Goal: Information Seeking & Learning: Find specific fact

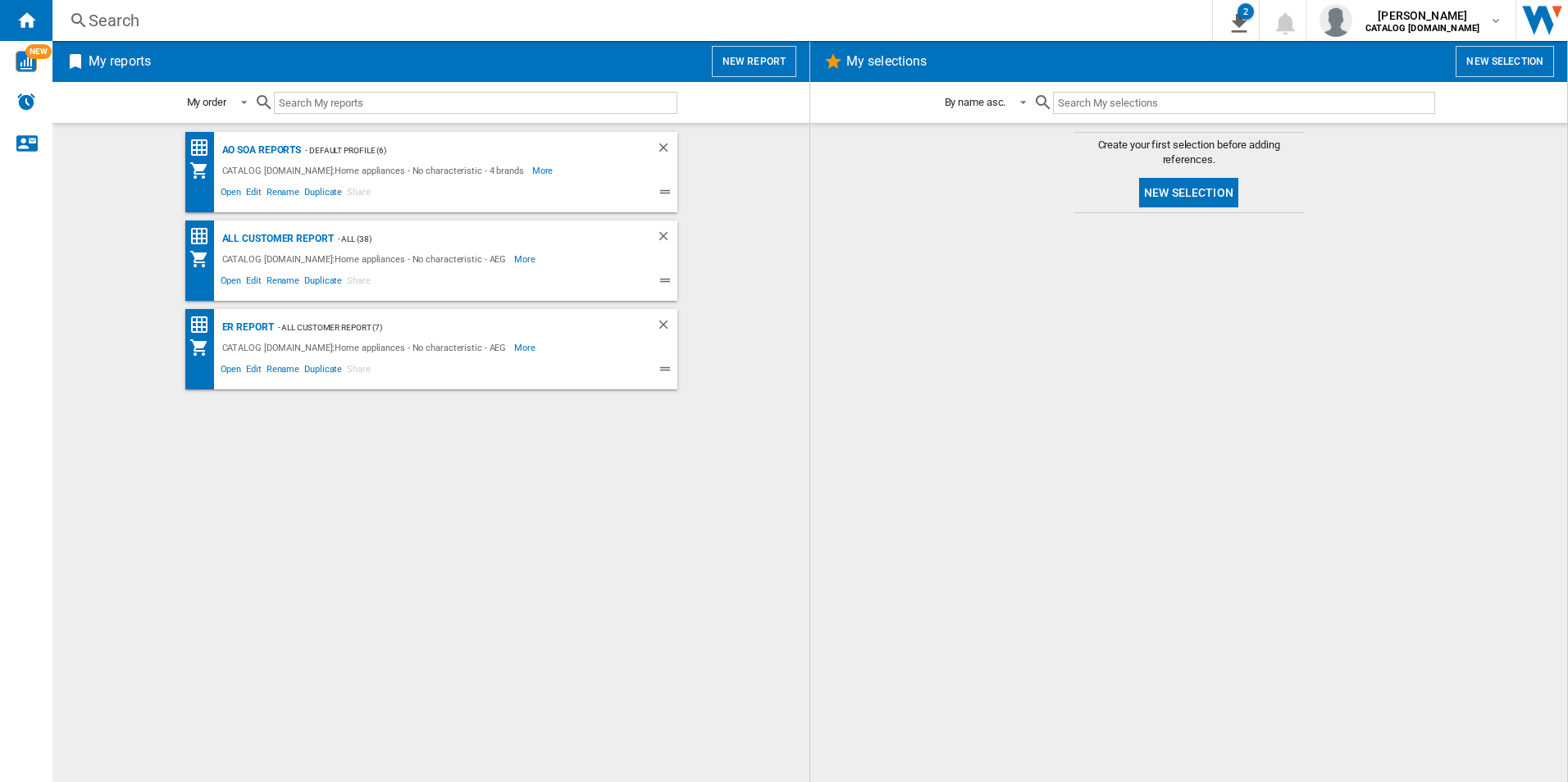
click at [1094, 398] on div at bounding box center [1188, 497] width 724 height 553
click at [430, 511] on div "AO SOA Reports - Default profile (6) CATALOG [DOMAIN_NAME]:Home appliances - No…" at bounding box center [431, 452] width 724 height 642
click at [1103, 437] on div at bounding box center [1188, 497] width 724 height 553
click at [289, 150] on div "AO SOA Reports" at bounding box center [259, 150] width 84 height 20
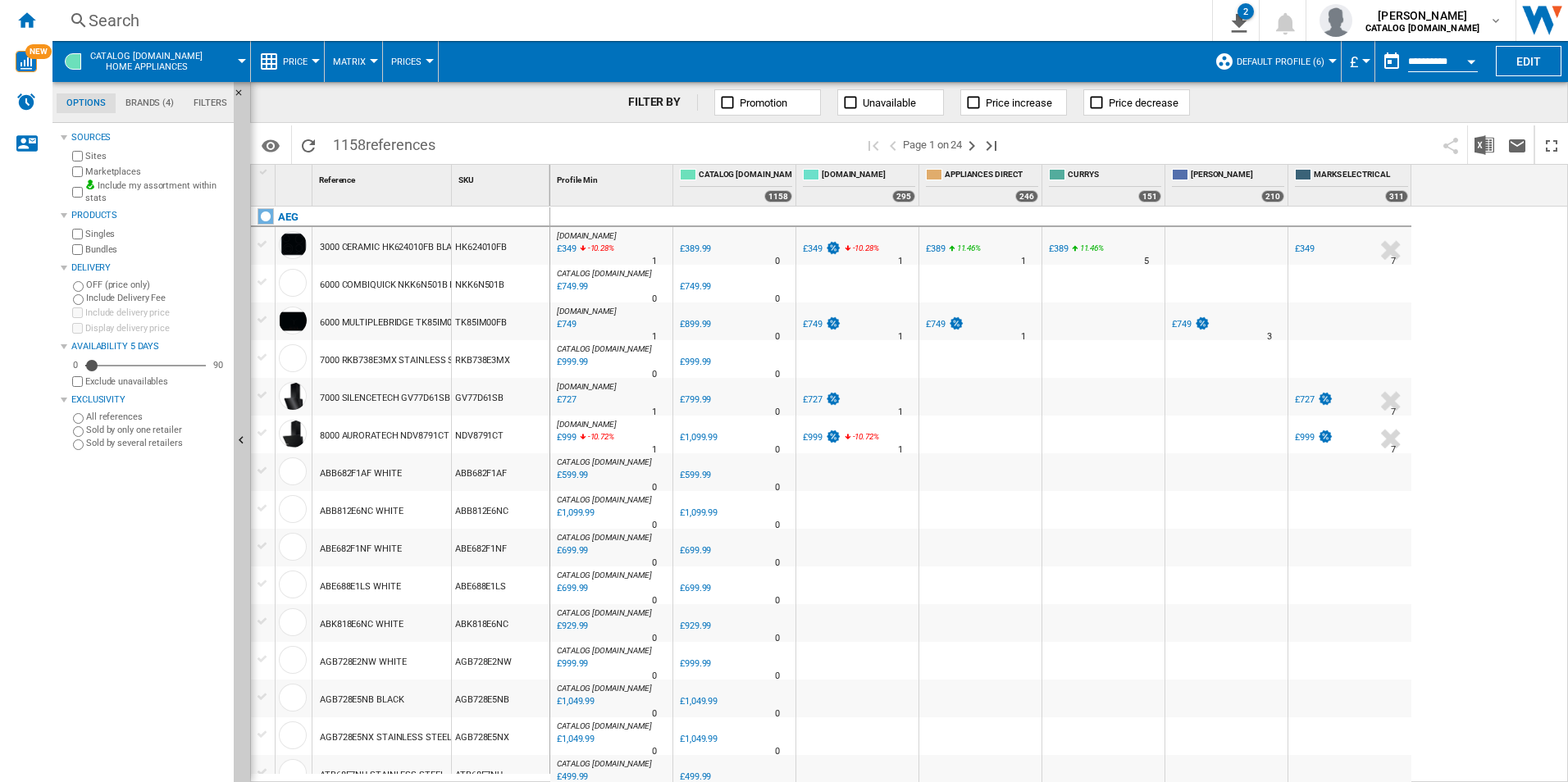
click at [468, 1] on div "Search Search 0 2 ER Report [Price Matrix] All Customer Report [Price Matrix] C…" at bounding box center [809, 20] width 1515 height 41
click at [460, 18] on div "Search" at bounding box center [629, 20] width 1081 height 23
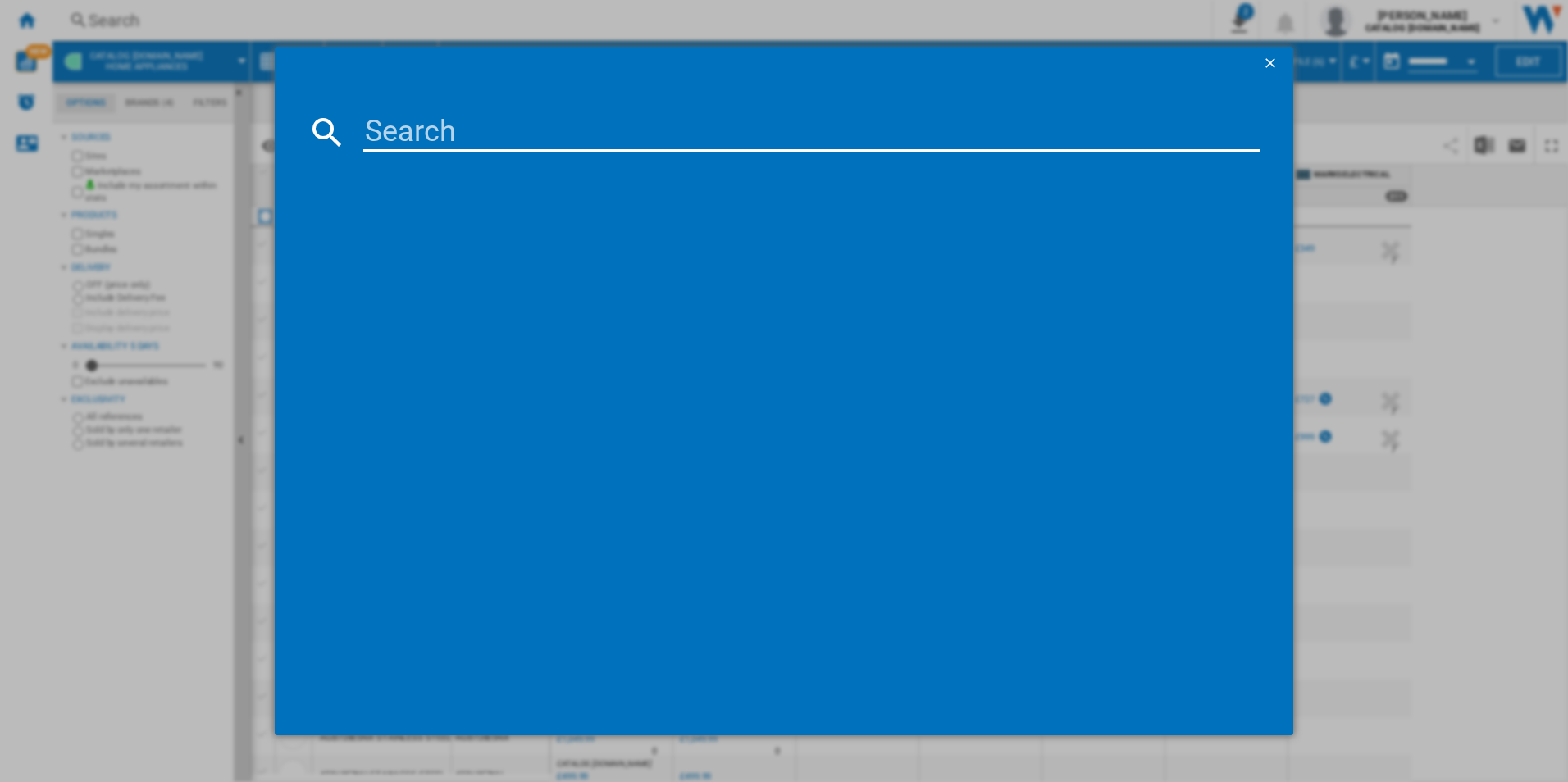
click at [427, 123] on input at bounding box center [812, 132] width 898 height 40
paste input "TC8NK7B"
type input "TC8NK7B"
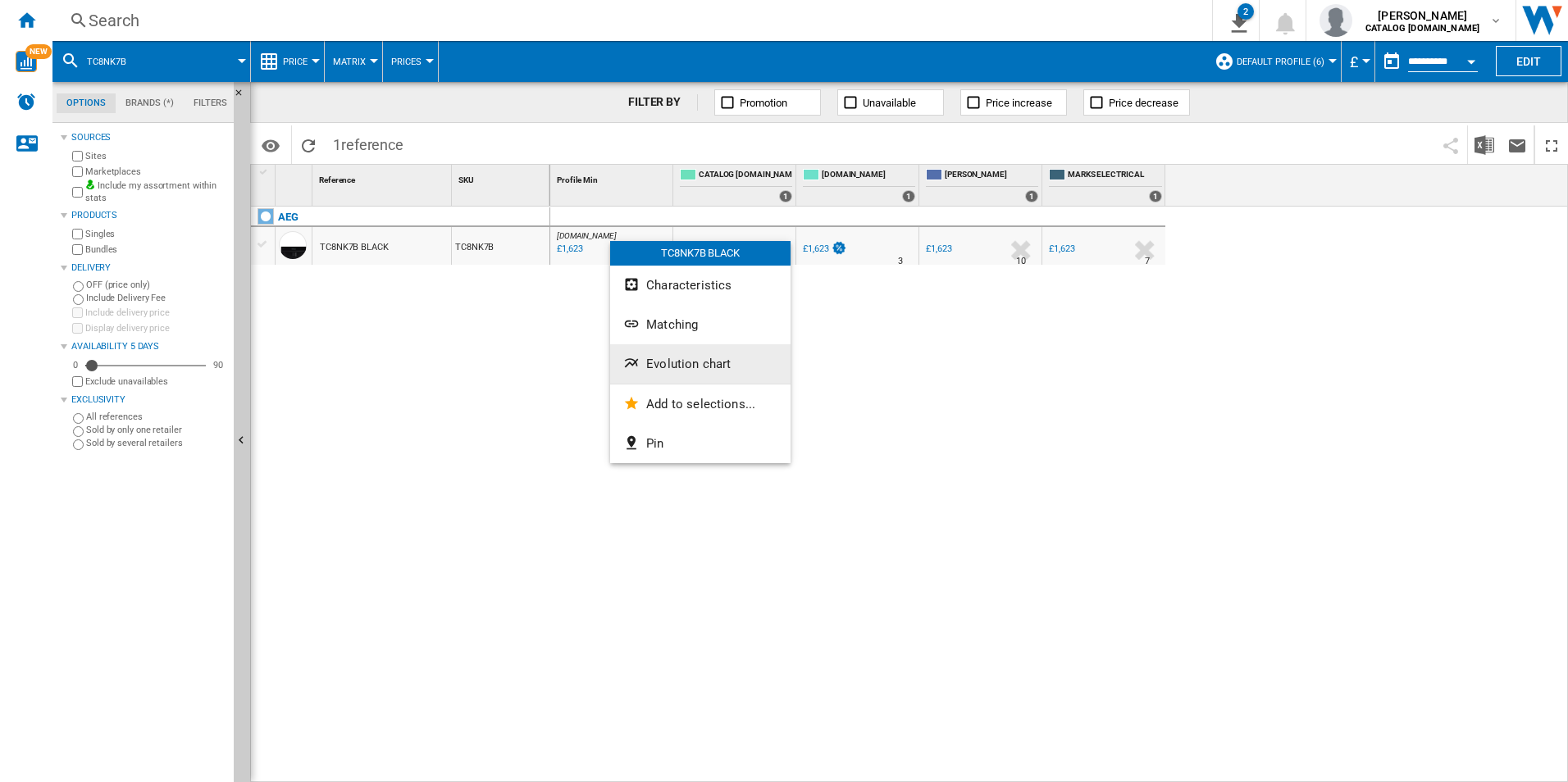
click at [673, 375] on button "Evolution chart" at bounding box center [700, 364] width 181 height 40
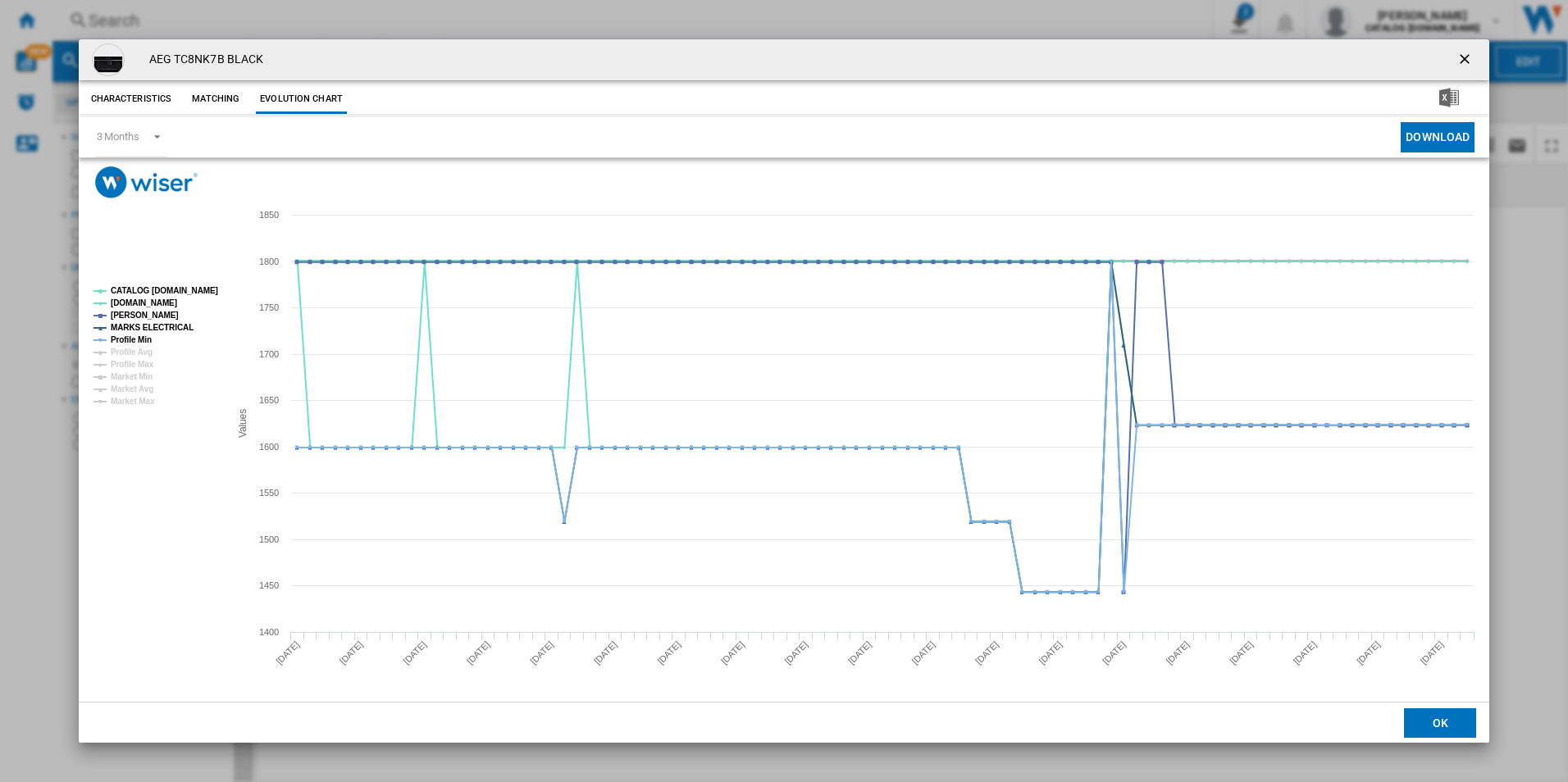
click at [170, 292] on tspan "CATALOG [DOMAIN_NAME]" at bounding box center [164, 290] width 107 height 9
click at [171, 331] on tspan "MARKS ELECTRICAL" at bounding box center [152, 327] width 83 height 9
click at [139, 338] on tspan "Profile Min" at bounding box center [131, 339] width 41 height 9
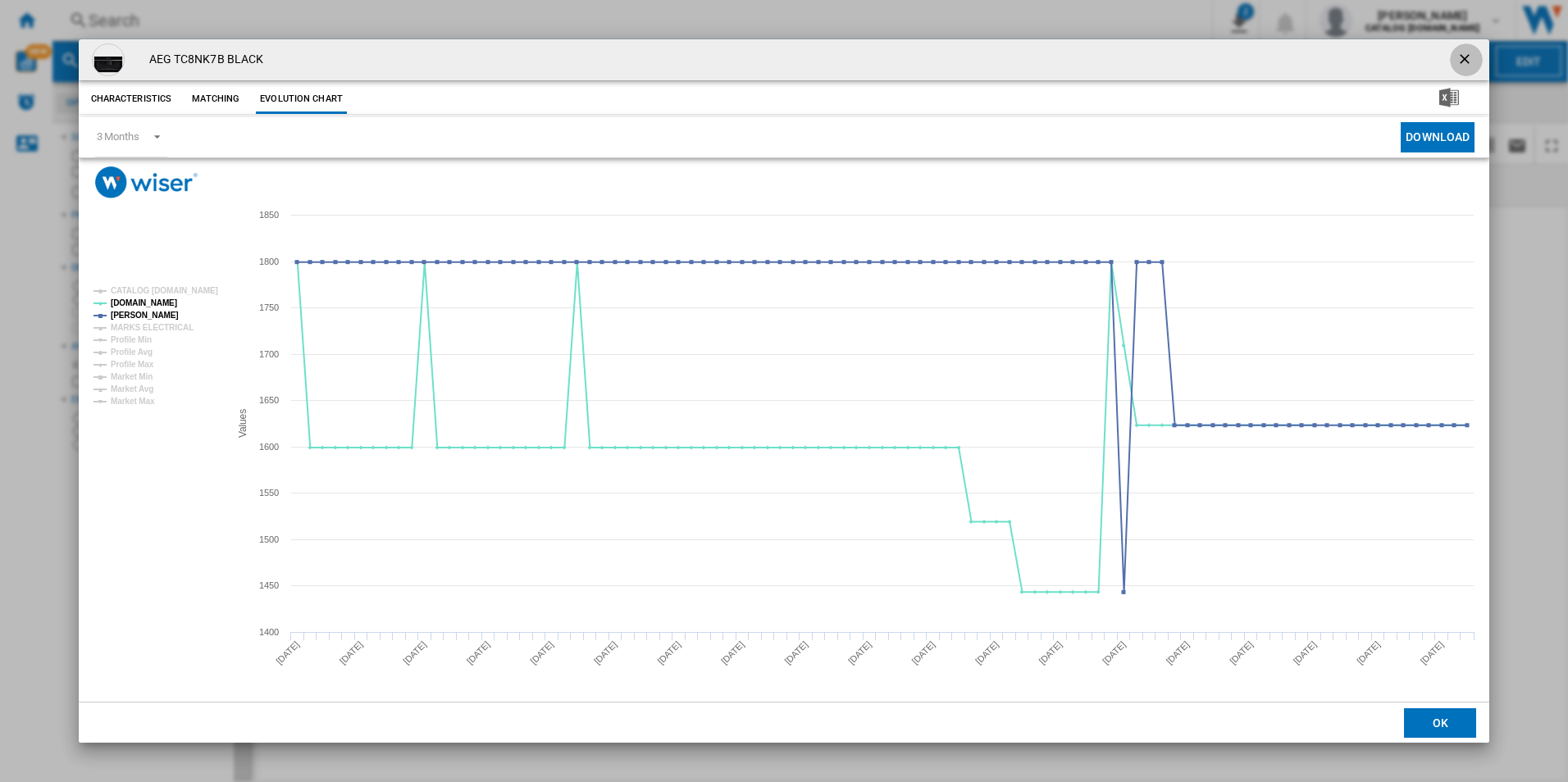
click at [1464, 59] on ng-md-icon "getI18NText('BUTTONS.CLOSE_DIALOG')" at bounding box center [1466, 60] width 19 height 19
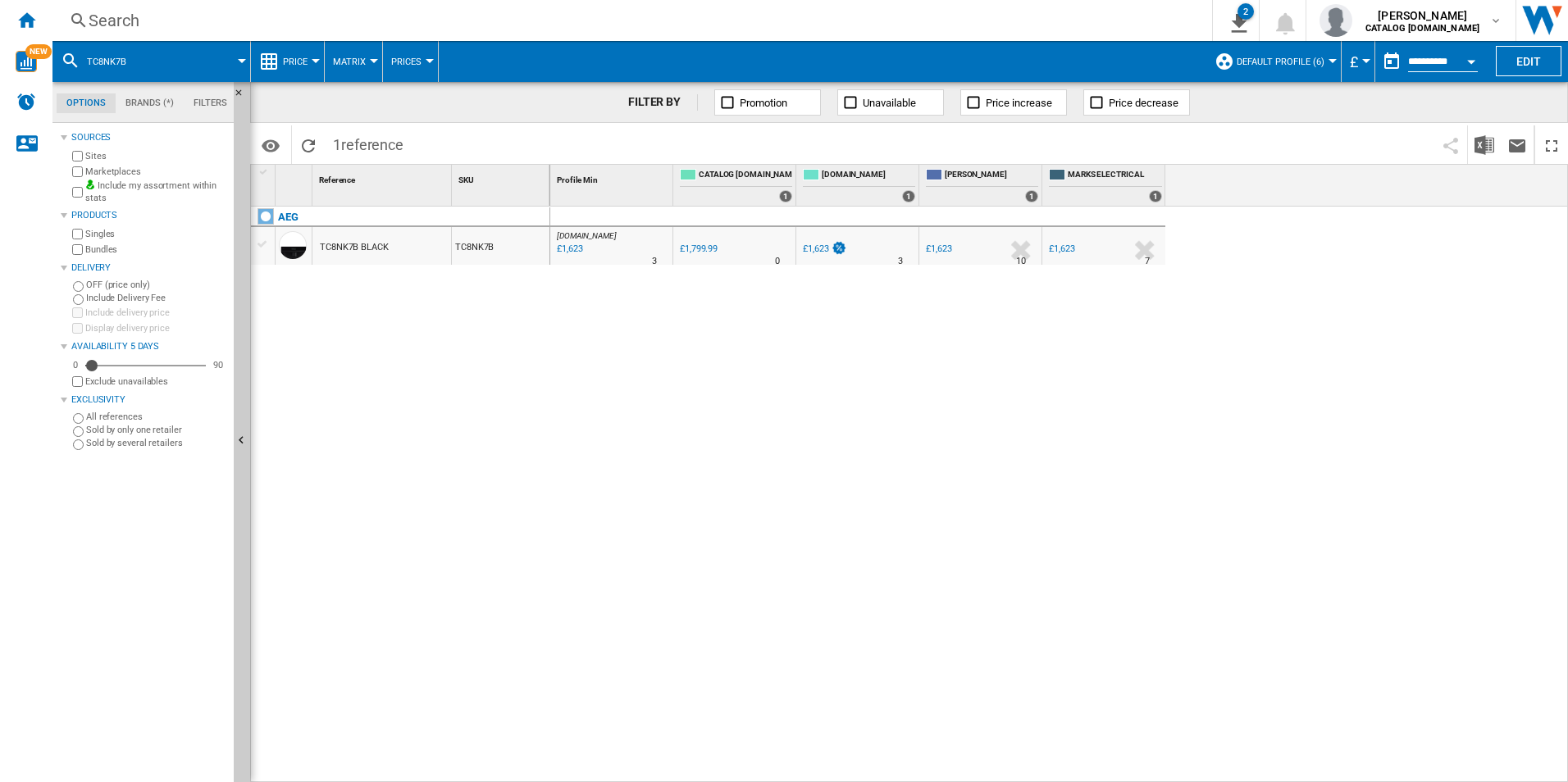
click at [977, 18] on div "Search" at bounding box center [629, 20] width 1081 height 23
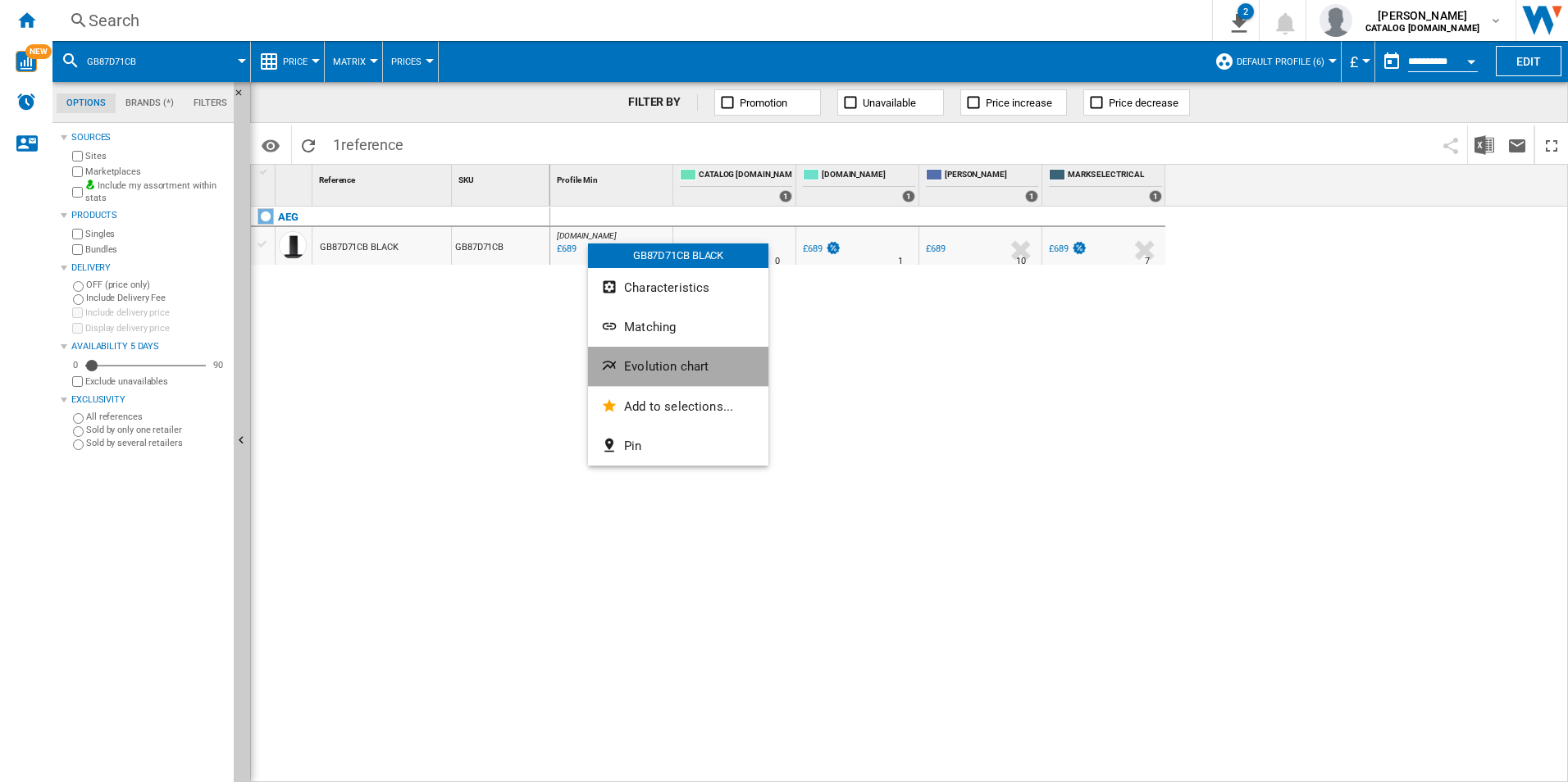
click at [657, 360] on span "Evolution chart" at bounding box center [666, 366] width 84 height 14
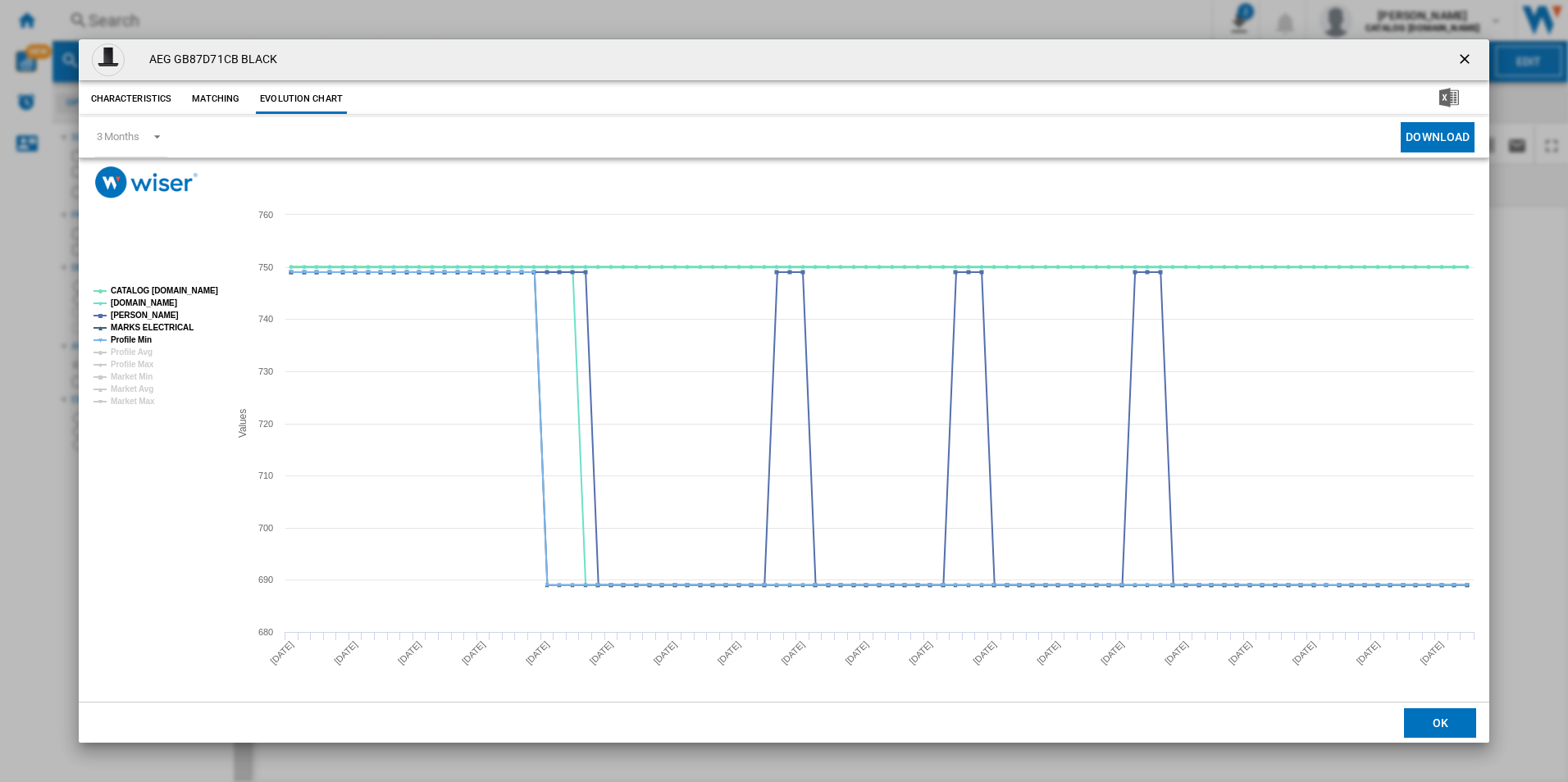
click at [182, 294] on tspan "CATALOG [DOMAIN_NAME]" at bounding box center [164, 290] width 107 height 9
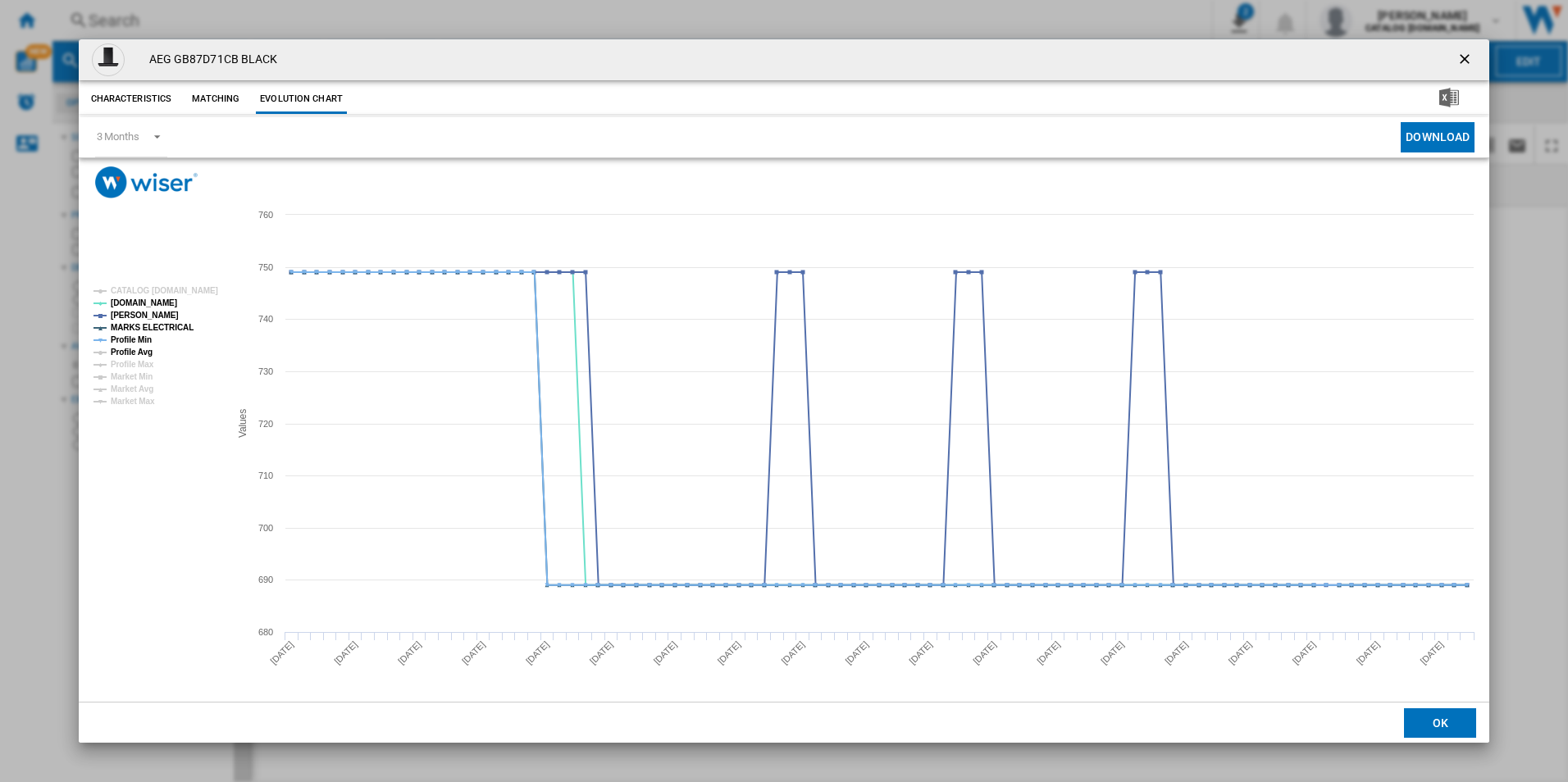
click at [126, 348] on tspan "Profile Avg" at bounding box center [132, 352] width 42 height 9
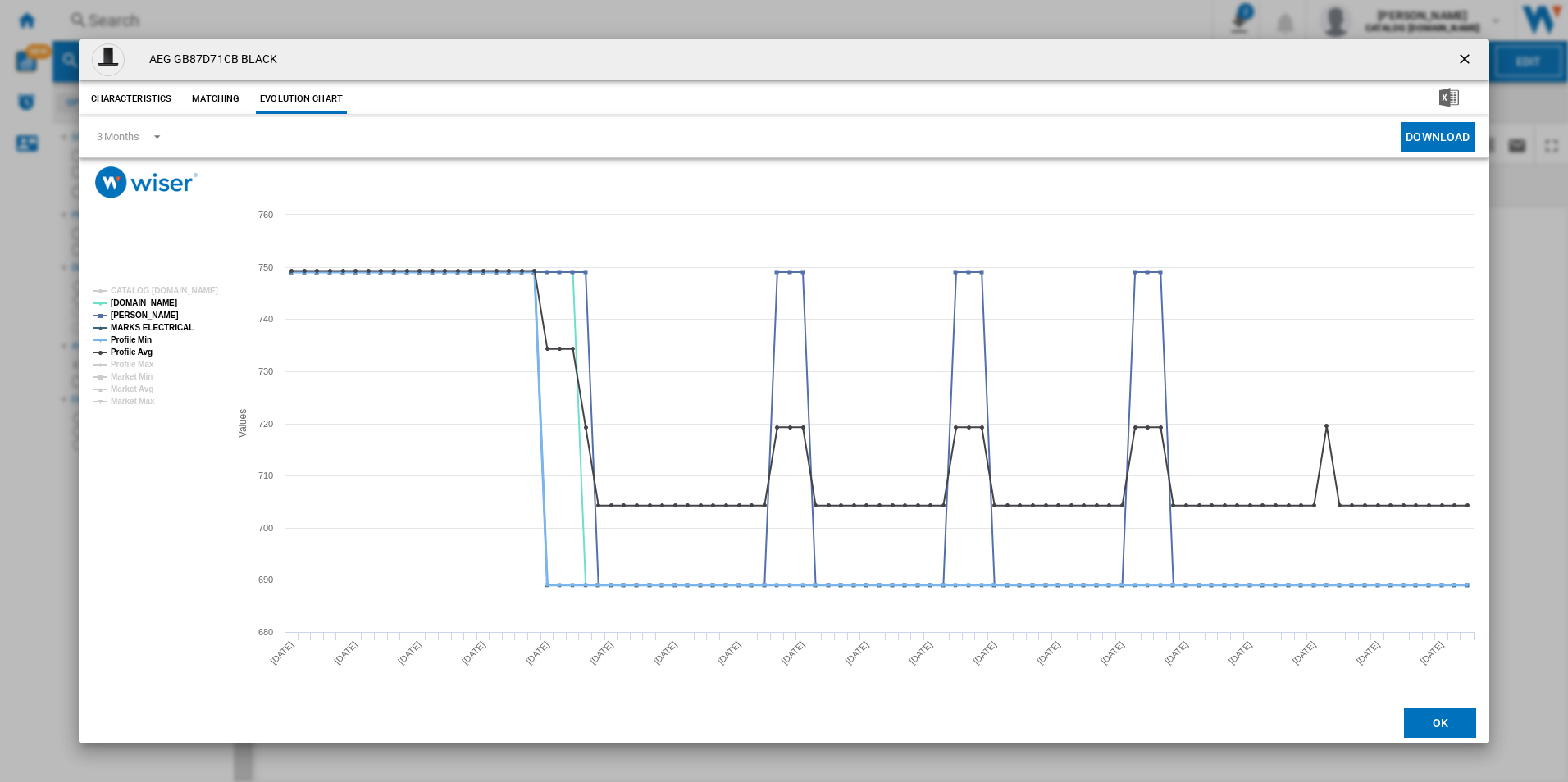
click at [130, 340] on tspan "Profile Min" at bounding box center [131, 339] width 41 height 9
click at [138, 348] on tspan "Profile Avg" at bounding box center [132, 352] width 42 height 9
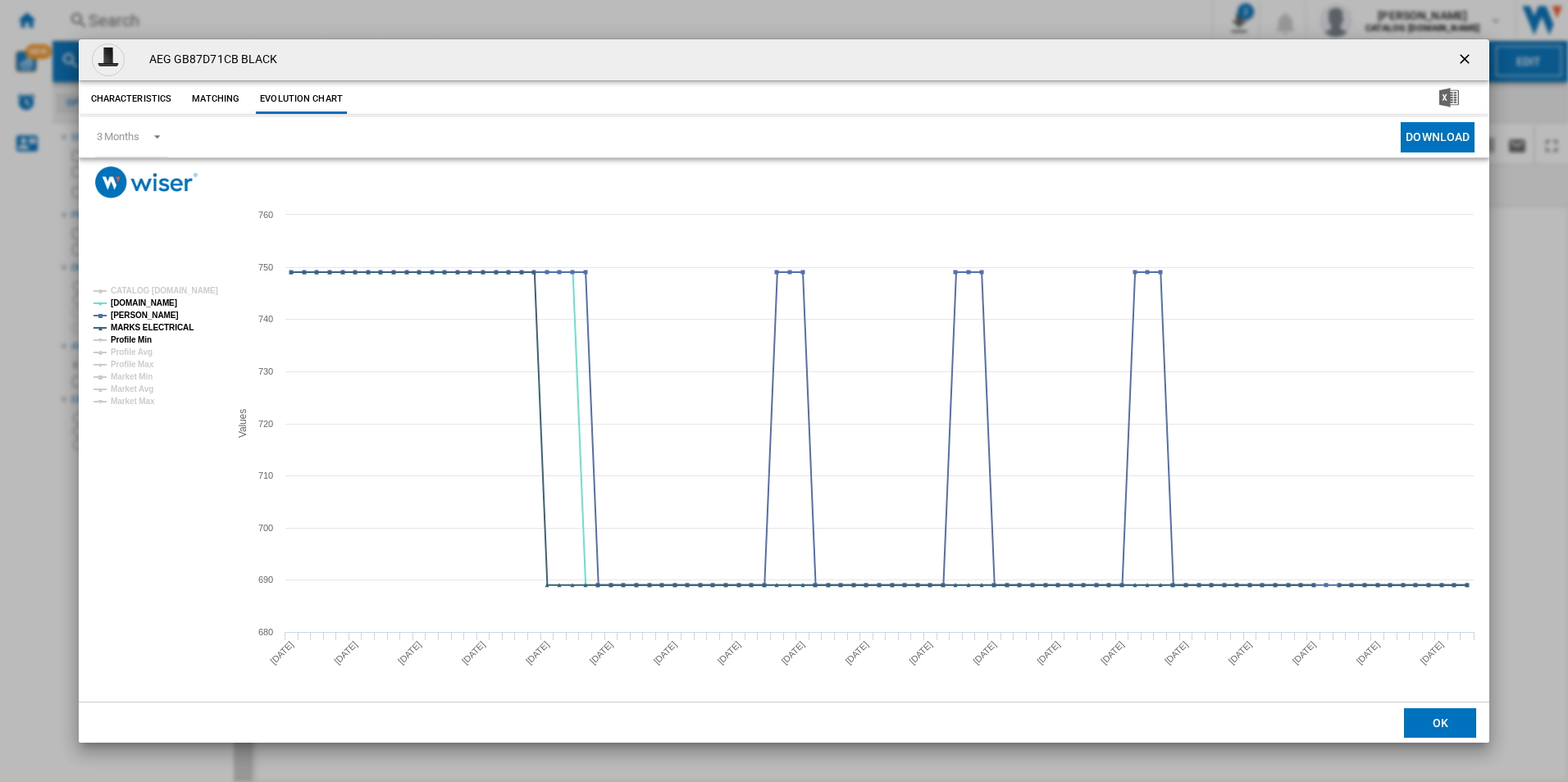
click at [150, 335] on tspan "Profile Min" at bounding box center [131, 339] width 41 height 9
click at [179, 323] on tspan "MARKS ELECTRICAL" at bounding box center [152, 327] width 83 height 9
click at [151, 338] on tspan "Profile Min" at bounding box center [131, 339] width 41 height 9
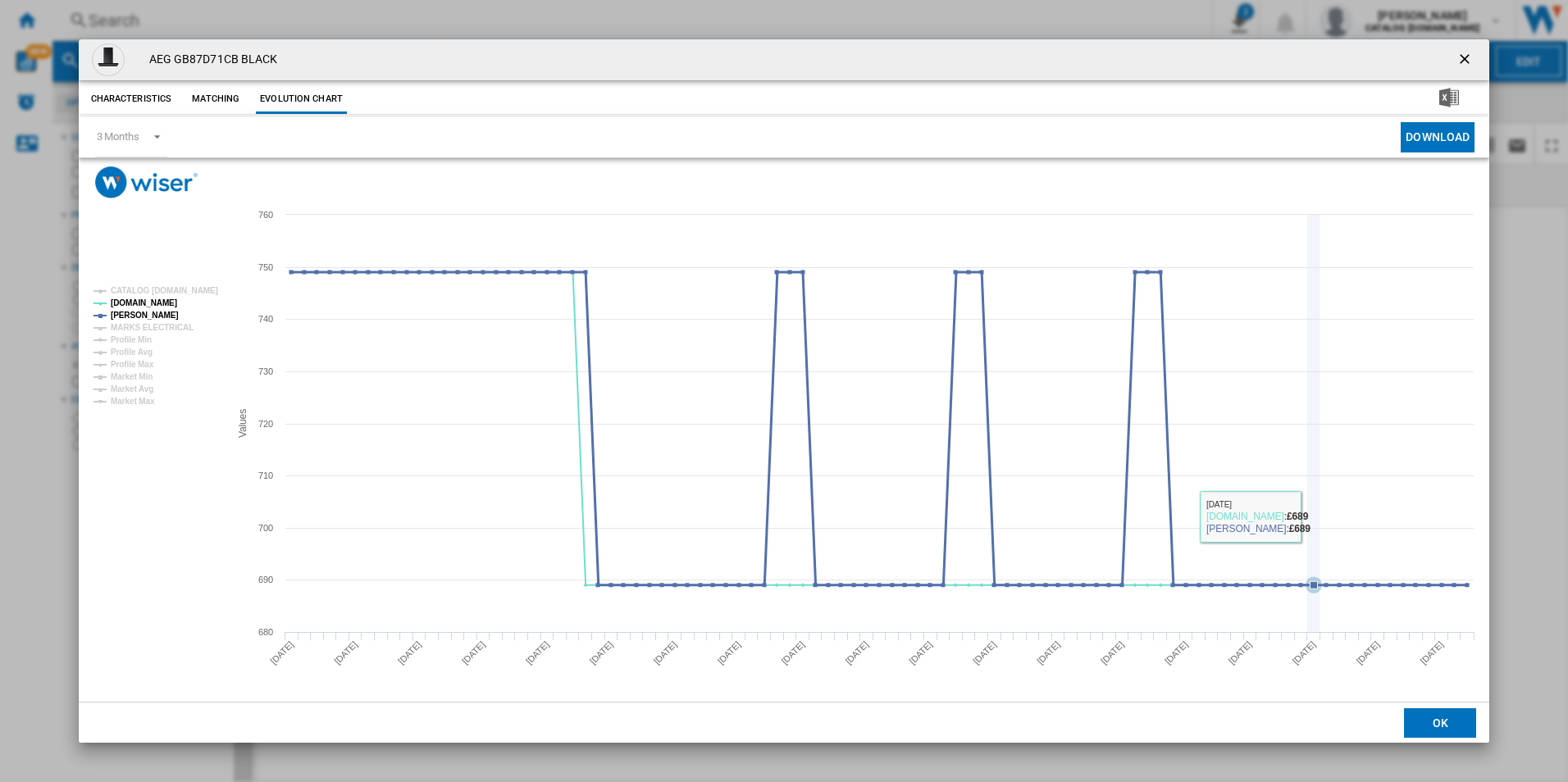
click at [1313, 516] on icon "Product popup" at bounding box center [1313, 423] width 0 height 418
drag, startPoint x: 1464, startPoint y: 54, endPoint x: 1034, endPoint y: 22, distance: 431.2
click at [1464, 54] on ng-md-icon "getI18NText('BUTTONS.CLOSE_DIALOG')" at bounding box center [1466, 60] width 19 height 19
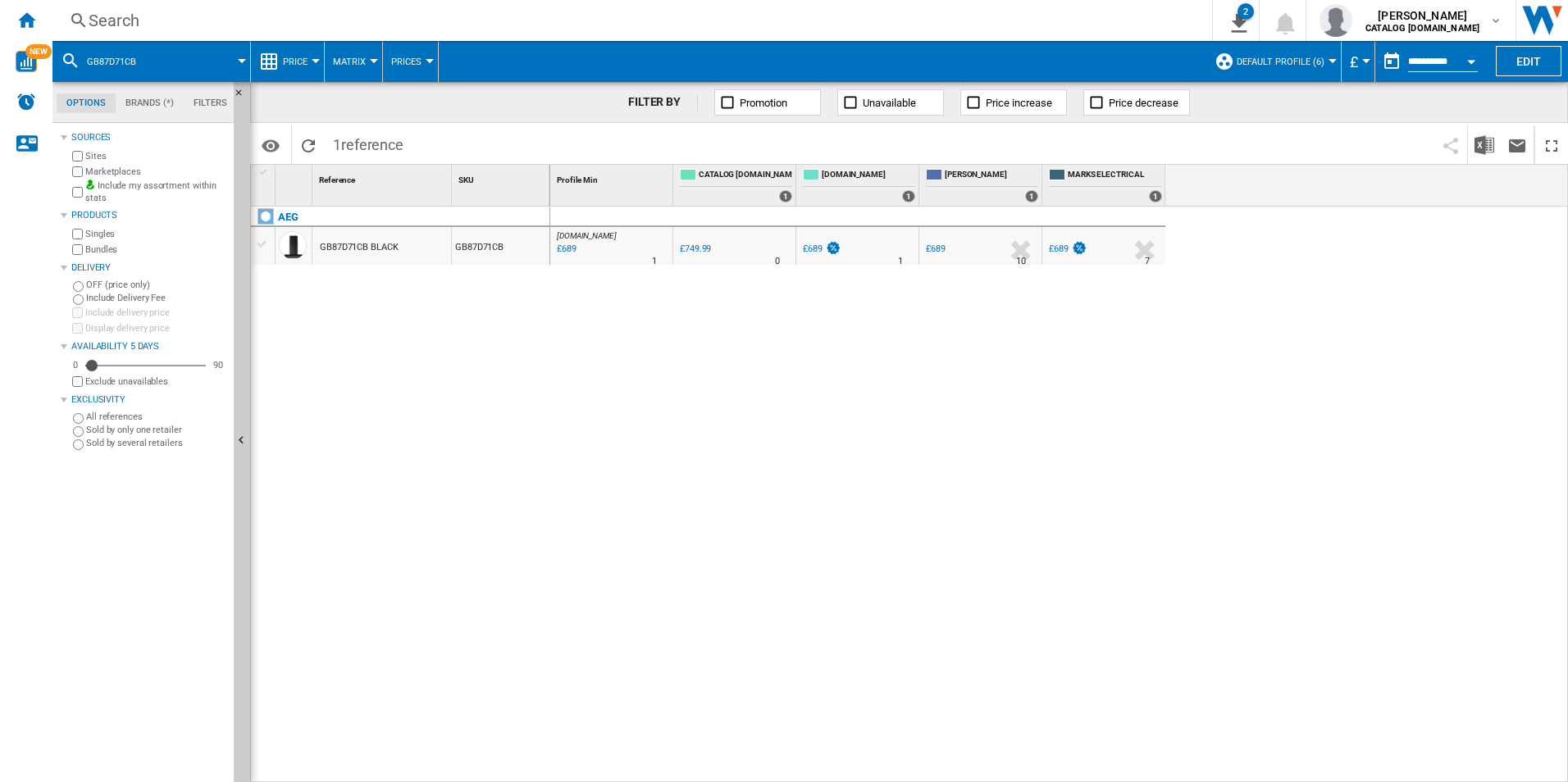
click at [998, 14] on div "Search" at bounding box center [629, 20] width 1081 height 23
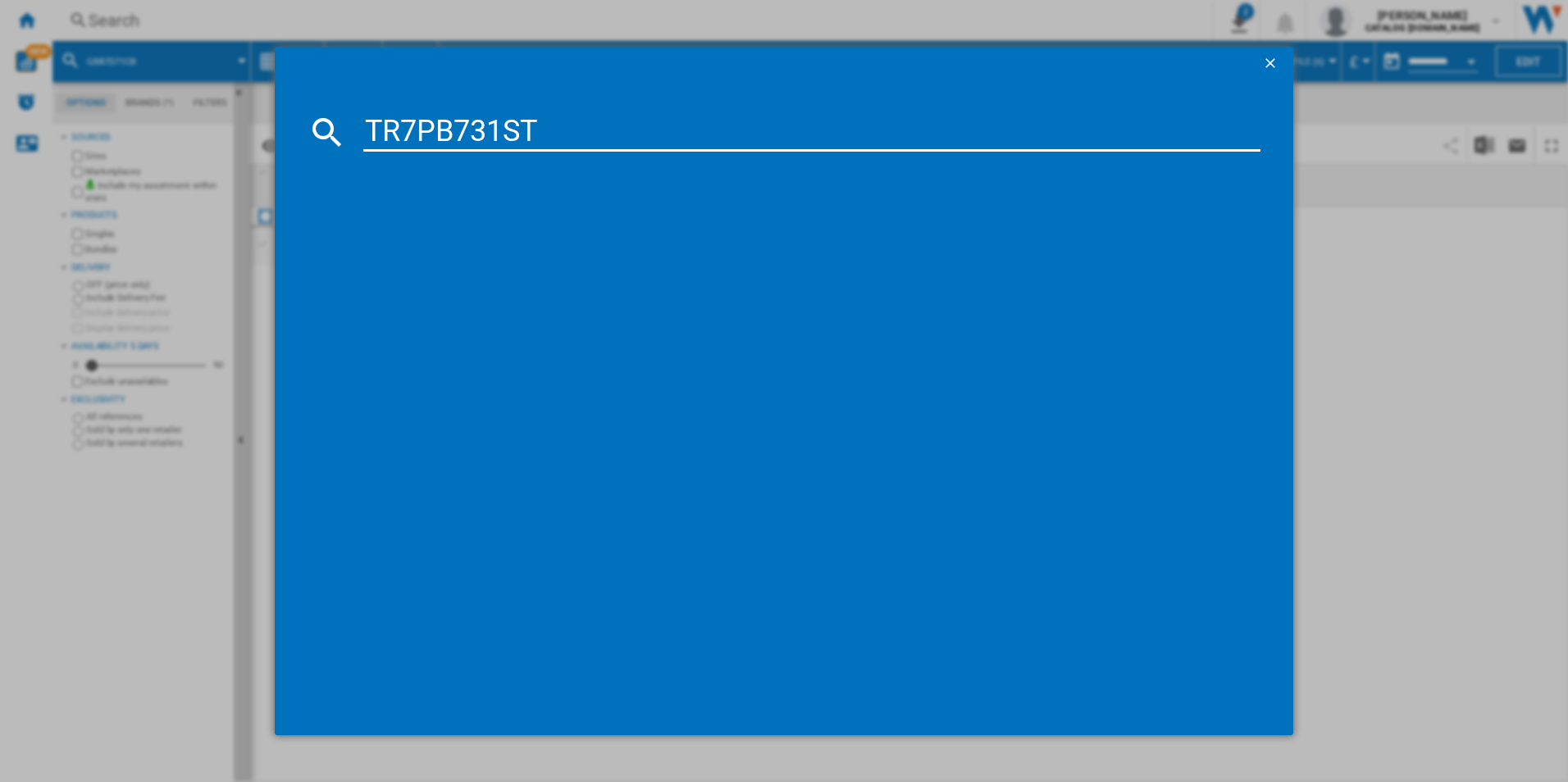
type input "TR7PB731ST"
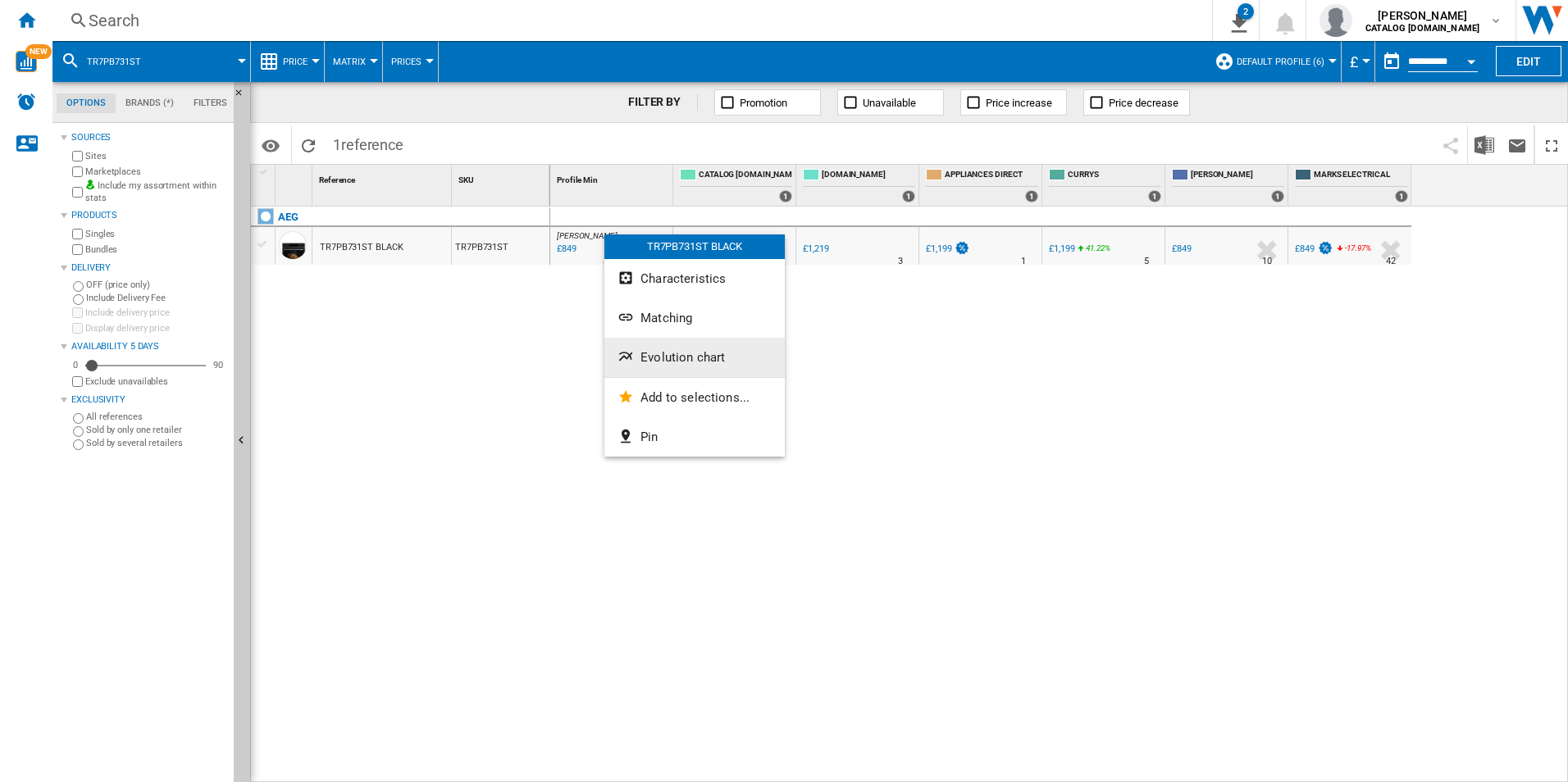
click at [680, 350] on span "Evolution chart" at bounding box center [683, 357] width 84 height 14
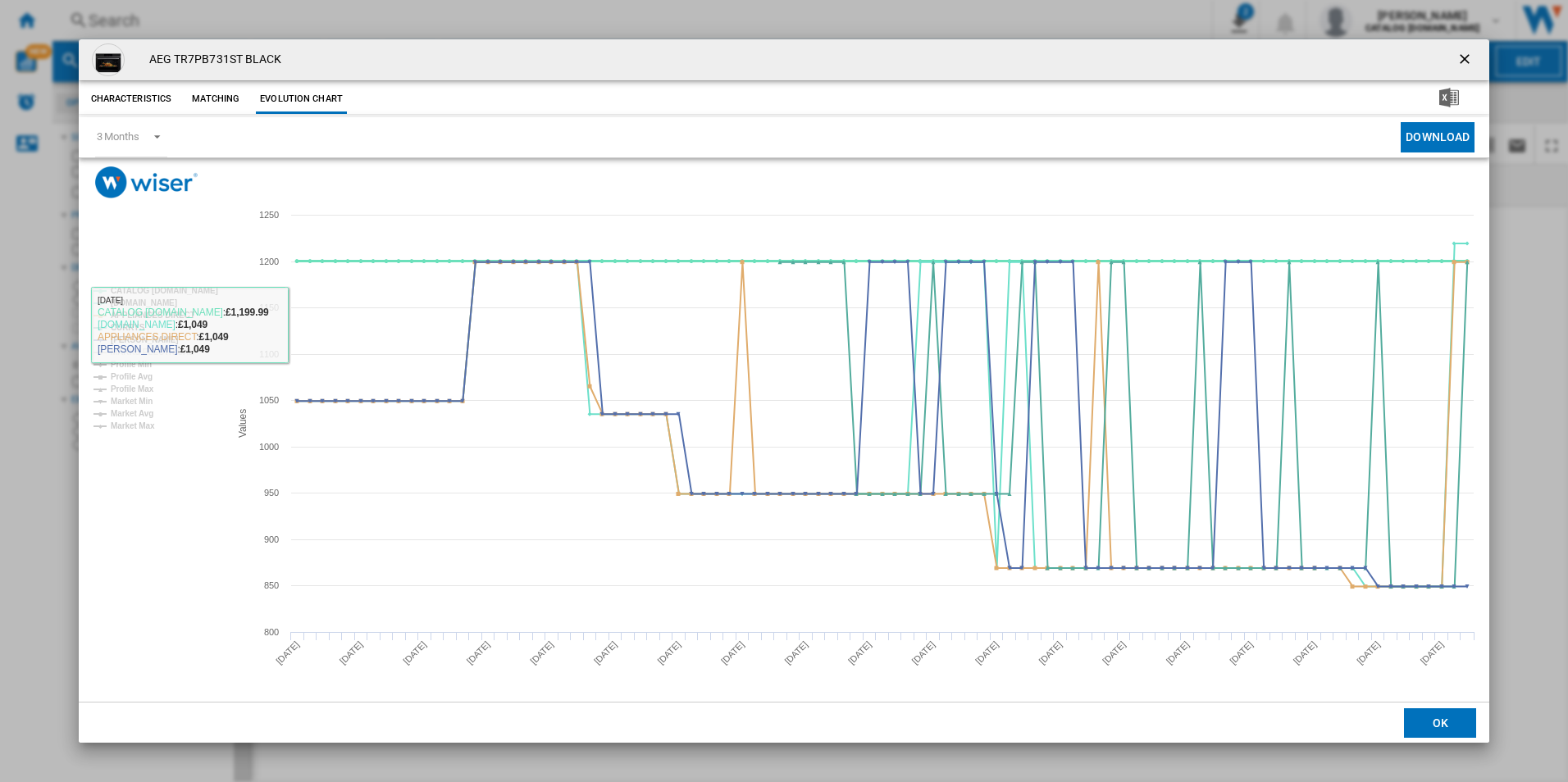
click at [188, 286] on tspan "CATALOG [DOMAIN_NAME]" at bounding box center [164, 290] width 107 height 9
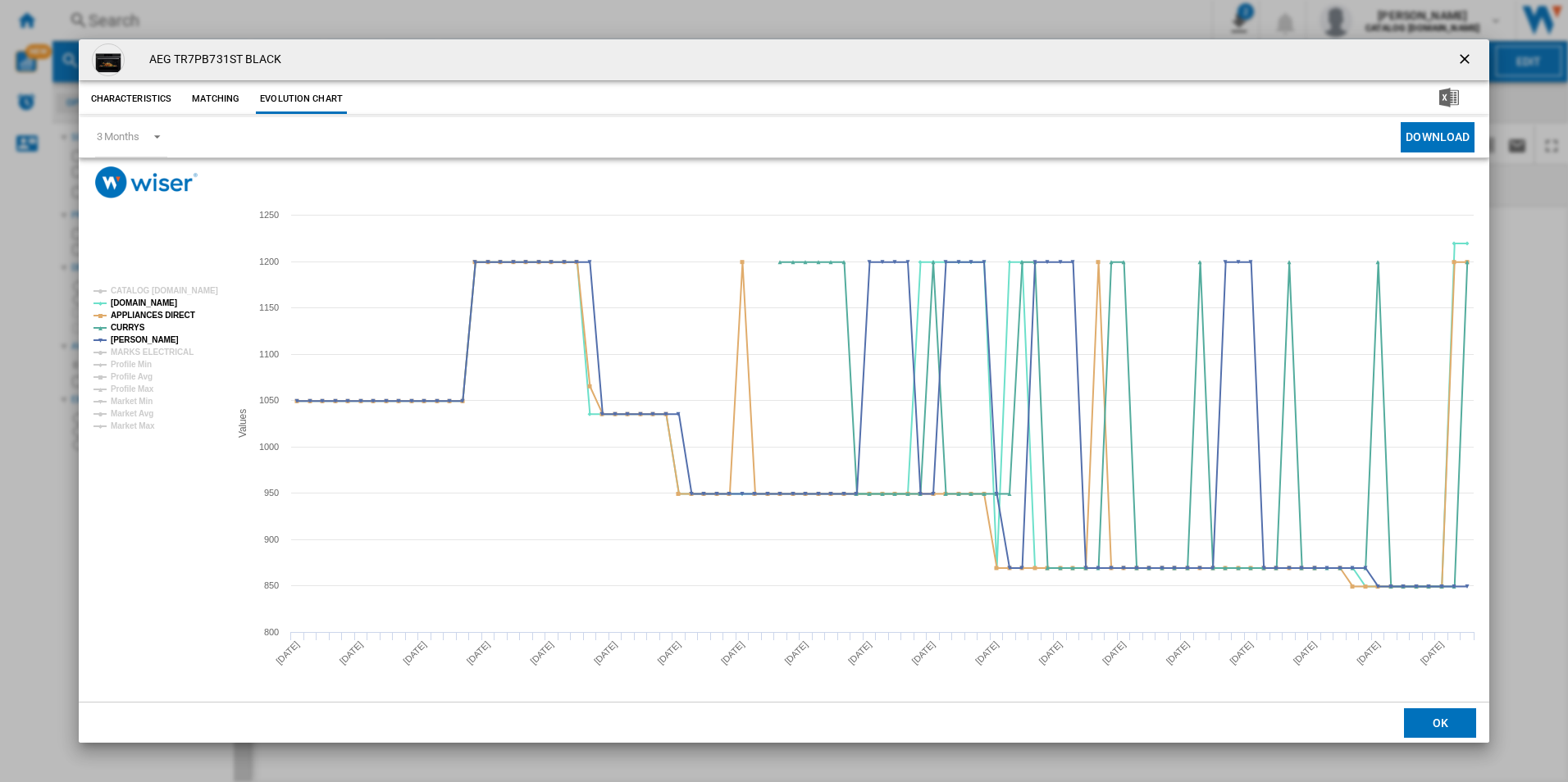
click at [175, 306] on rect "Product popup" at bounding box center [154, 359] width 136 height 157
click at [176, 311] on tspan "APPLIANCES DIRECT" at bounding box center [153, 315] width 84 height 9
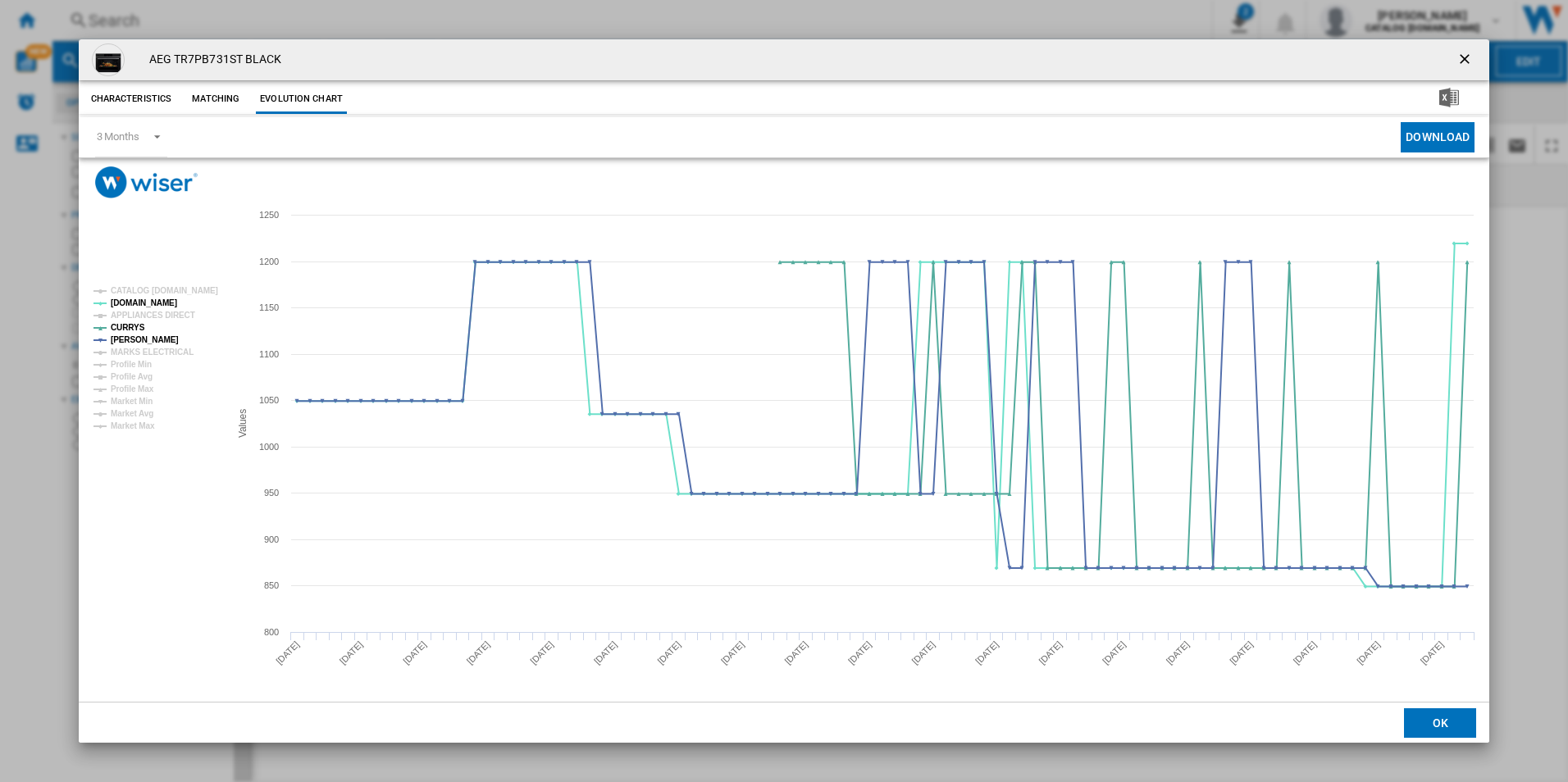
drag, startPoint x: 1466, startPoint y: 51, endPoint x: 1455, endPoint y: 53, distance: 11.2
click at [1466, 51] on ng-md-icon "getI18NText('BUTTONS.CLOSE_DIALOG')" at bounding box center [1466, 60] width 19 height 19
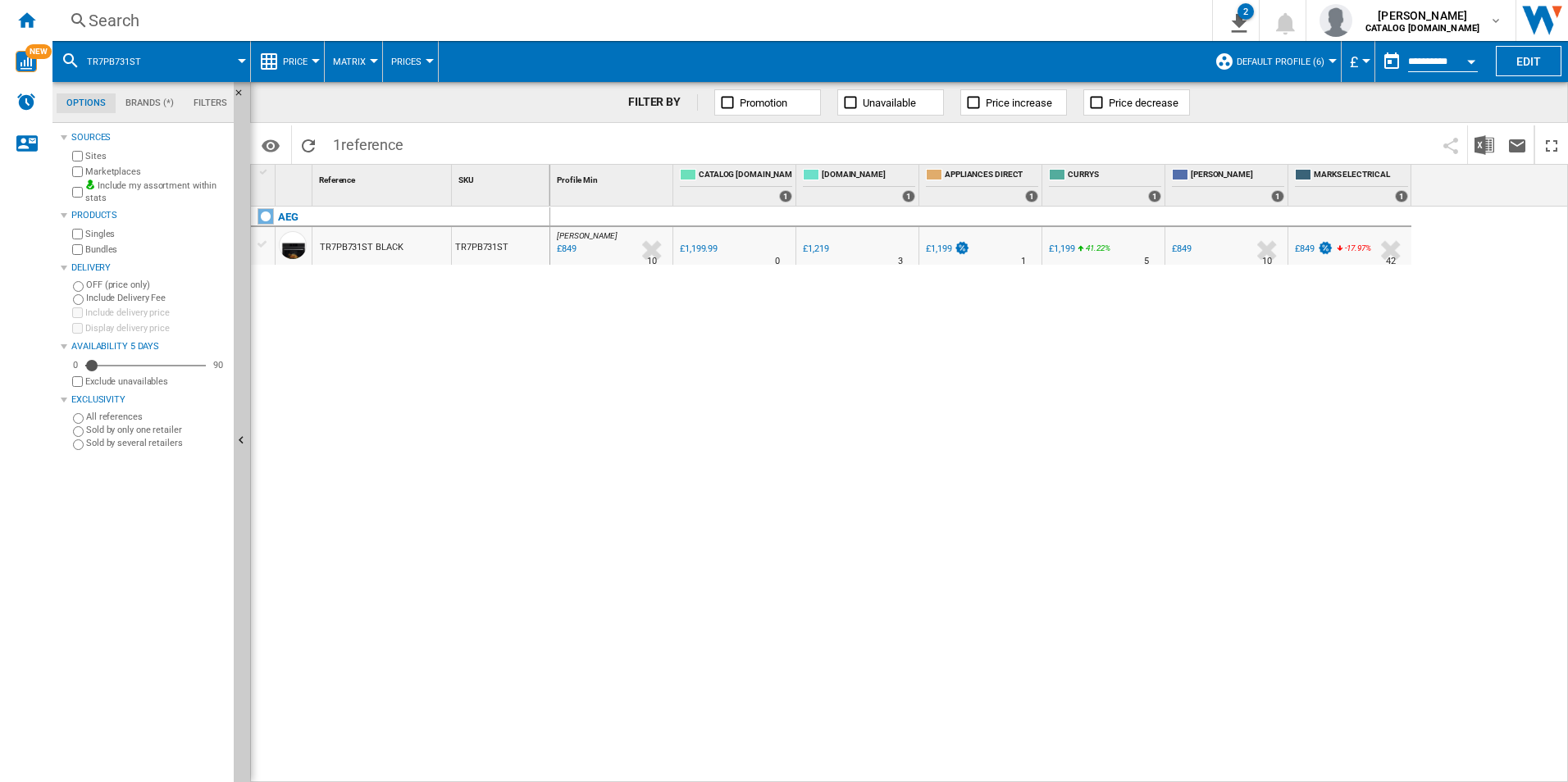
click at [975, 25] on div "Search" at bounding box center [629, 20] width 1081 height 23
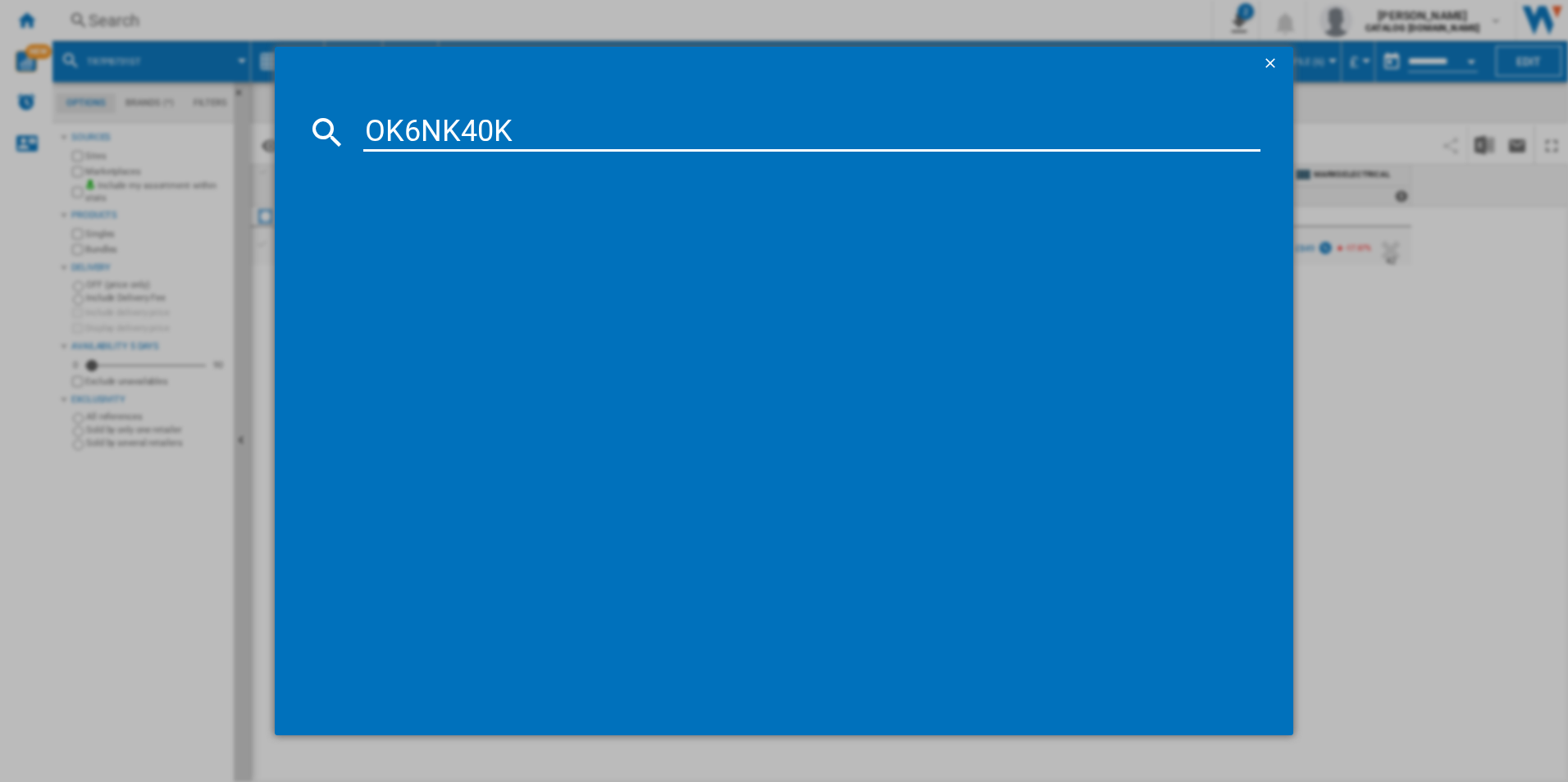
type input "OK6NK40K"
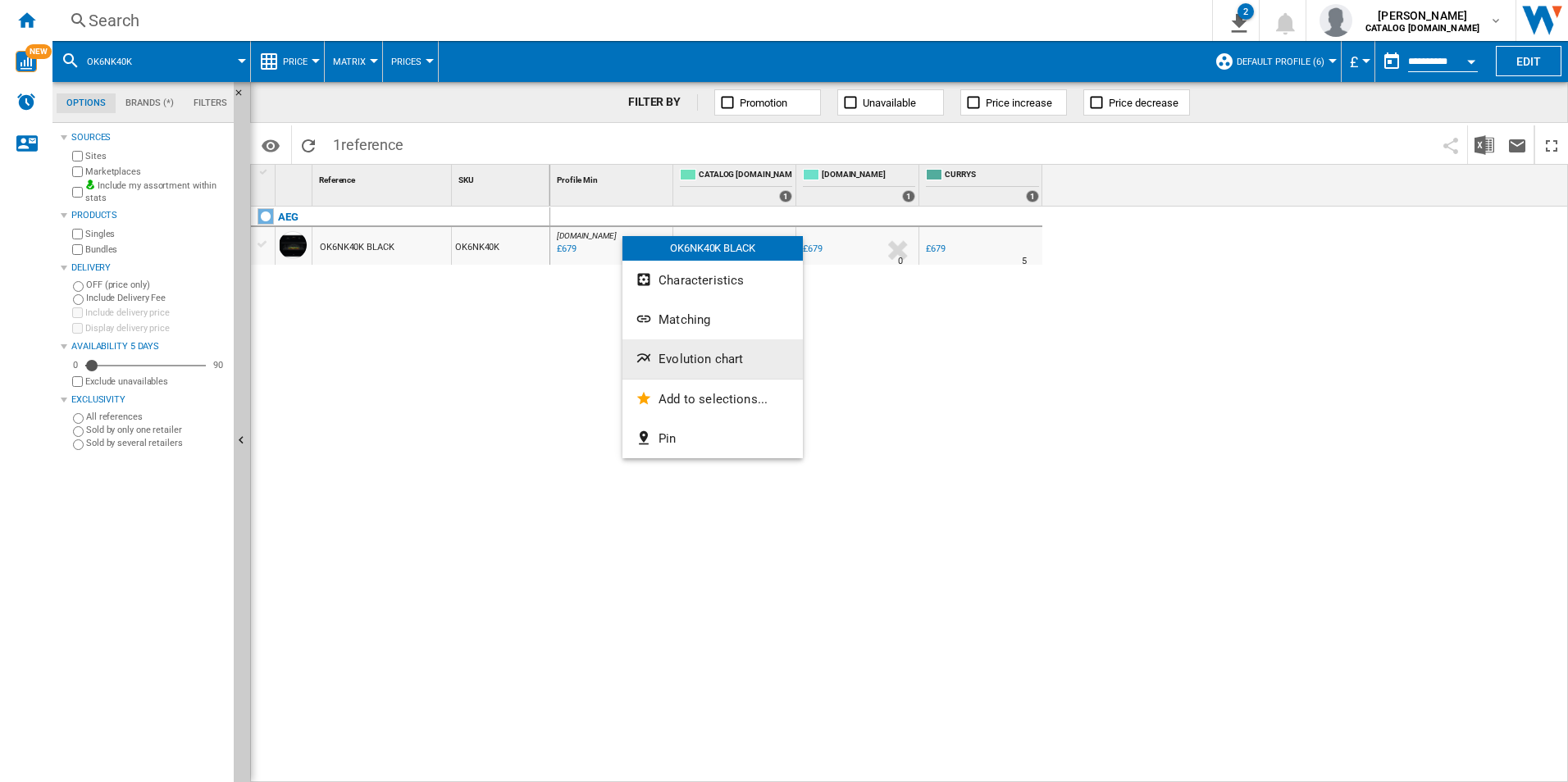
click at [682, 351] on button "Evolution chart" at bounding box center [712, 359] width 181 height 40
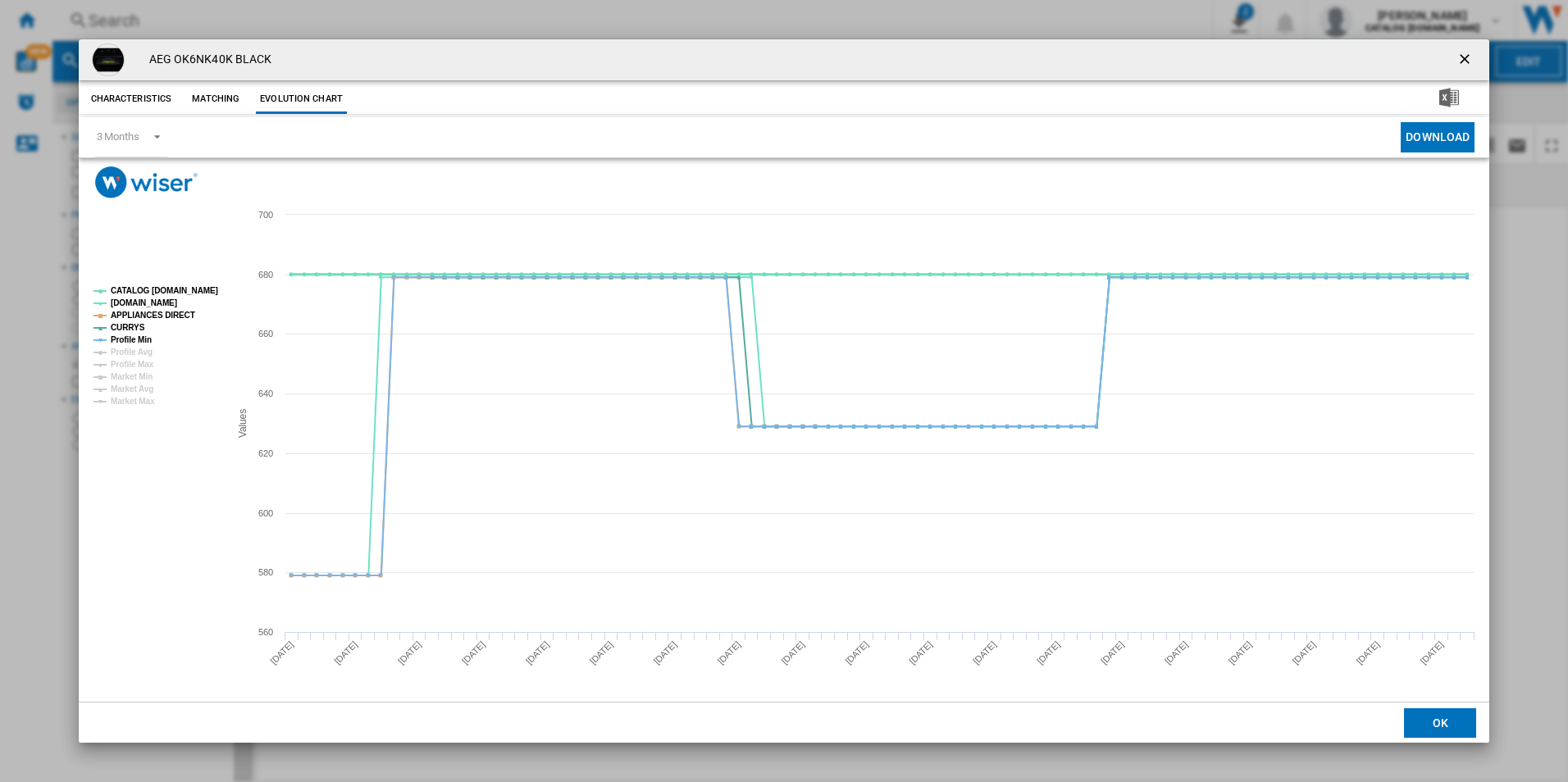
click at [192, 286] on tspan "CATALOG [DOMAIN_NAME]" at bounding box center [164, 290] width 107 height 9
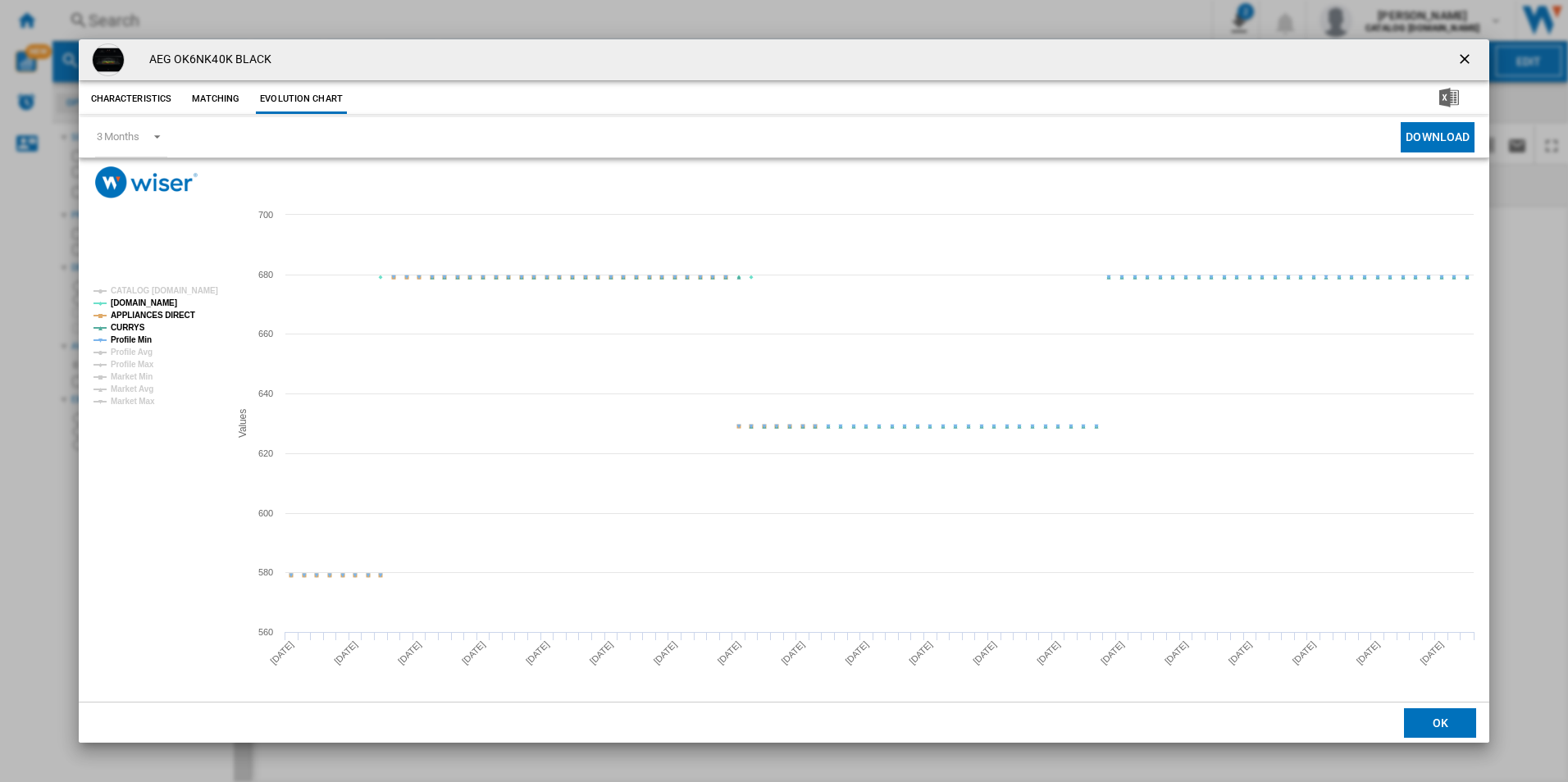
click at [171, 312] on tspan "APPLIANCES DIRECT" at bounding box center [153, 315] width 84 height 9
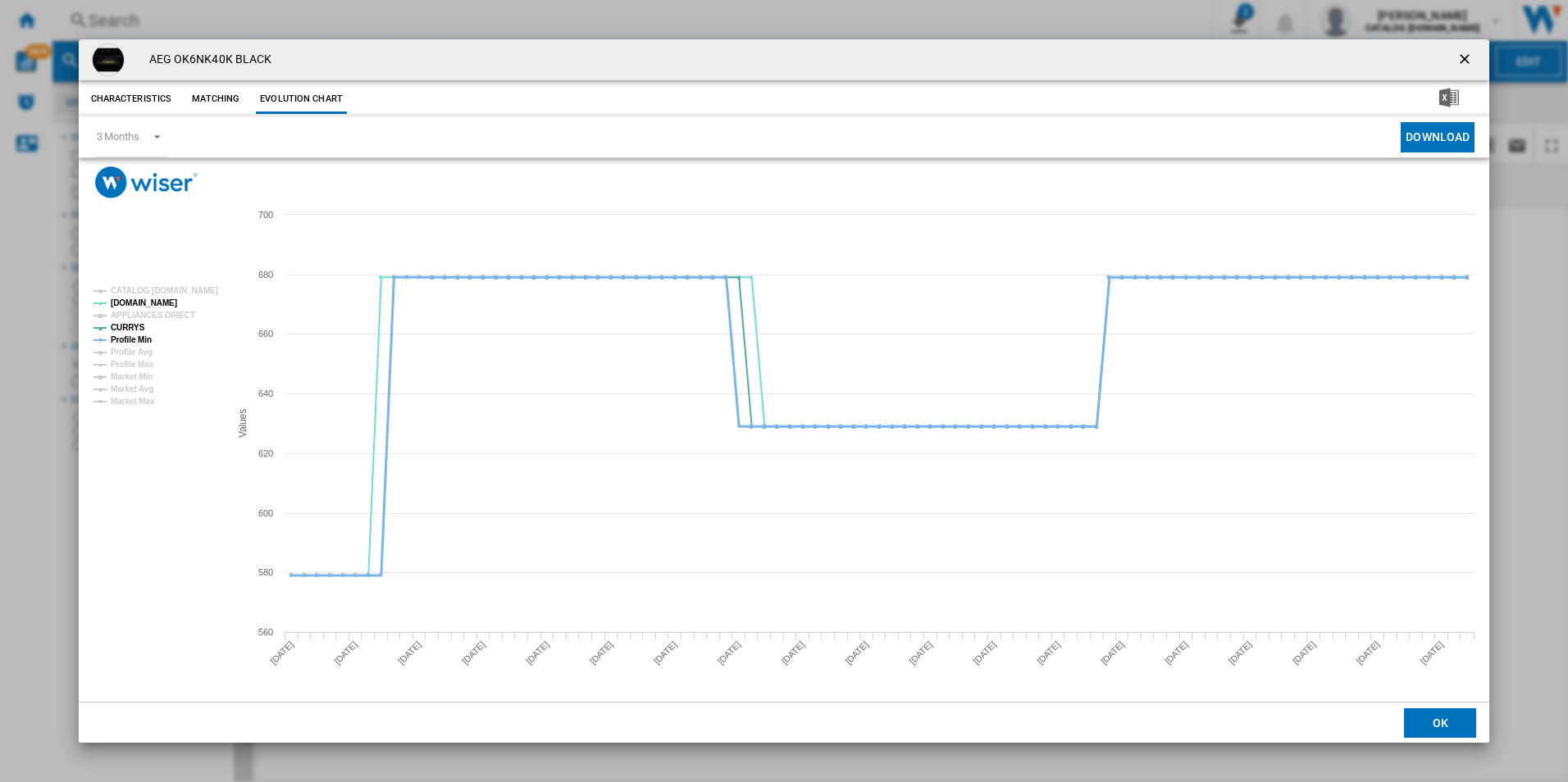
click at [130, 343] on tspan "Profile Min" at bounding box center [131, 339] width 41 height 9
click at [1458, 54] on ng-md-icon "getI18NText('BUTTONS.CLOSE_DIALOG')" at bounding box center [1466, 60] width 19 height 19
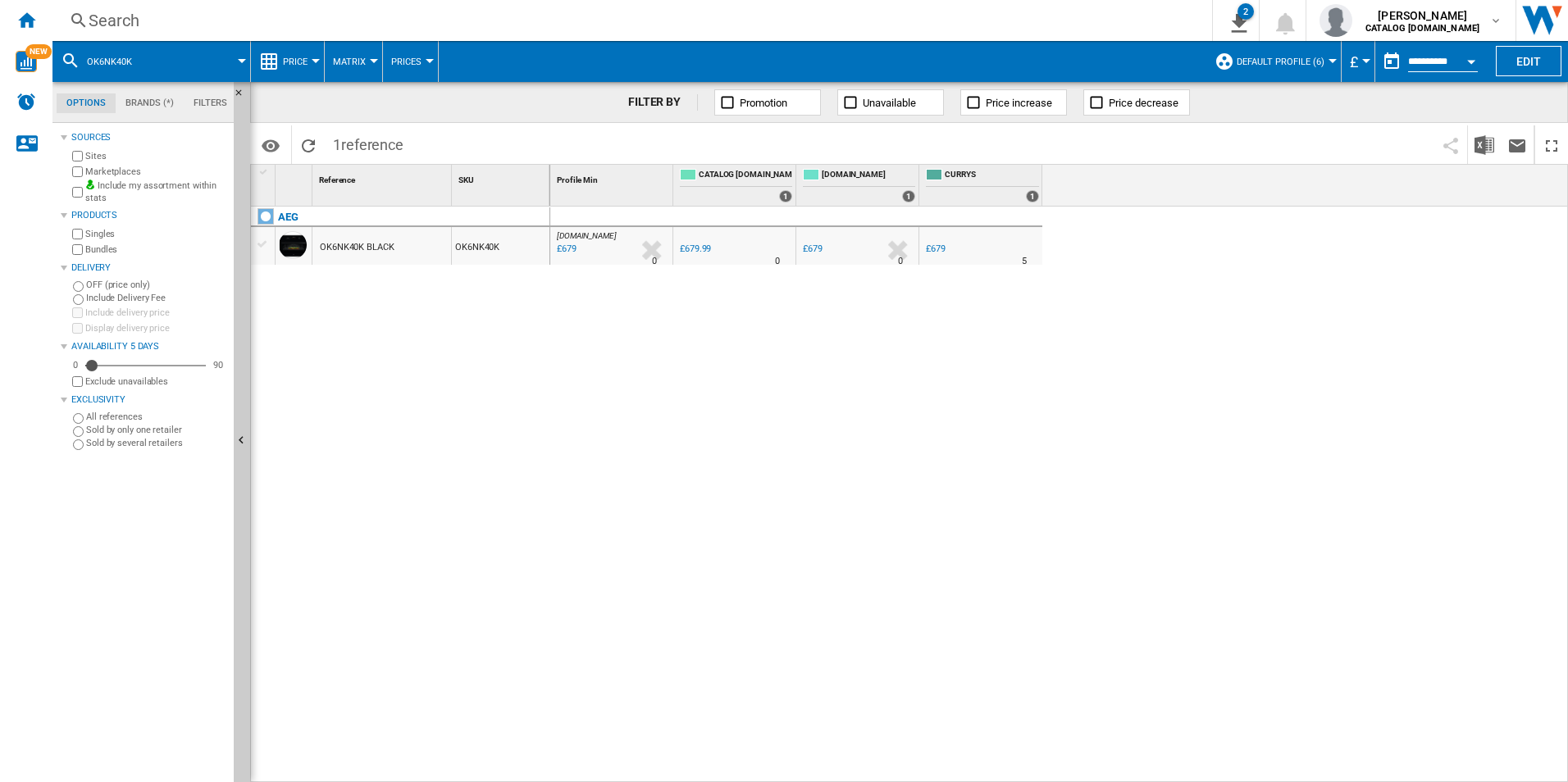
click at [1114, 9] on div "Search" at bounding box center [629, 20] width 1081 height 23
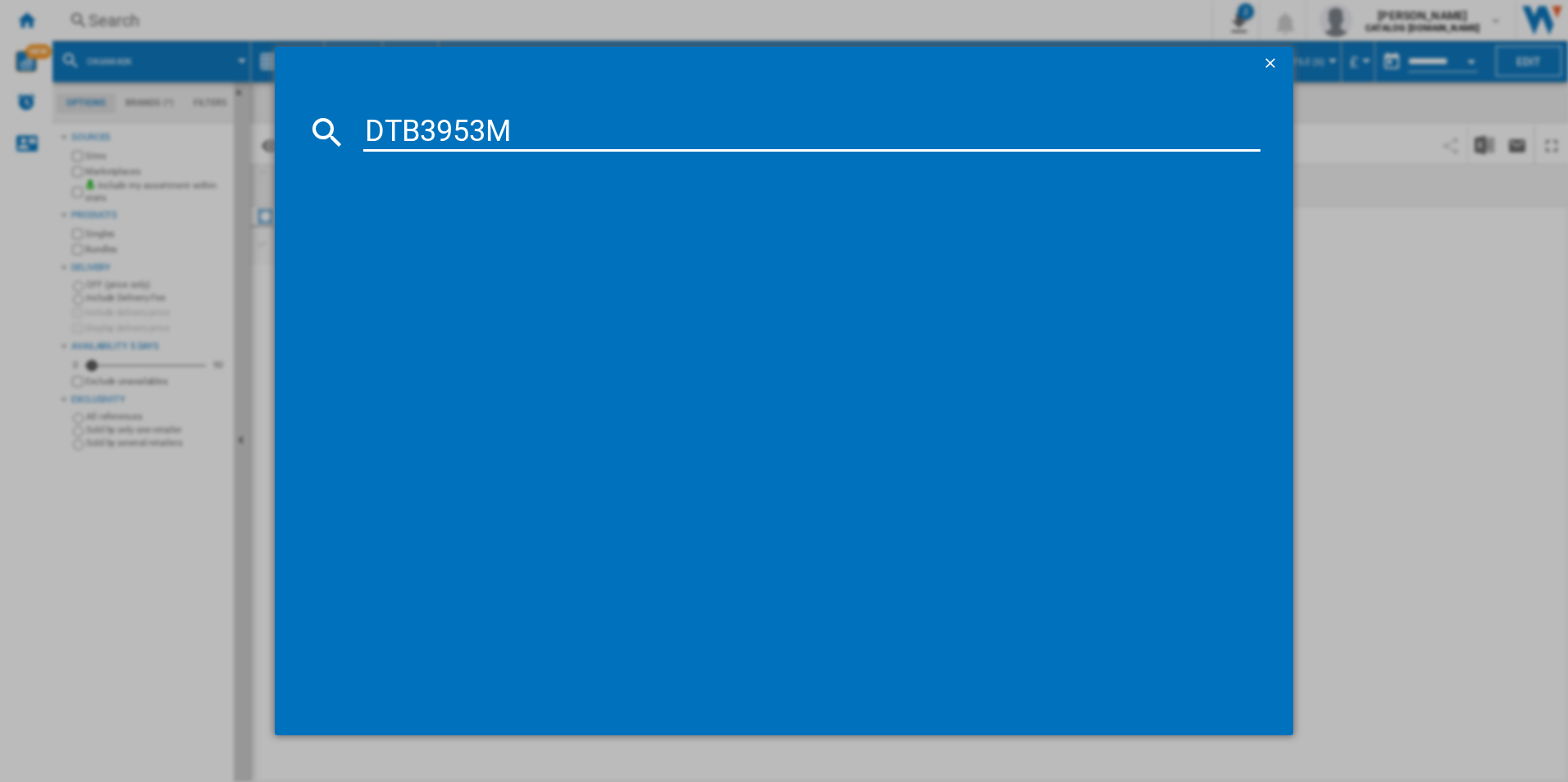
type input "DTB3953M"
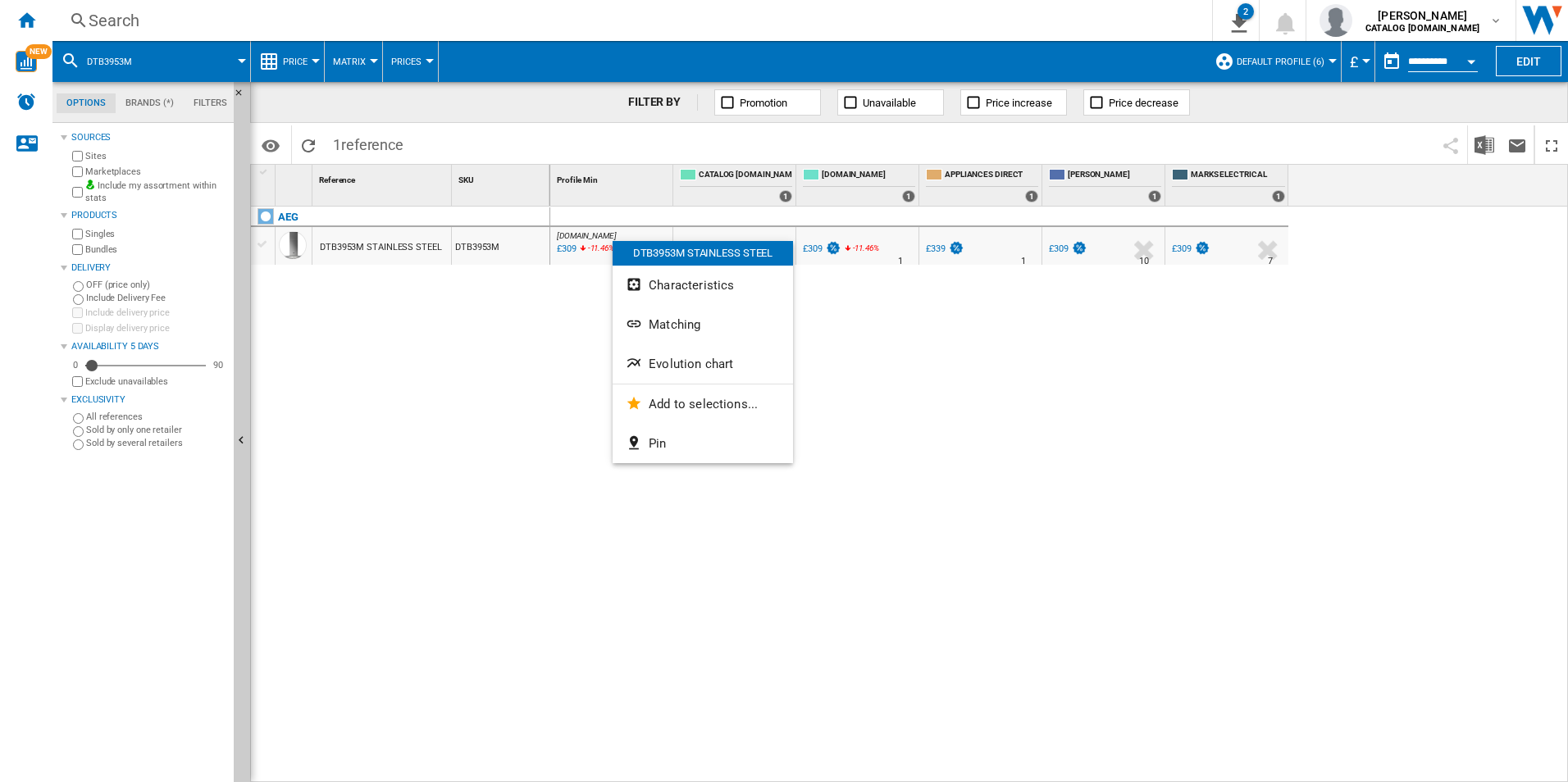
click at [678, 362] on span "Evolution chart" at bounding box center [691, 364] width 84 height 14
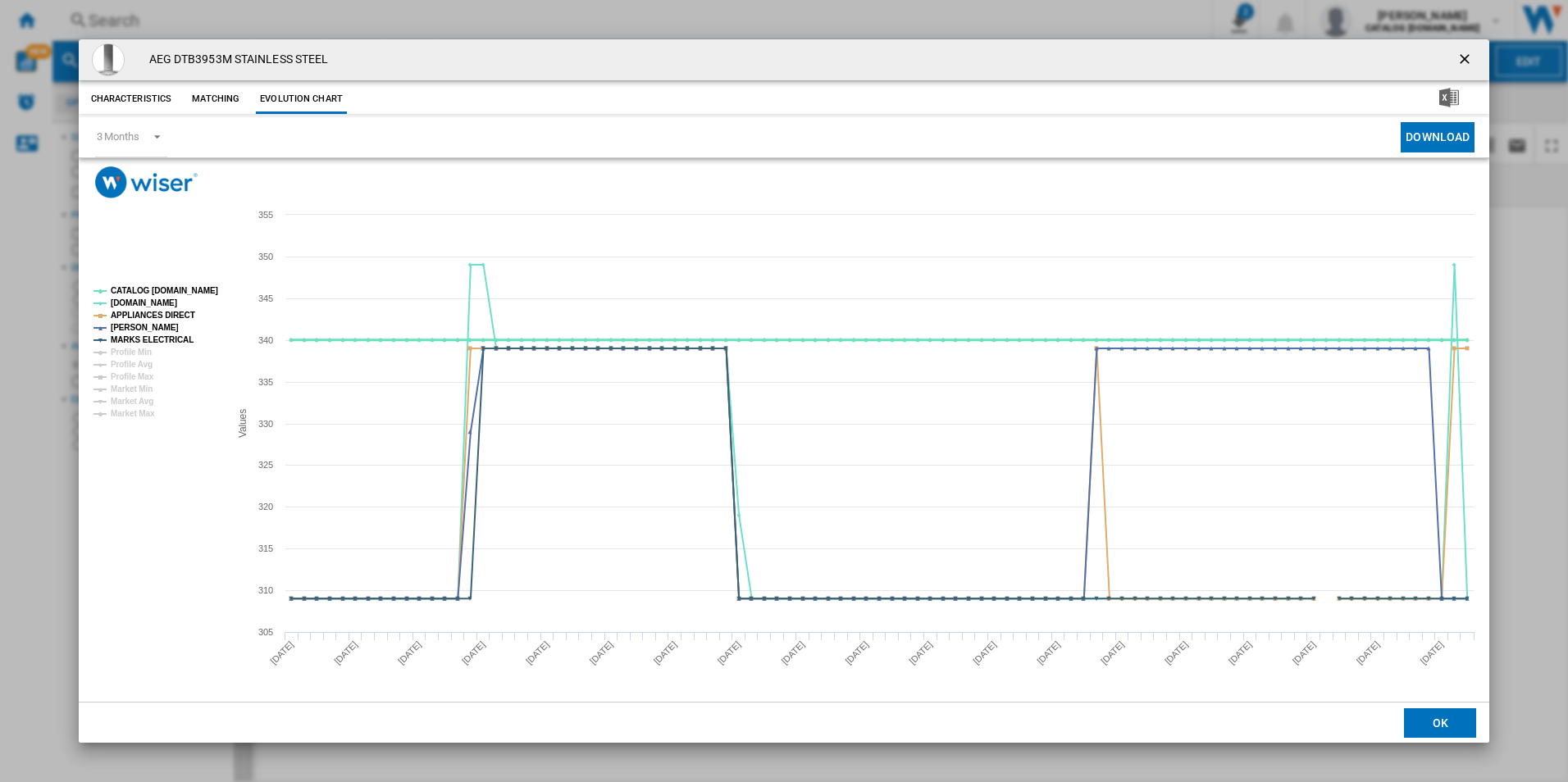
click at [161, 294] on tspan "CATALOG [DOMAIN_NAME]" at bounding box center [164, 290] width 107 height 9
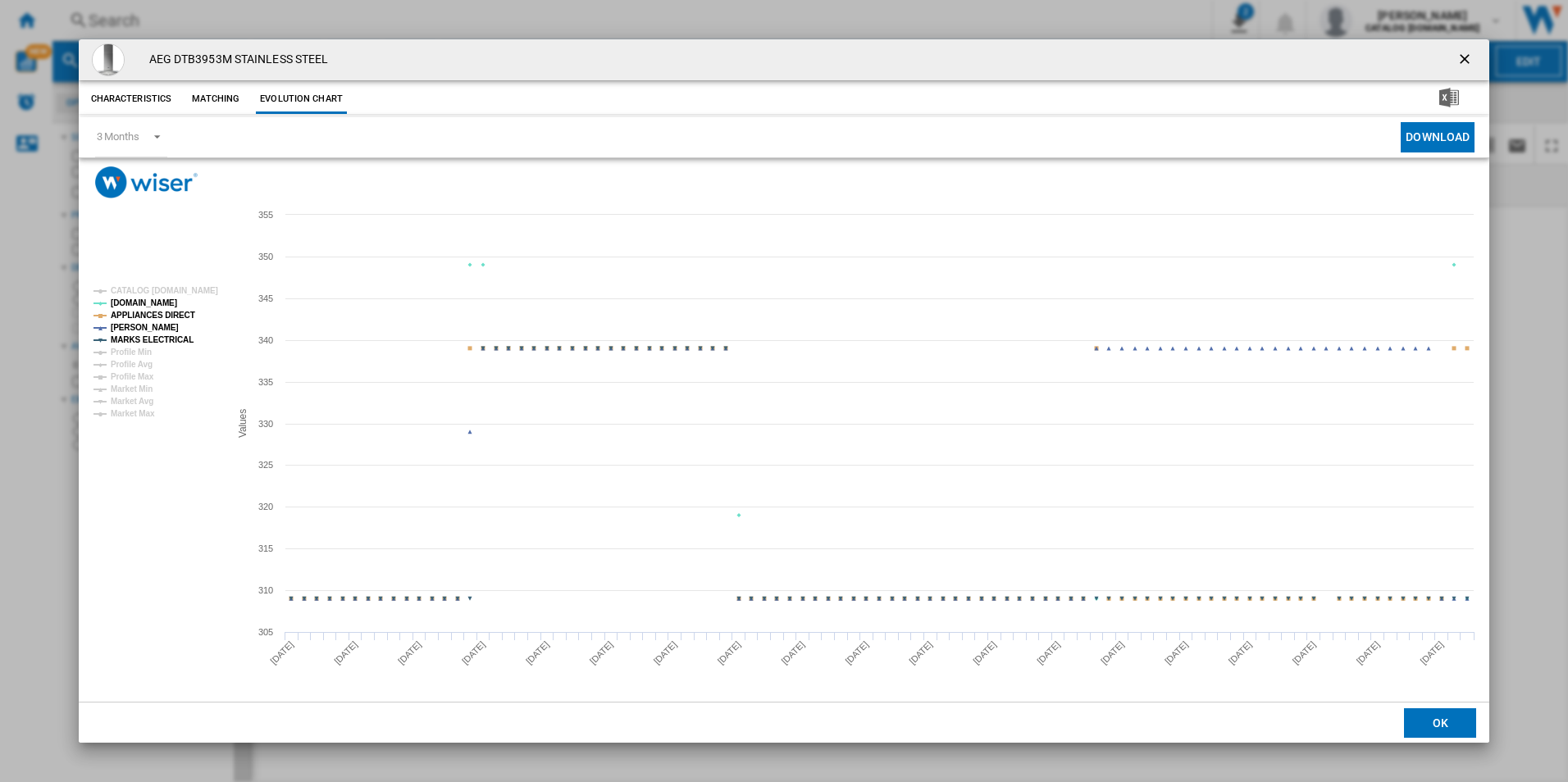
click at [160, 320] on tspan "APPLIANCES DIRECT" at bounding box center [153, 315] width 84 height 9
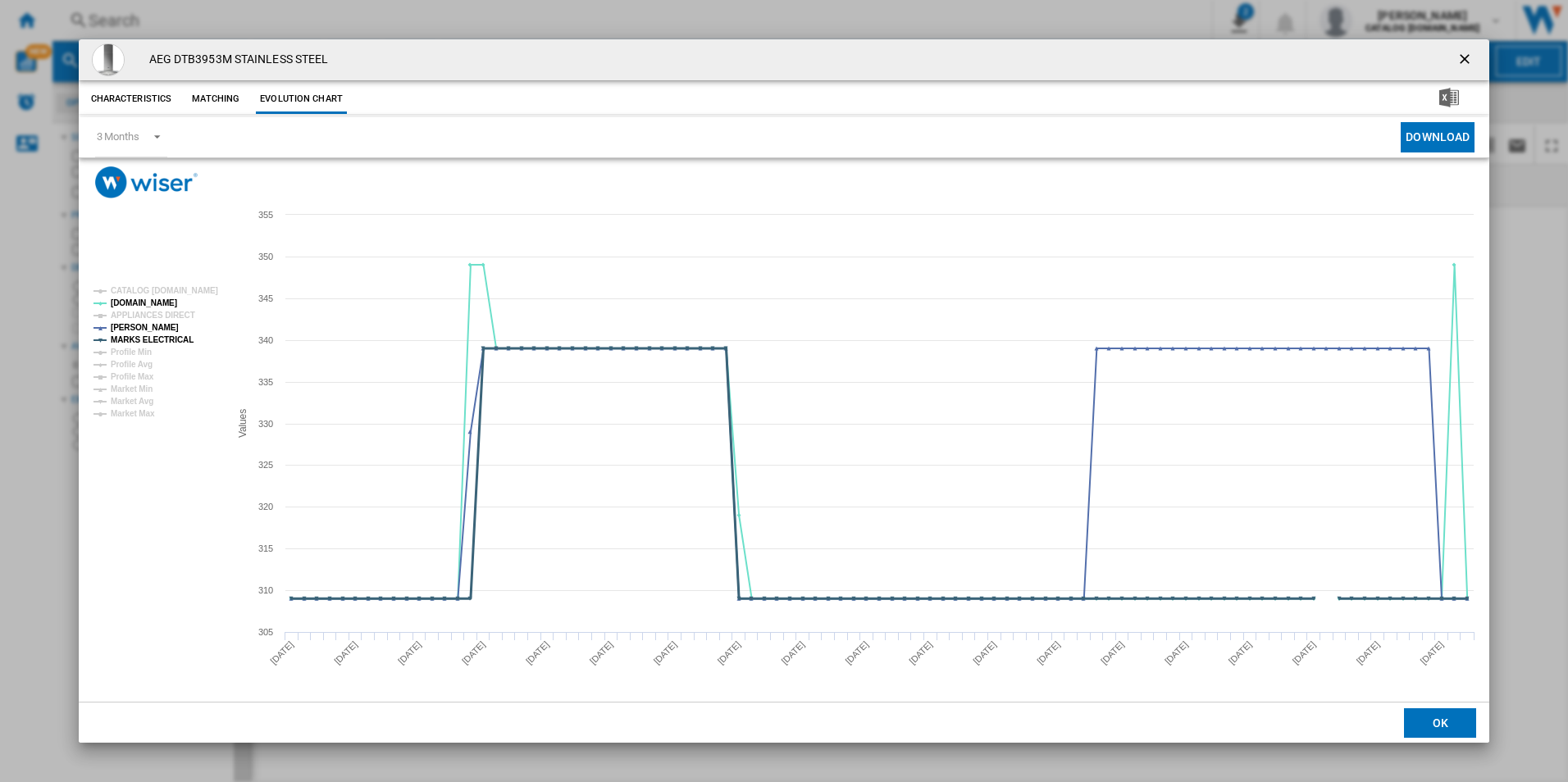
click at [166, 342] on tspan "MARKS ELECTRICAL" at bounding box center [152, 339] width 83 height 9
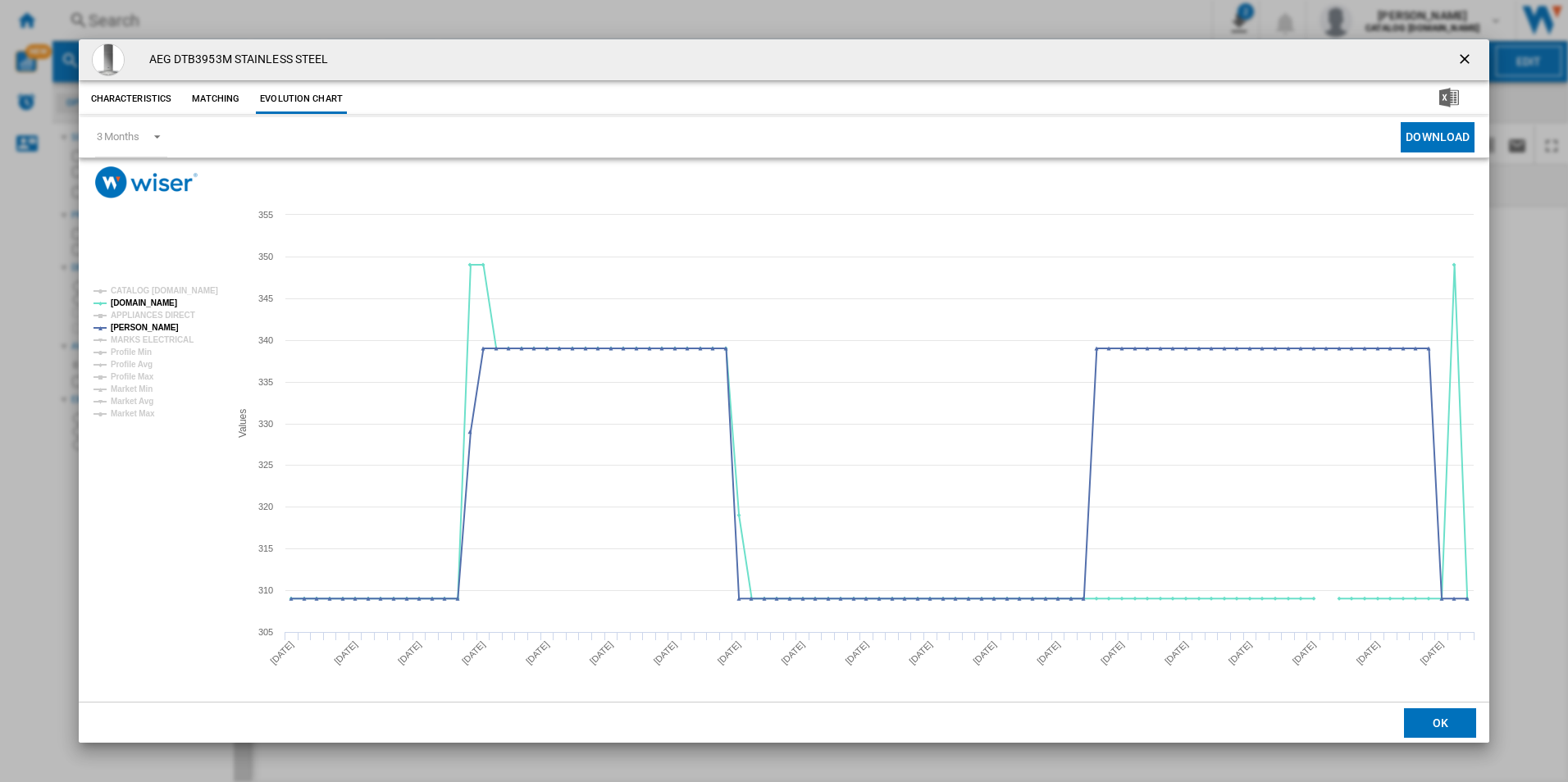
drag, startPoint x: 1455, startPoint y: 59, endPoint x: 1371, endPoint y: 53, distance: 84.2
click at [1455, 59] on button "Product popup" at bounding box center [1466, 59] width 33 height 33
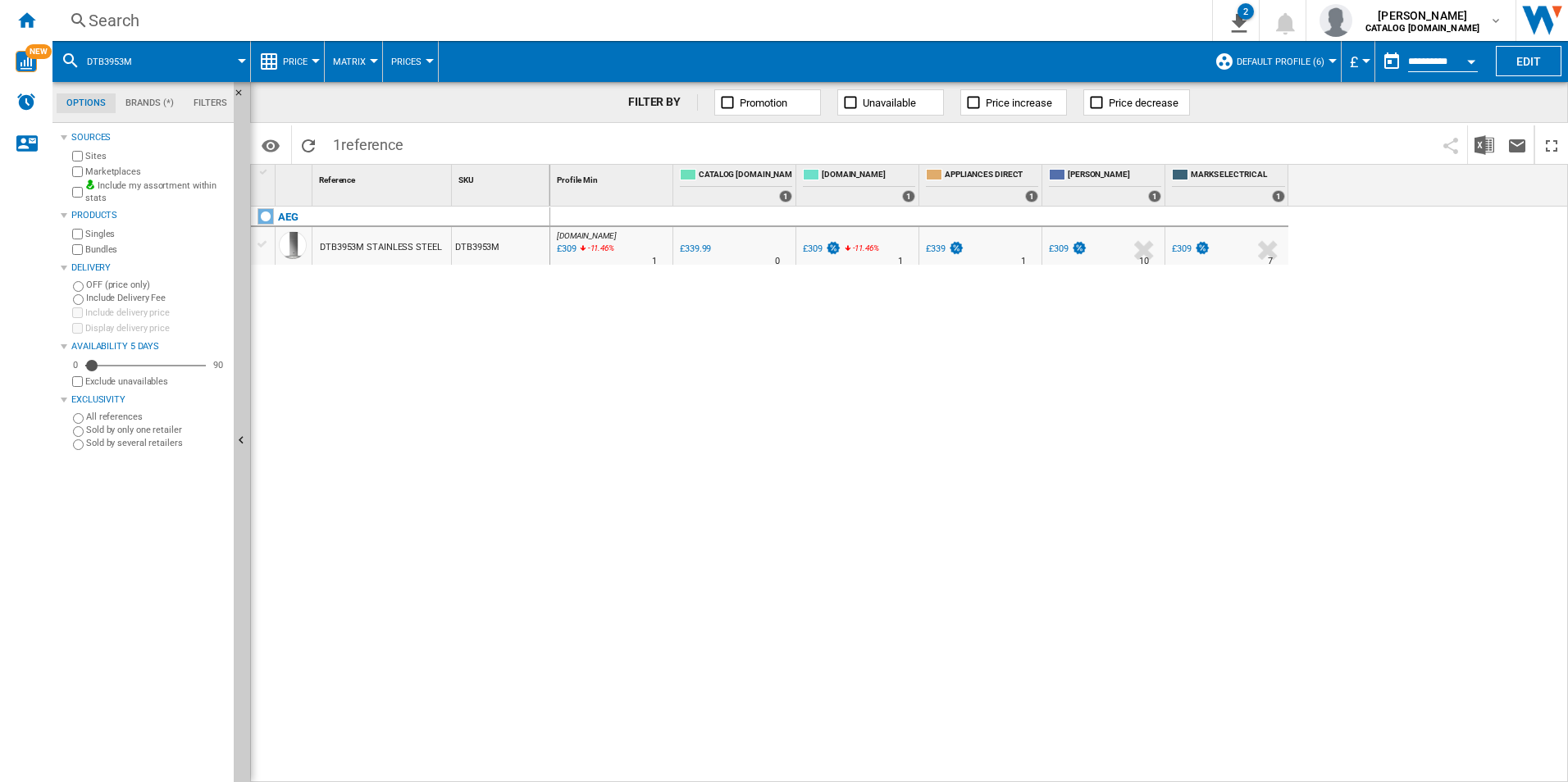
click at [914, 18] on div "Search" at bounding box center [629, 20] width 1081 height 23
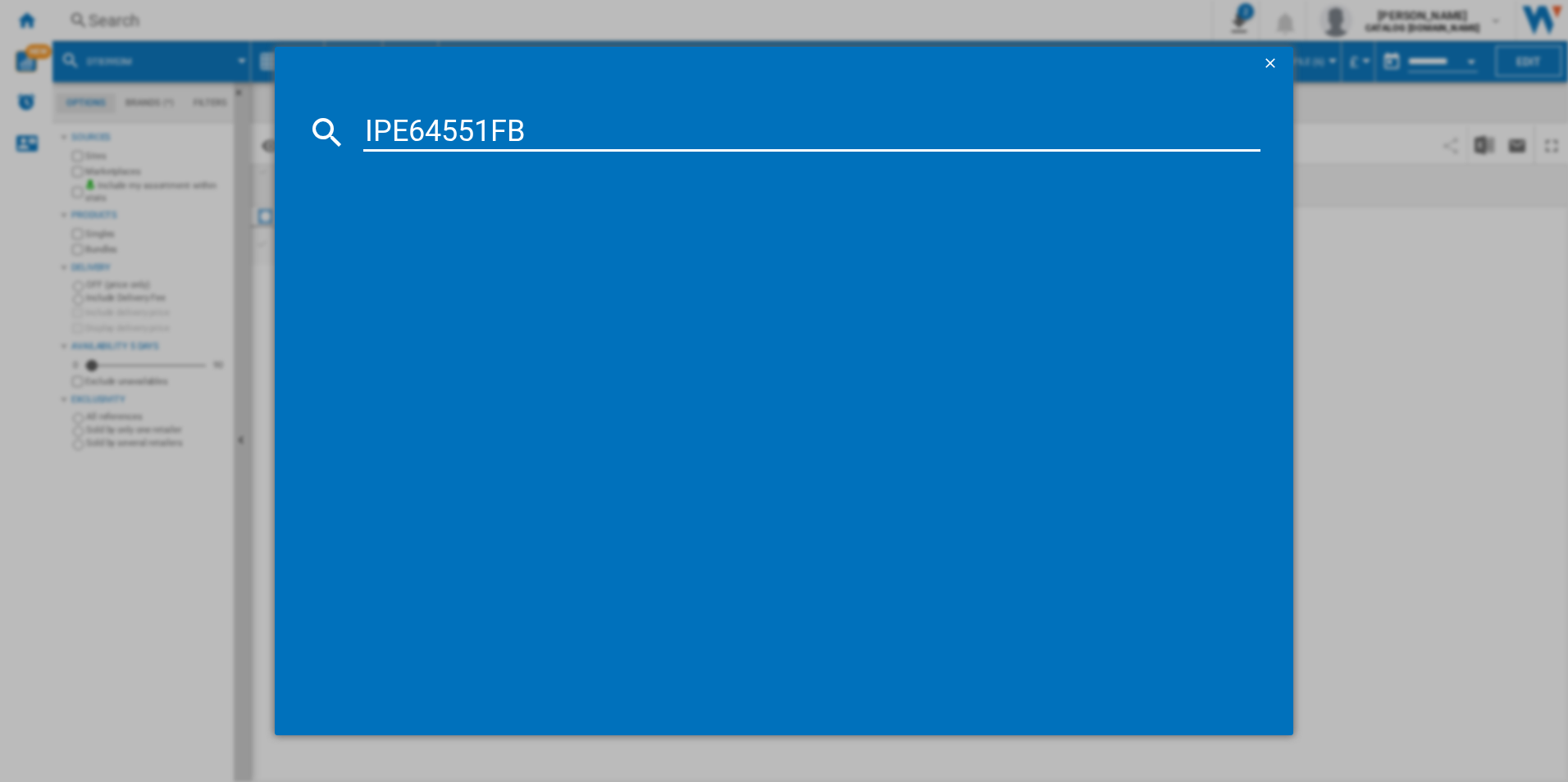
type input "IPE64551FB"
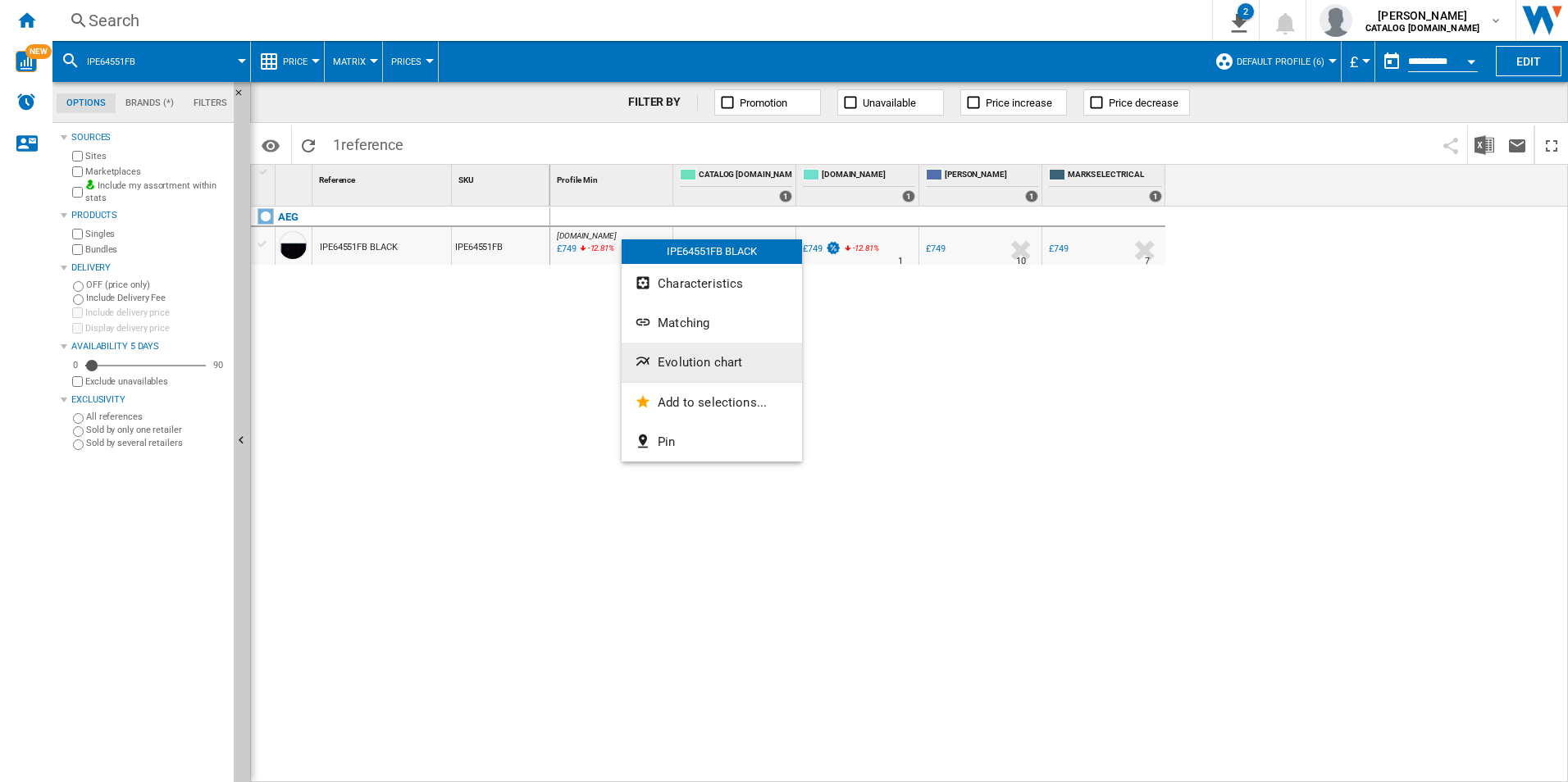
click at [684, 359] on span "Evolution chart" at bounding box center [700, 362] width 84 height 14
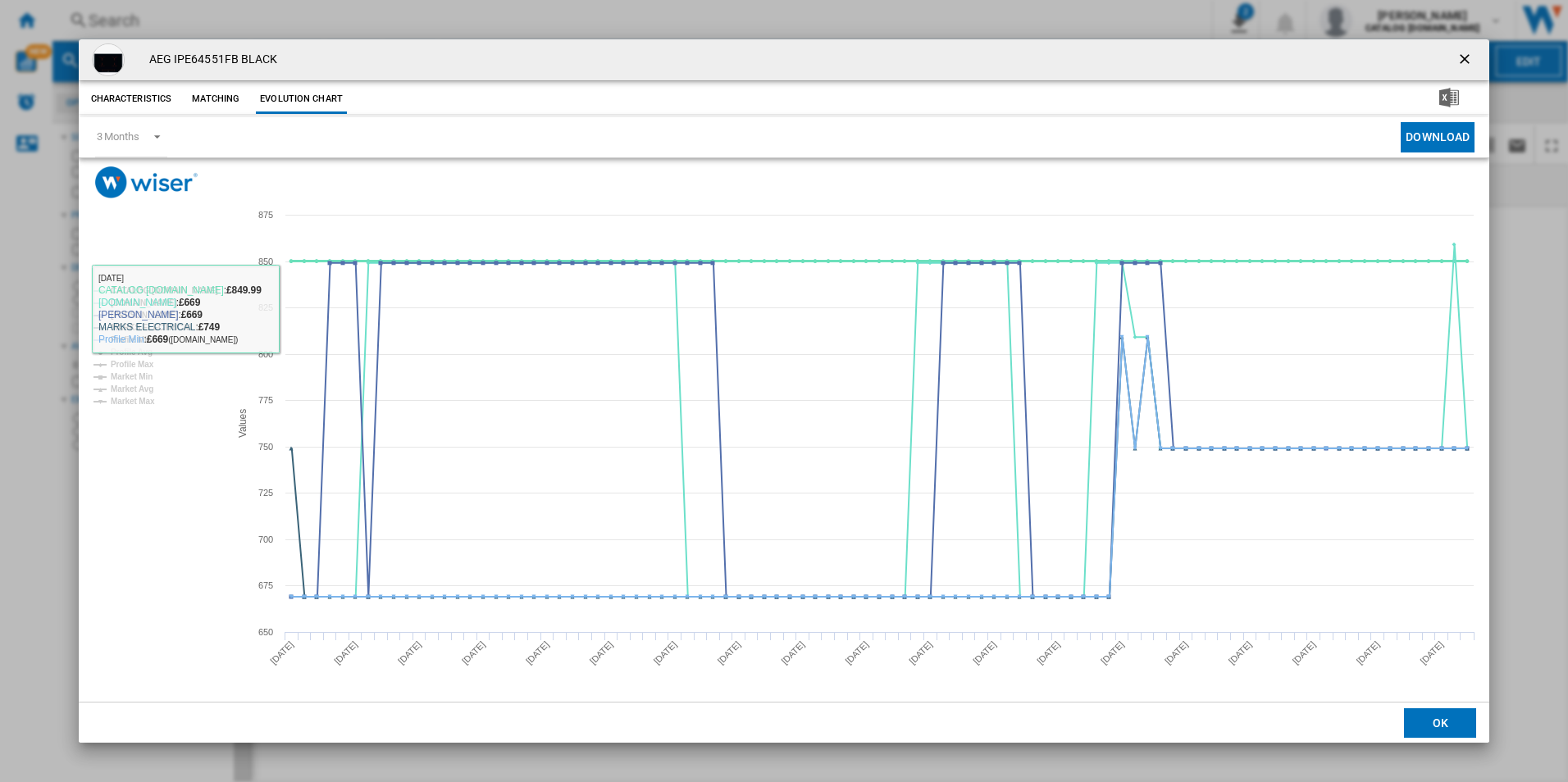
click at [198, 287] on tspan "CATALOG [DOMAIN_NAME]" at bounding box center [164, 290] width 107 height 9
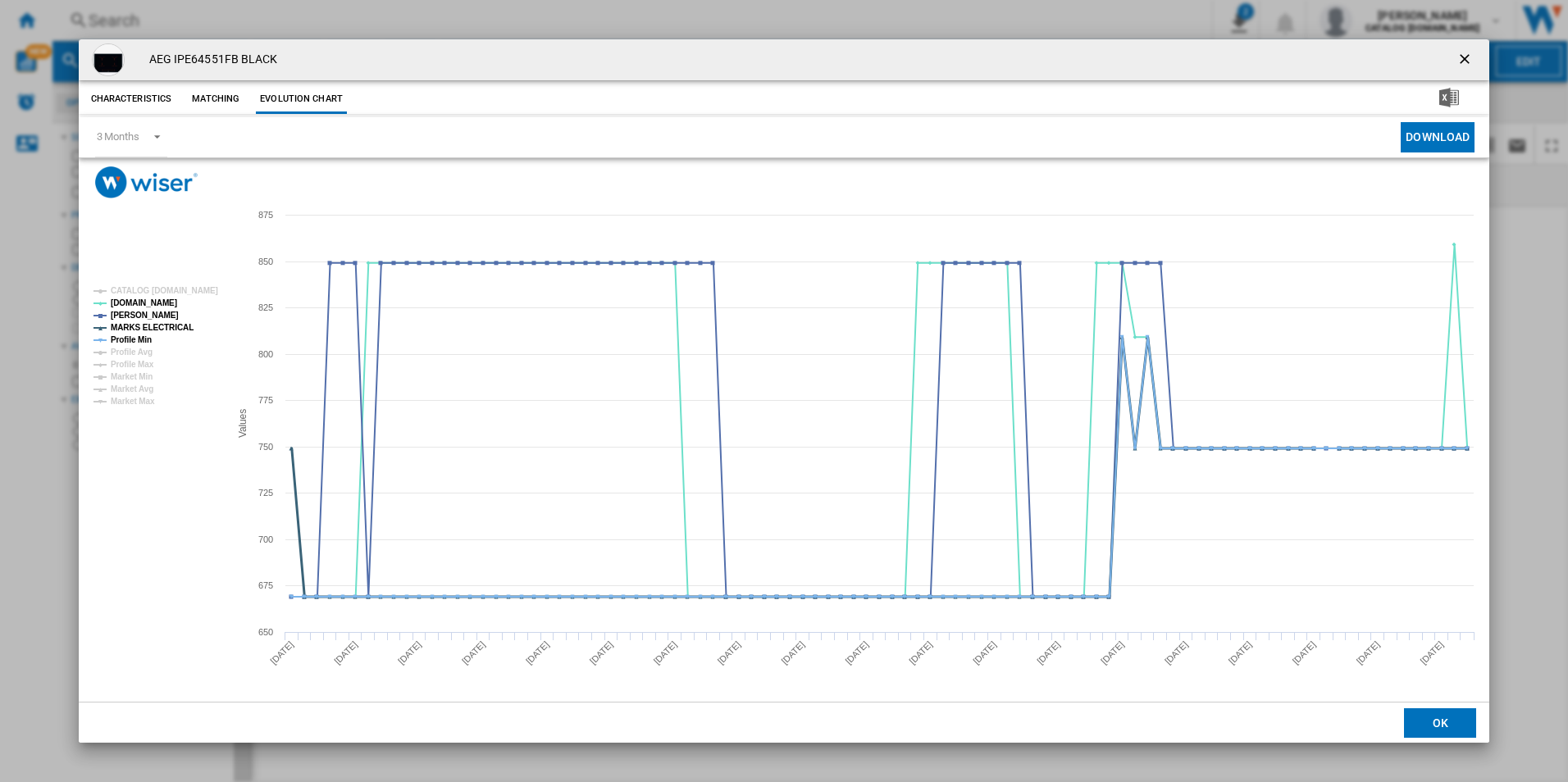
click at [165, 327] on tspan "MARKS ELECTRICAL" at bounding box center [152, 327] width 83 height 9
click at [136, 338] on tspan "Profile Min" at bounding box center [131, 339] width 41 height 9
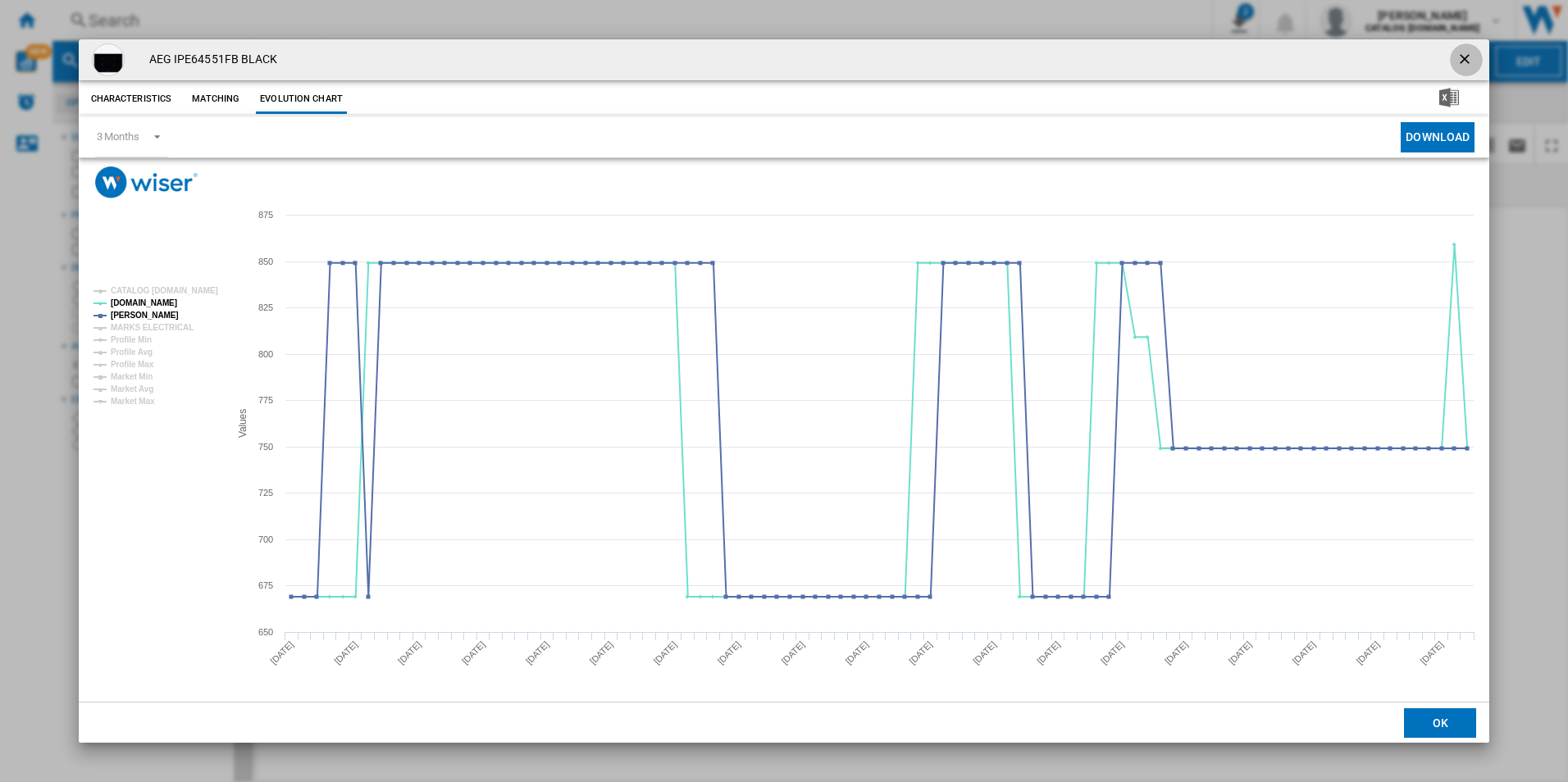
drag, startPoint x: 1472, startPoint y: 59, endPoint x: 1302, endPoint y: 40, distance: 171.1
click at [1469, 58] on ng-md-icon "getI18NText('BUTTONS.CLOSE_DIALOG')" at bounding box center [1466, 60] width 19 height 19
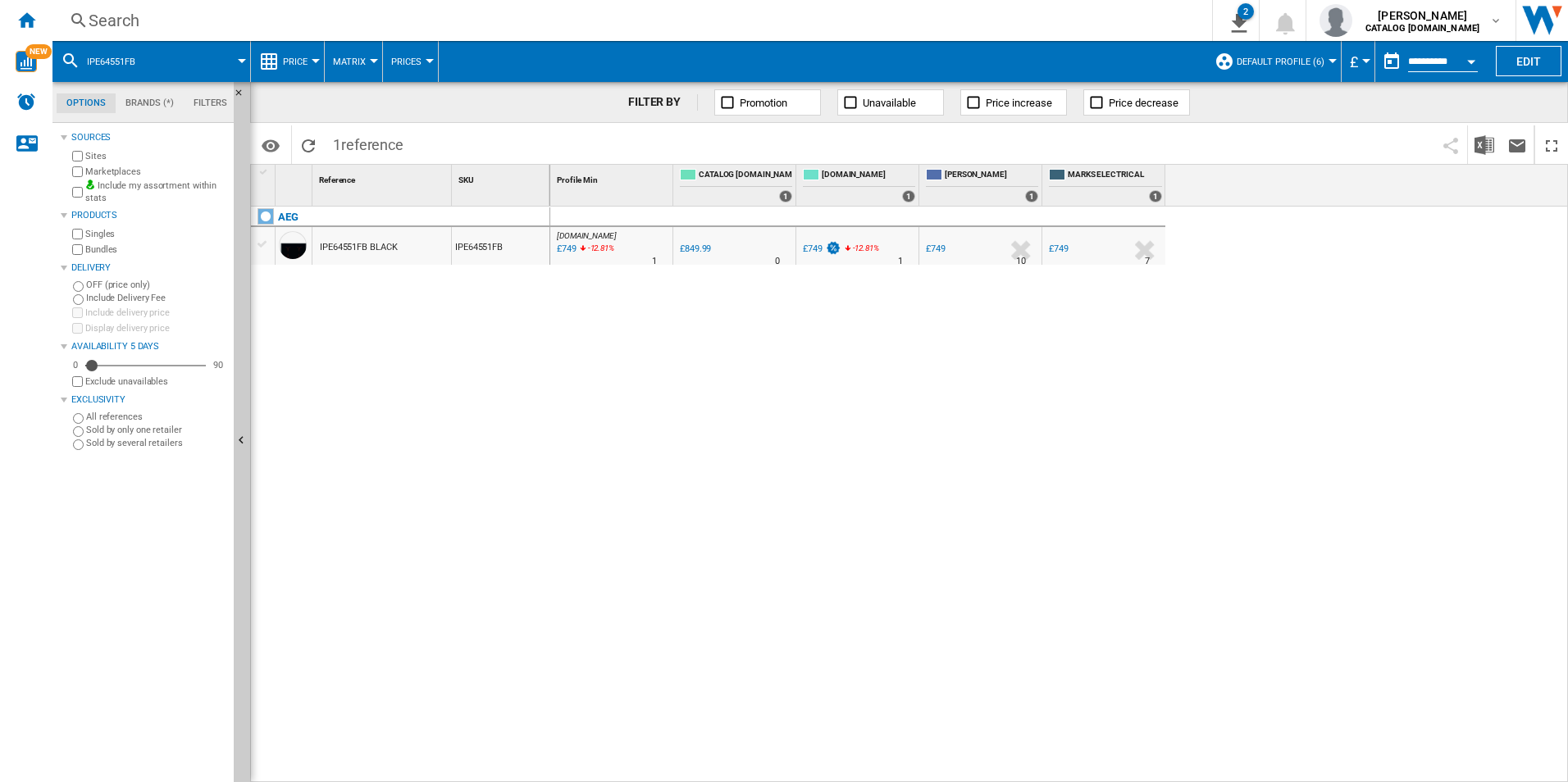
drag, startPoint x: 1076, startPoint y: 14, endPoint x: 1058, endPoint y: 10, distance: 18.4
click at [1058, 10] on div "Search" at bounding box center [629, 20] width 1081 height 23
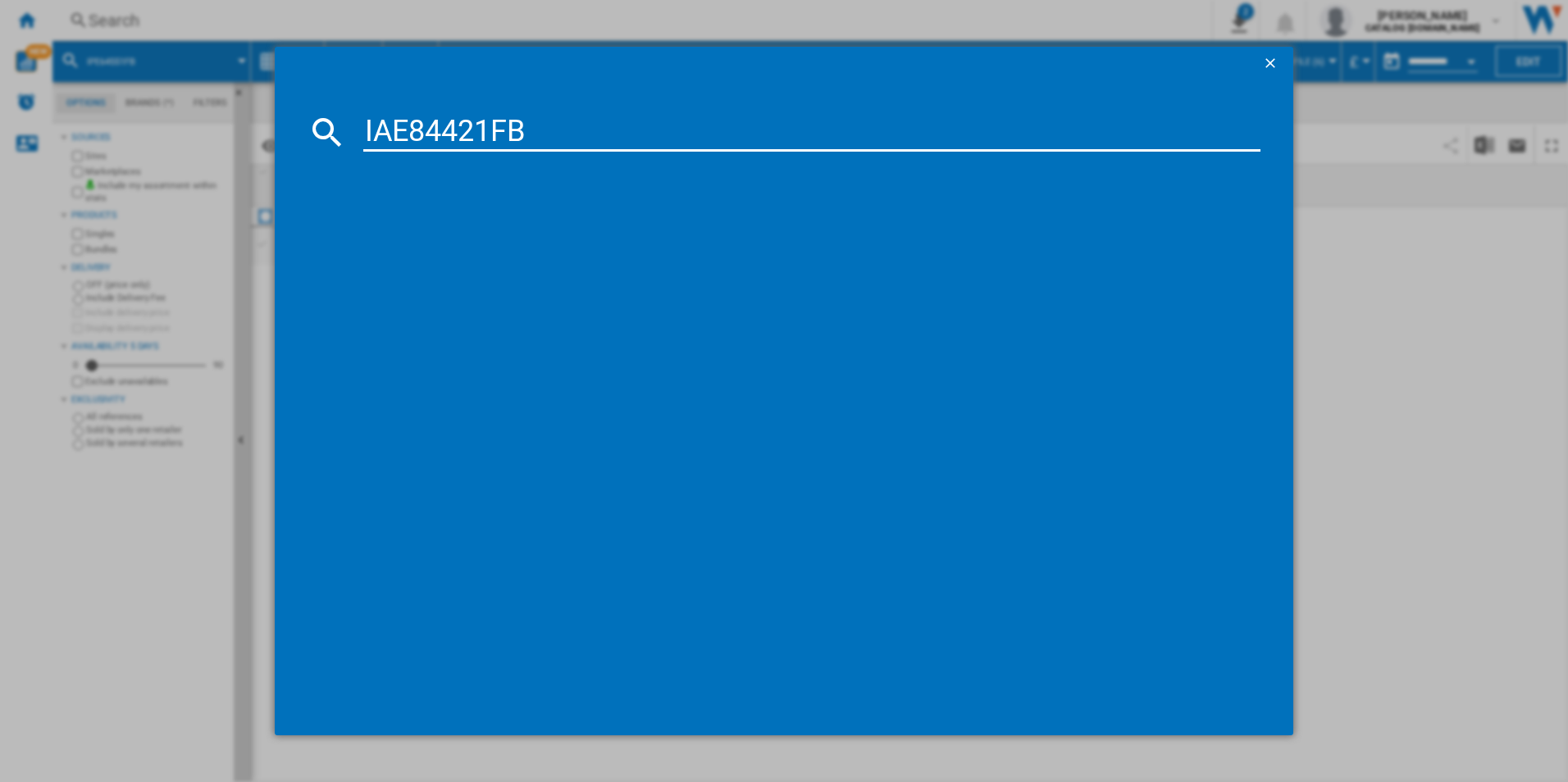
type input "IAE84421FB"
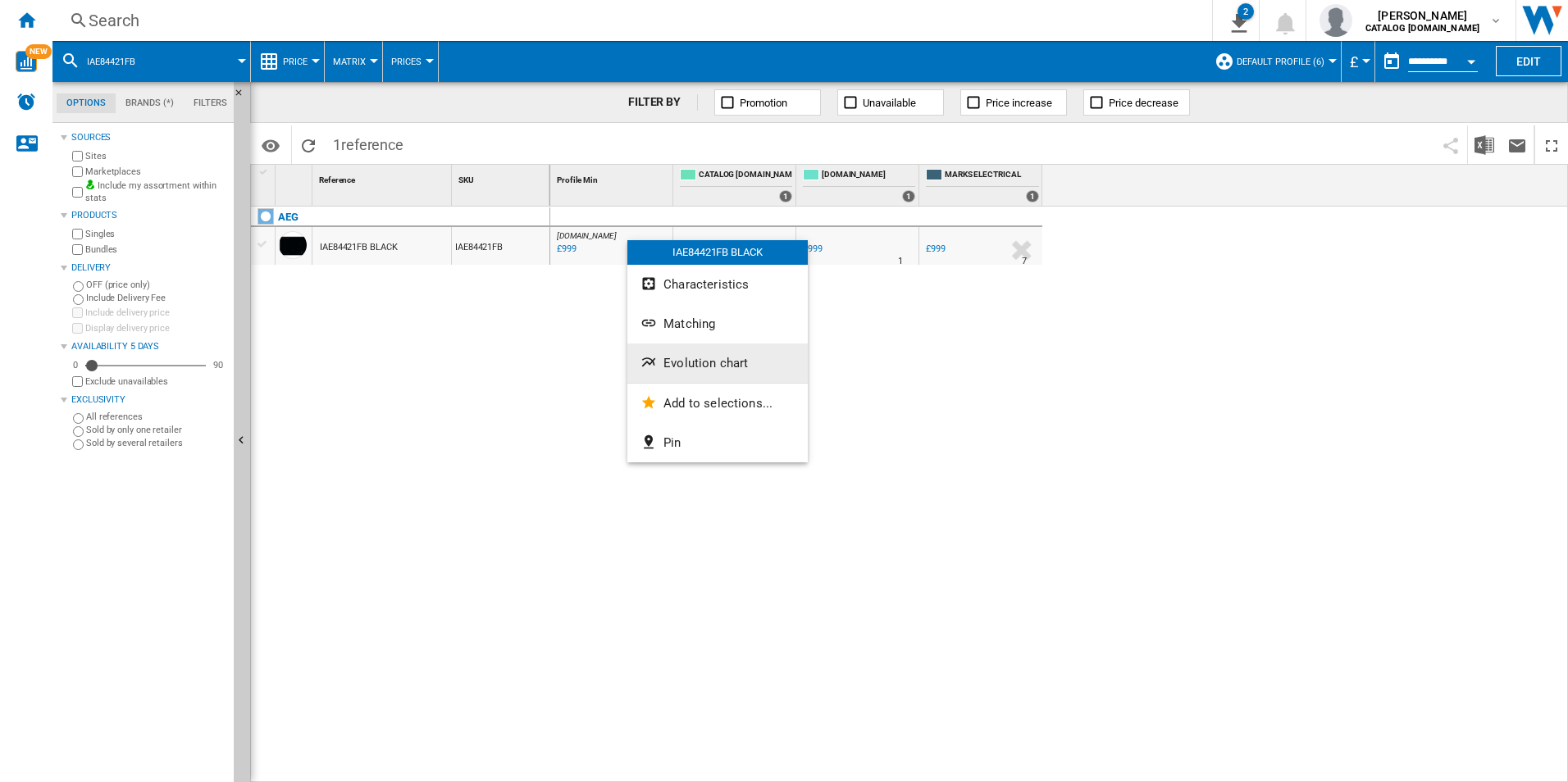
click at [712, 349] on button "Evolution chart" at bounding box center [717, 363] width 181 height 40
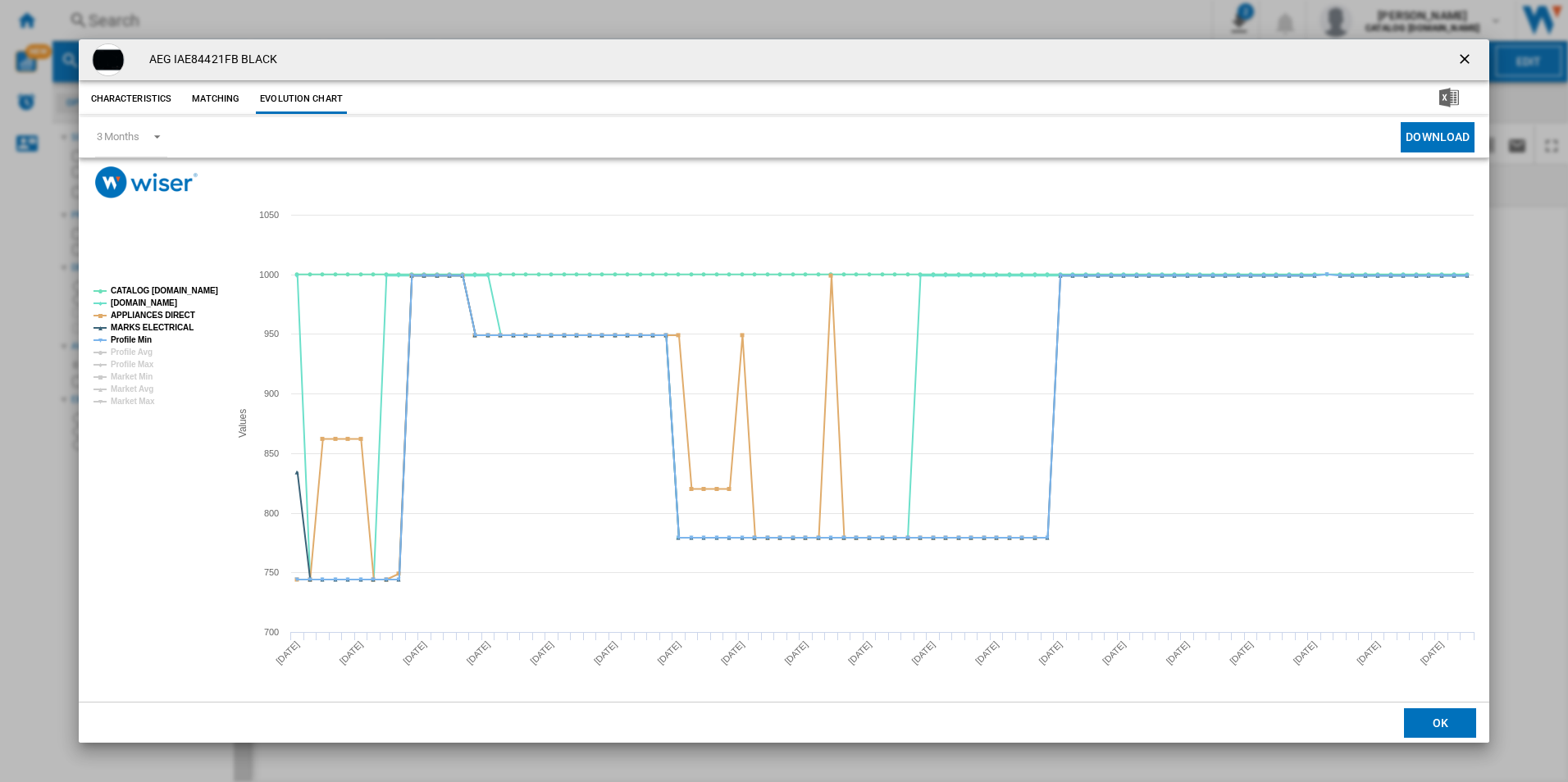
click at [212, 283] on rect "Product popup" at bounding box center [154, 346] width 136 height 132
click at [208, 291] on tspan "CATALOG [DOMAIN_NAME]" at bounding box center [164, 290] width 107 height 9
click at [167, 313] on tspan "APPLIANCES DIRECT" at bounding box center [153, 315] width 84 height 9
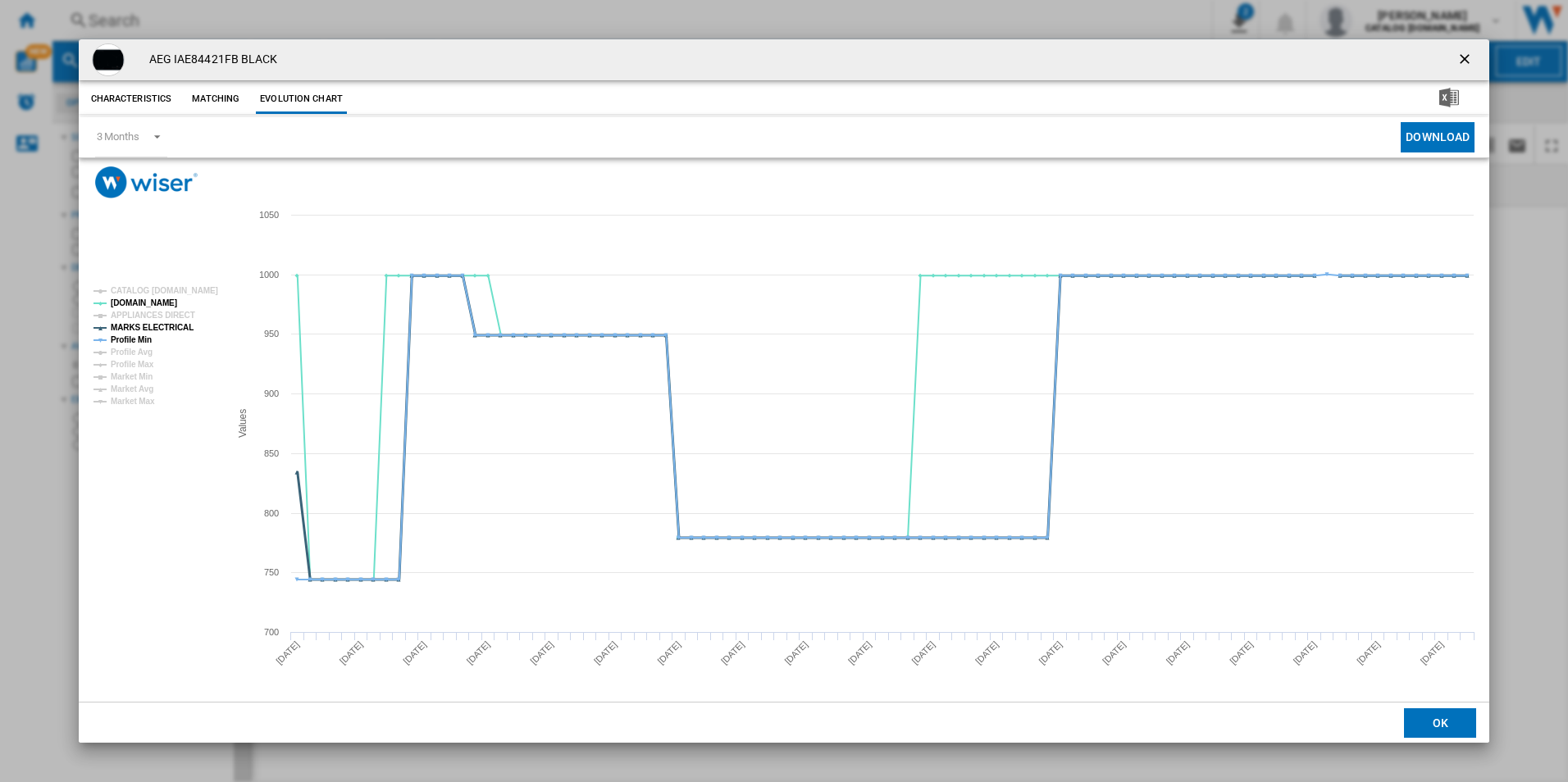
click at [168, 324] on tspan "MARKS ELECTRICAL" at bounding box center [152, 327] width 83 height 9
click at [144, 336] on tspan "Profile Min" at bounding box center [131, 339] width 41 height 9
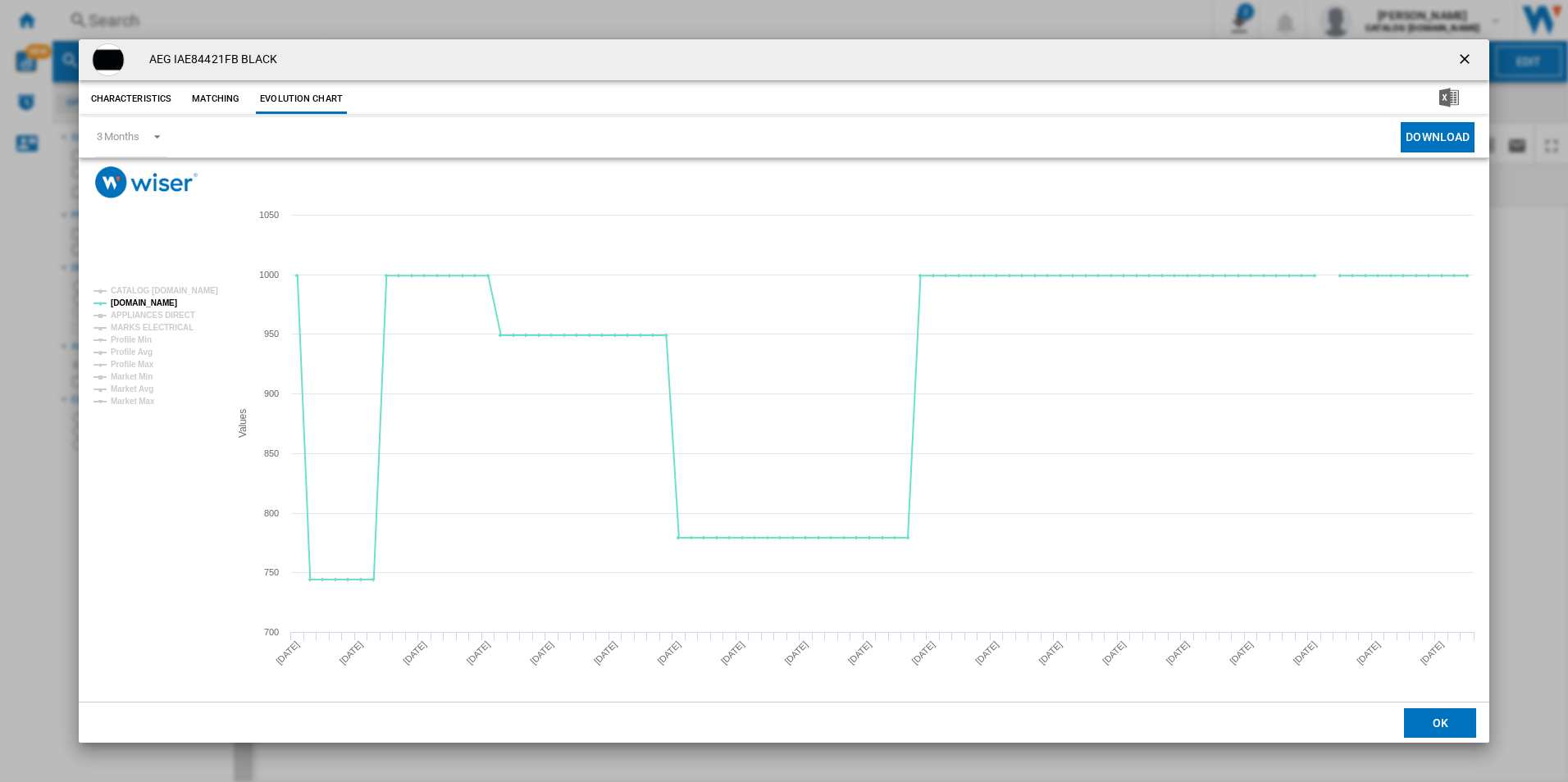
drag, startPoint x: 1463, startPoint y: 57, endPoint x: 1449, endPoint y: 51, distance: 15.2
click at [1463, 57] on ng-md-icon "getI18NText('BUTTONS.CLOSE_DIALOG')" at bounding box center [1466, 60] width 19 height 19
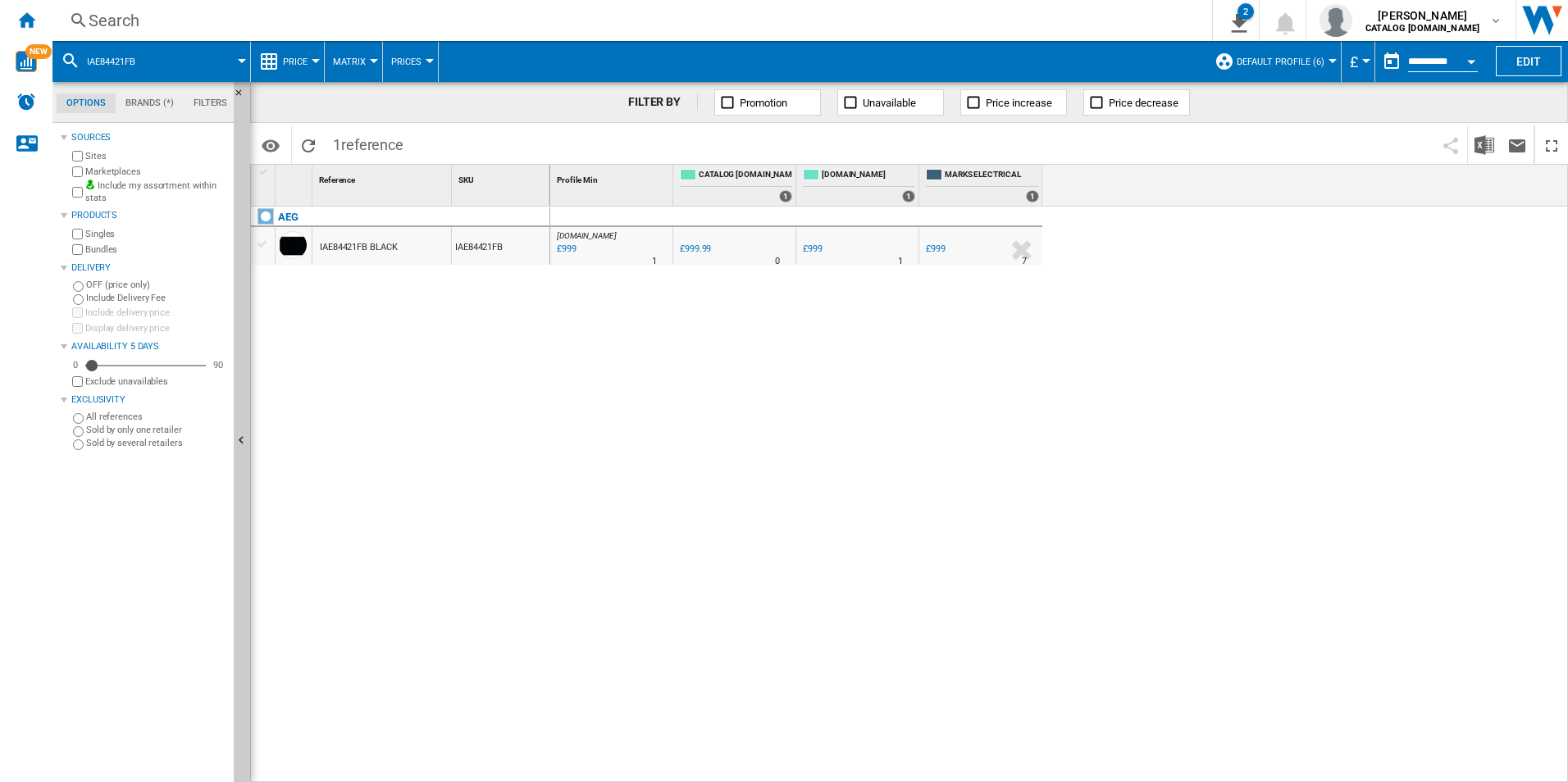
click at [1135, 24] on div "Search" at bounding box center [629, 20] width 1081 height 23
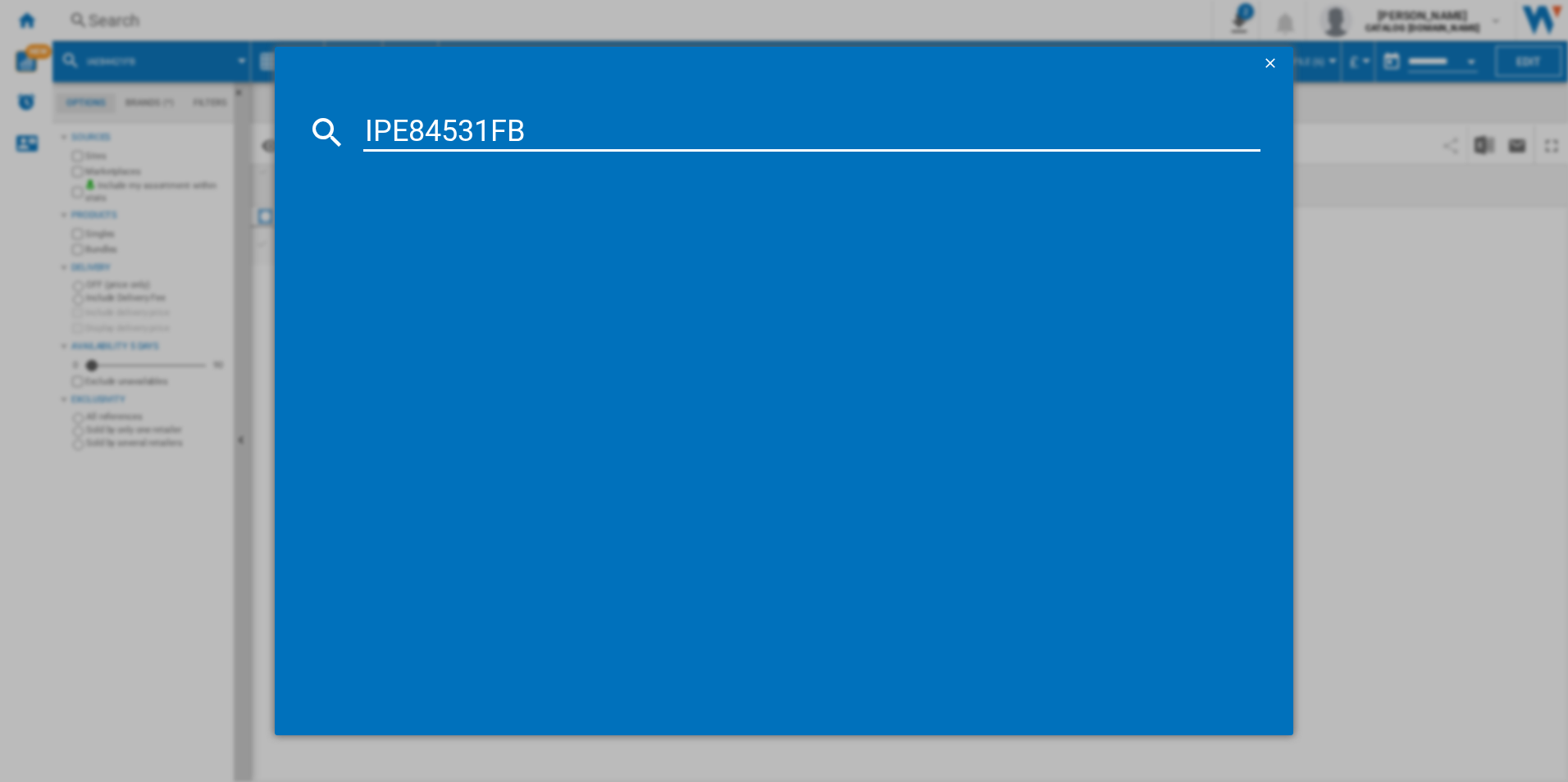
type input "IPE84531FB"
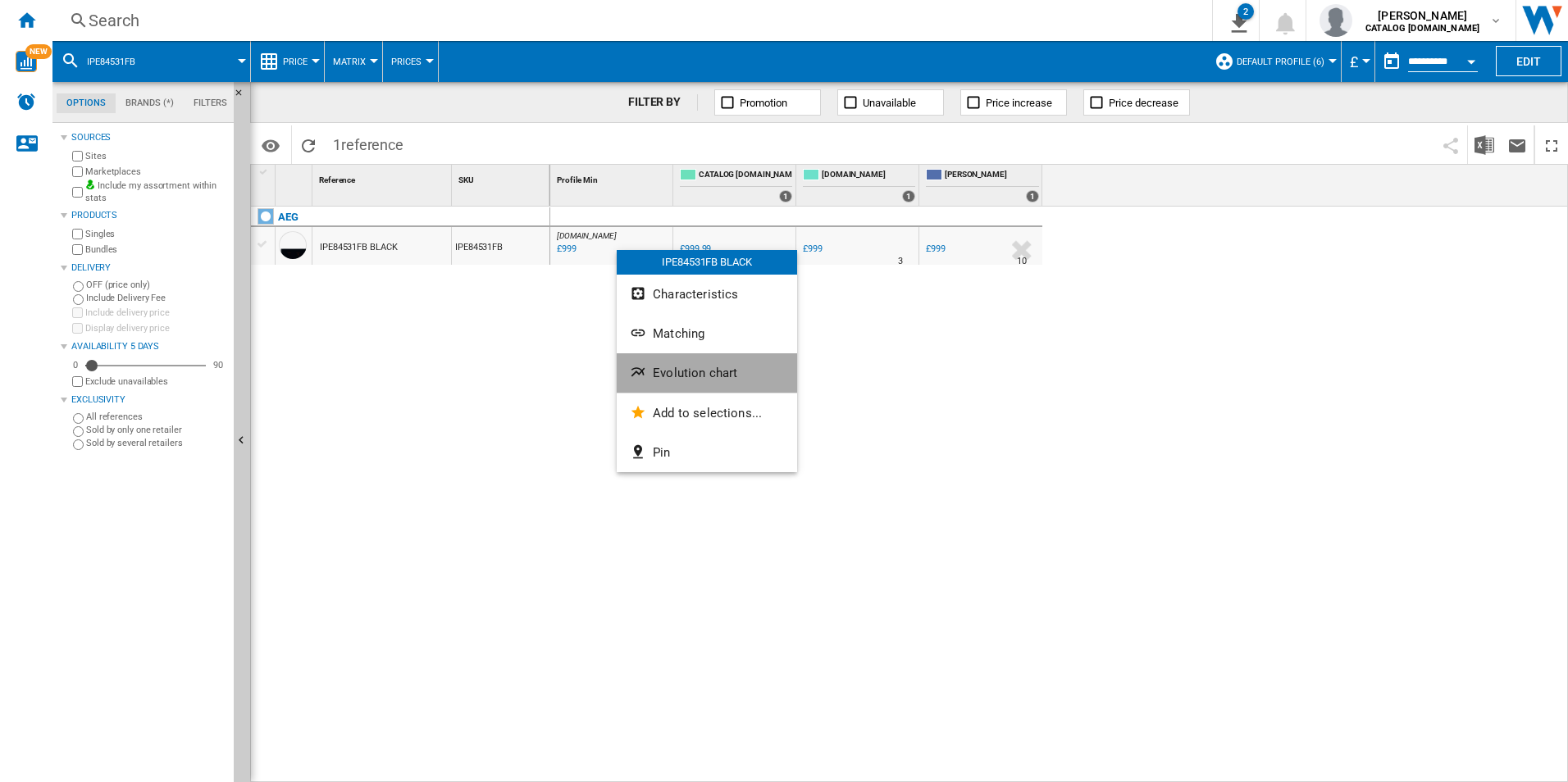
click at [689, 361] on button "Evolution chart" at bounding box center [707, 373] width 181 height 40
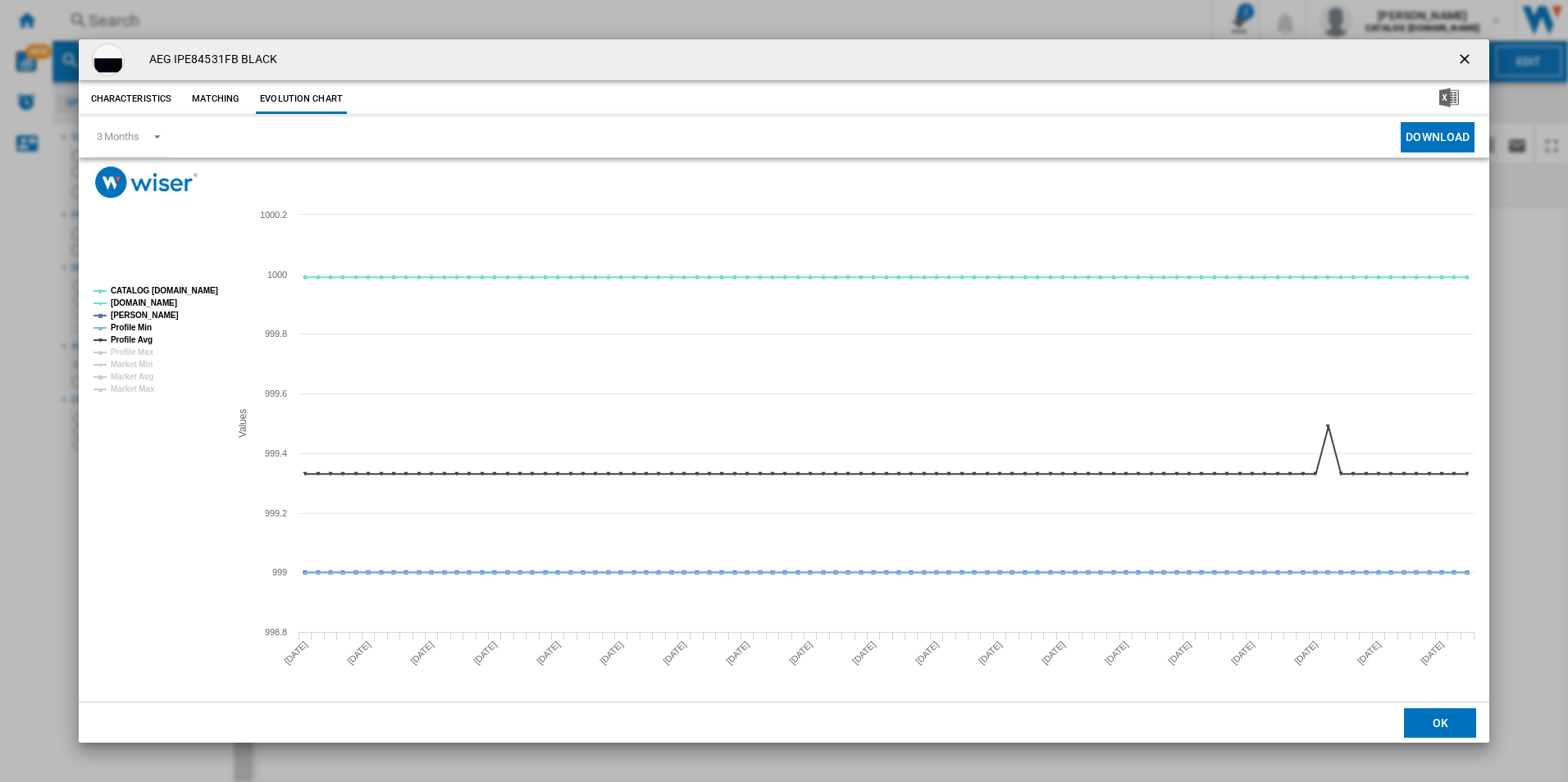
click at [198, 298] on rect "Product popup" at bounding box center [154, 340] width 136 height 120
click at [198, 286] on tspan "CATALOG [DOMAIN_NAME]" at bounding box center [164, 290] width 107 height 9
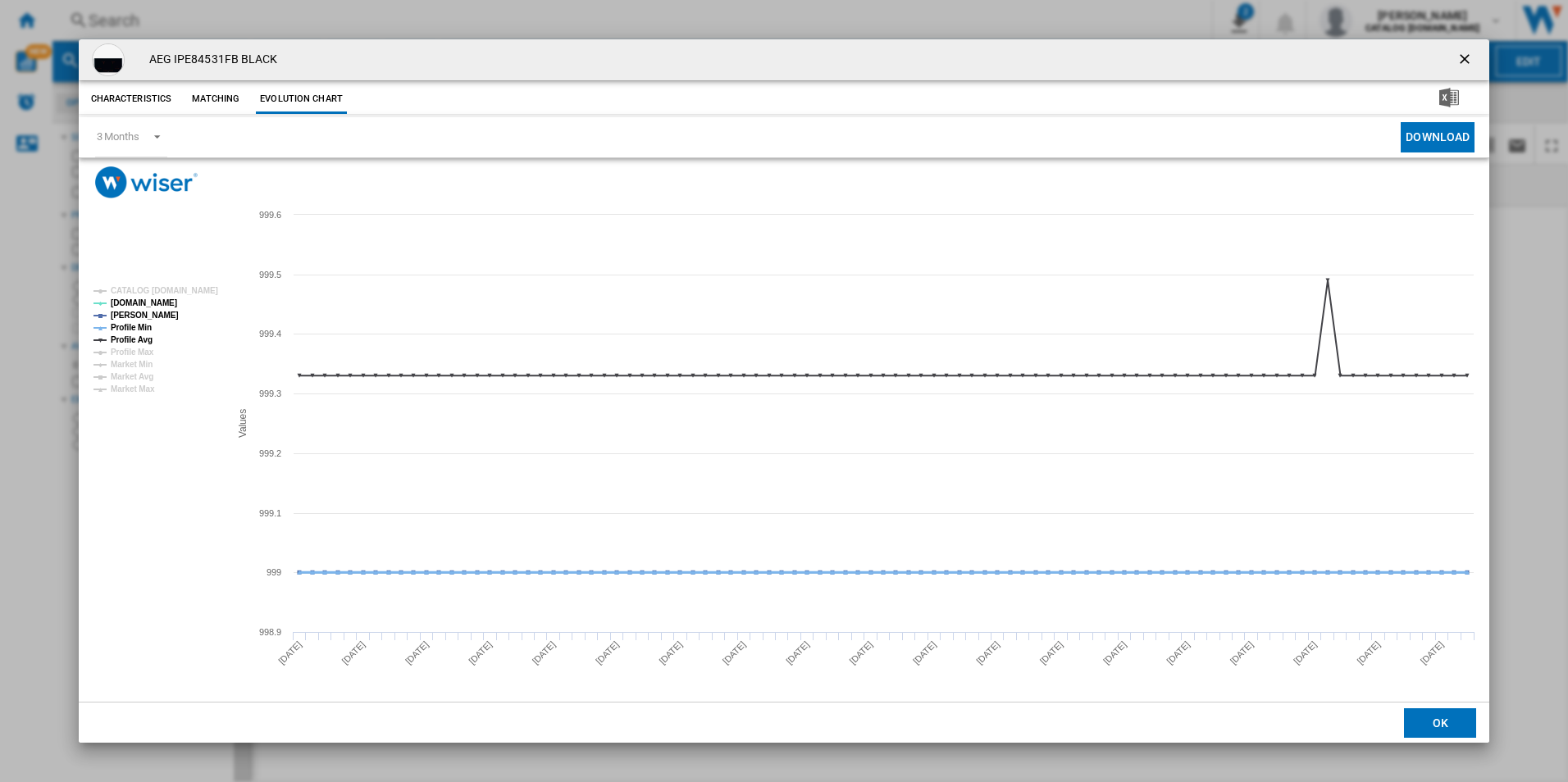
click at [138, 325] on tspan "Profile Min" at bounding box center [131, 327] width 41 height 9
click at [137, 339] on tspan "Profile Avg" at bounding box center [132, 339] width 42 height 9
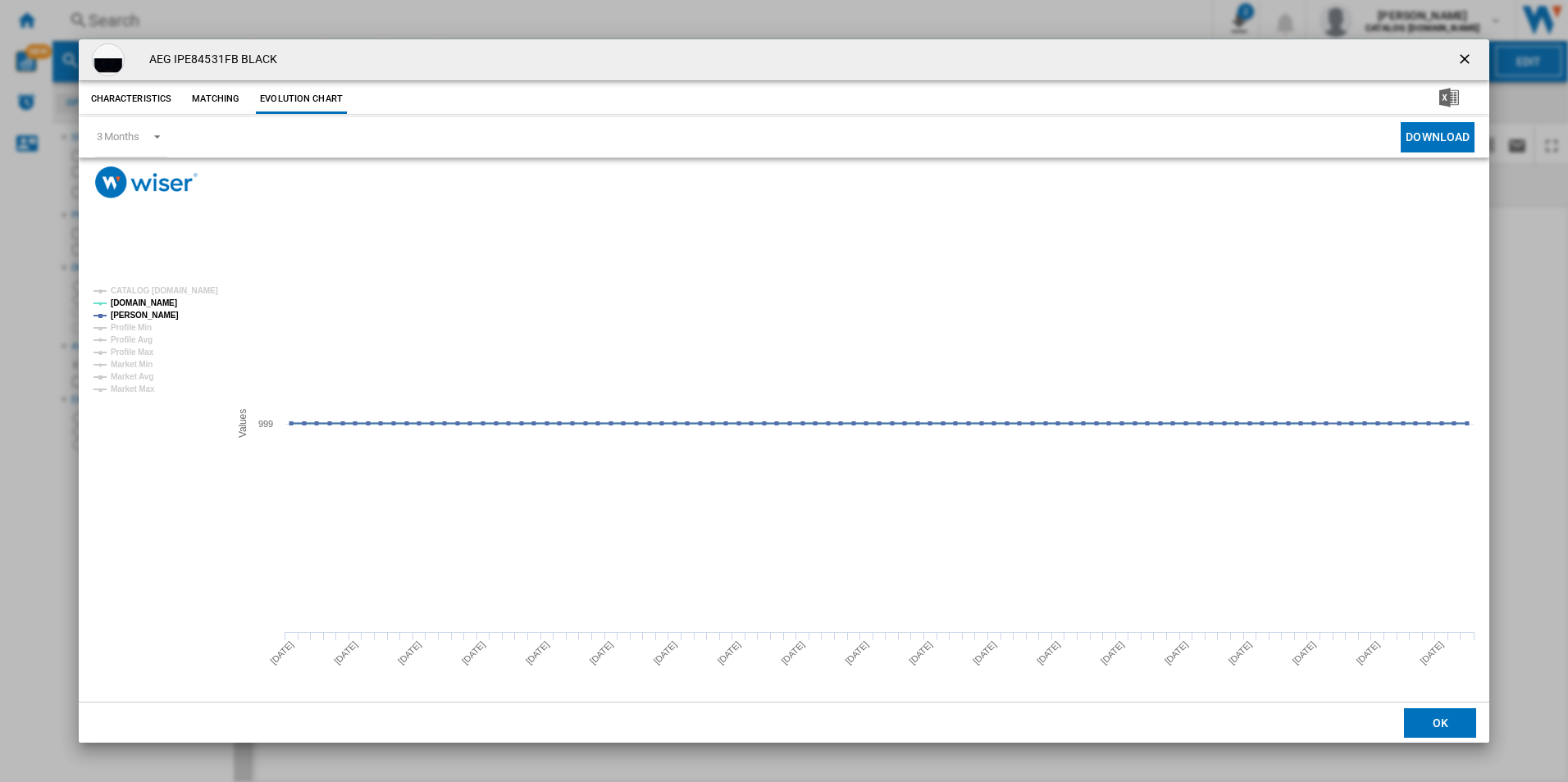
drag, startPoint x: 1468, startPoint y: 51, endPoint x: 1300, endPoint y: 57, distance: 168.1
click at [1468, 51] on ng-md-icon "getI18NText('BUTTONS.CLOSE_DIALOG')" at bounding box center [1466, 60] width 19 height 19
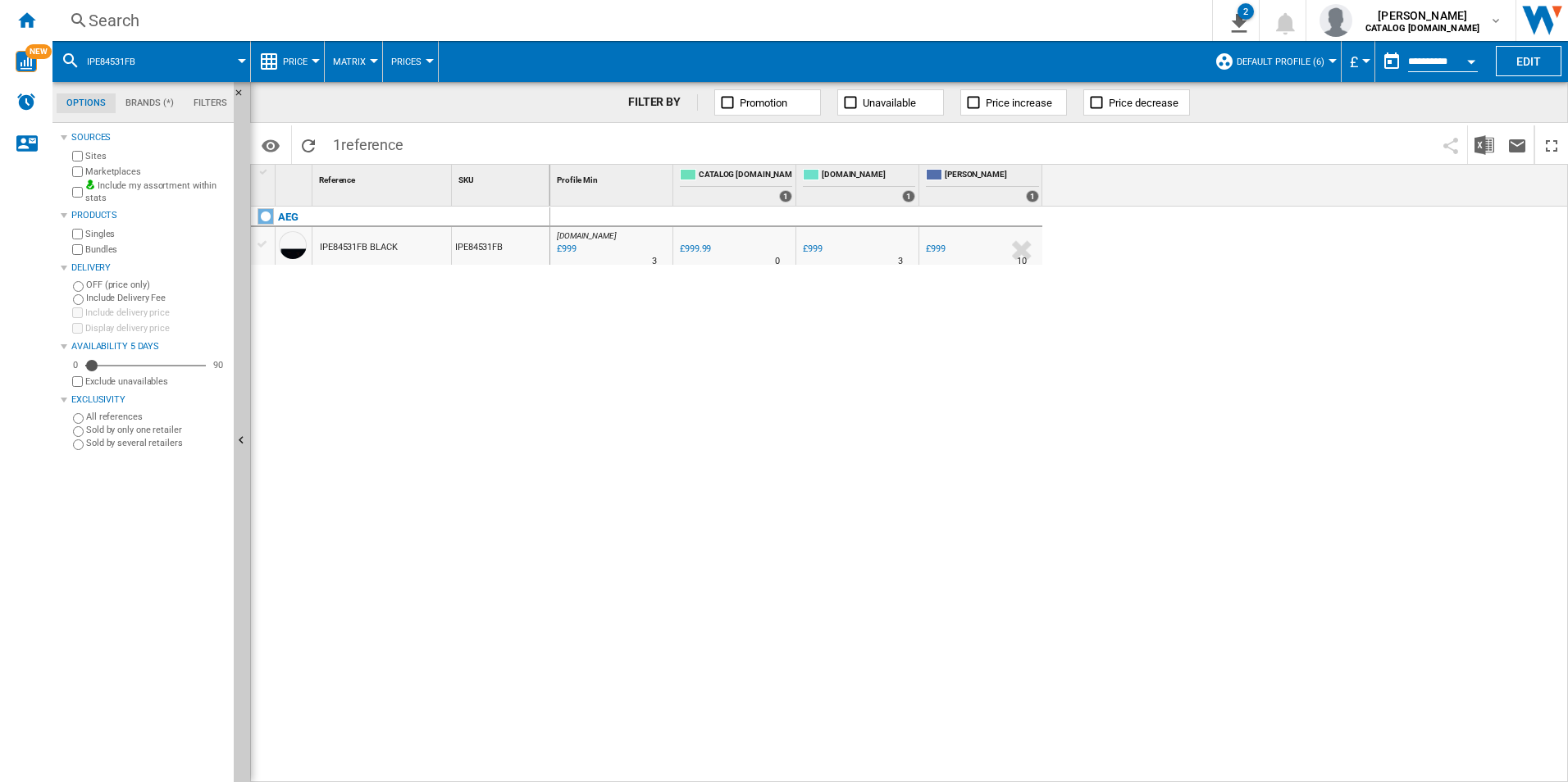
click at [1055, 15] on div "Search" at bounding box center [629, 20] width 1081 height 23
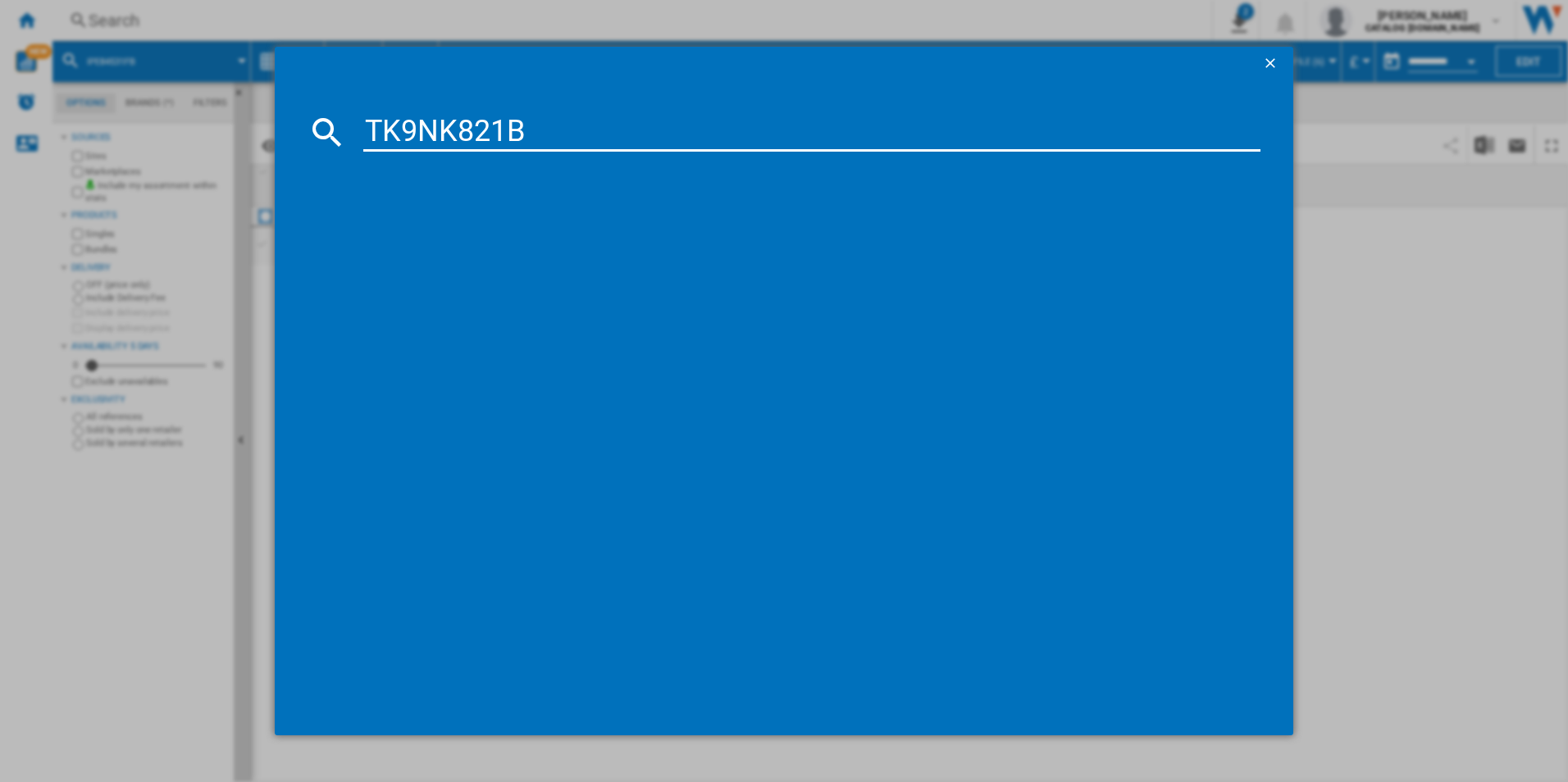
type input "TK9NK821B"
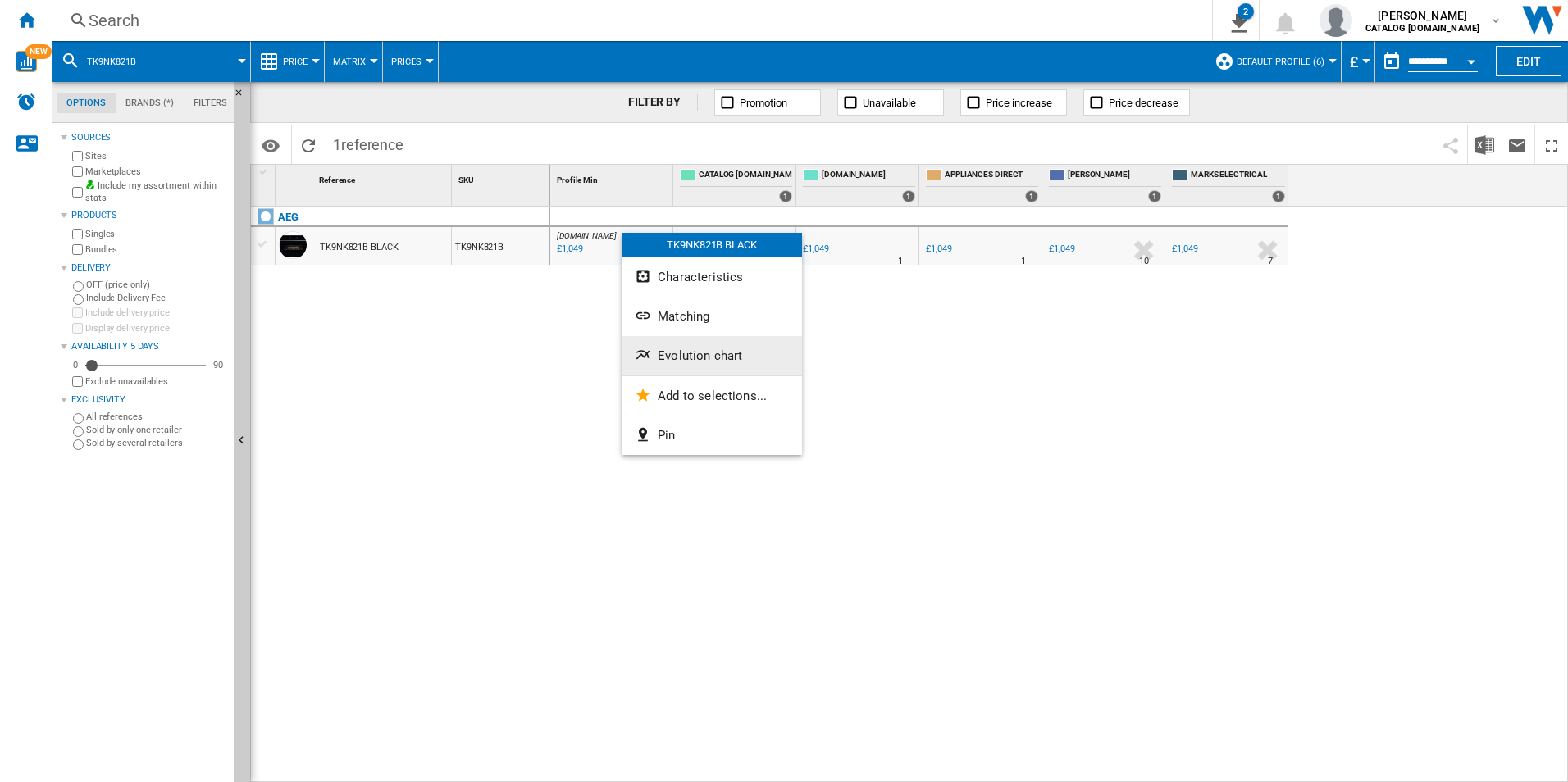
click at [679, 360] on span "Evolution chart" at bounding box center [700, 355] width 84 height 14
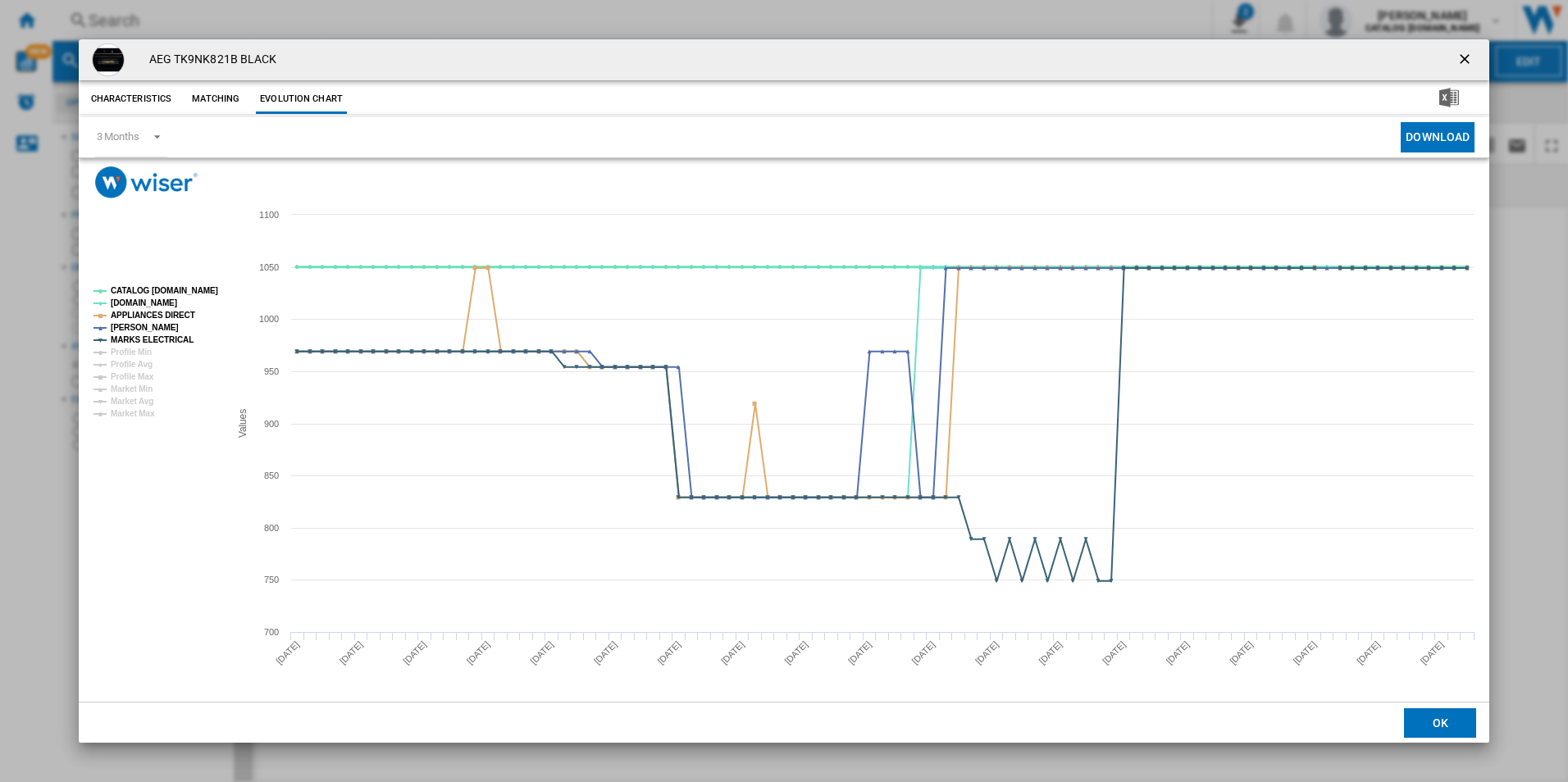
click at [199, 288] on tspan "CATALOG [DOMAIN_NAME]" at bounding box center [164, 290] width 107 height 9
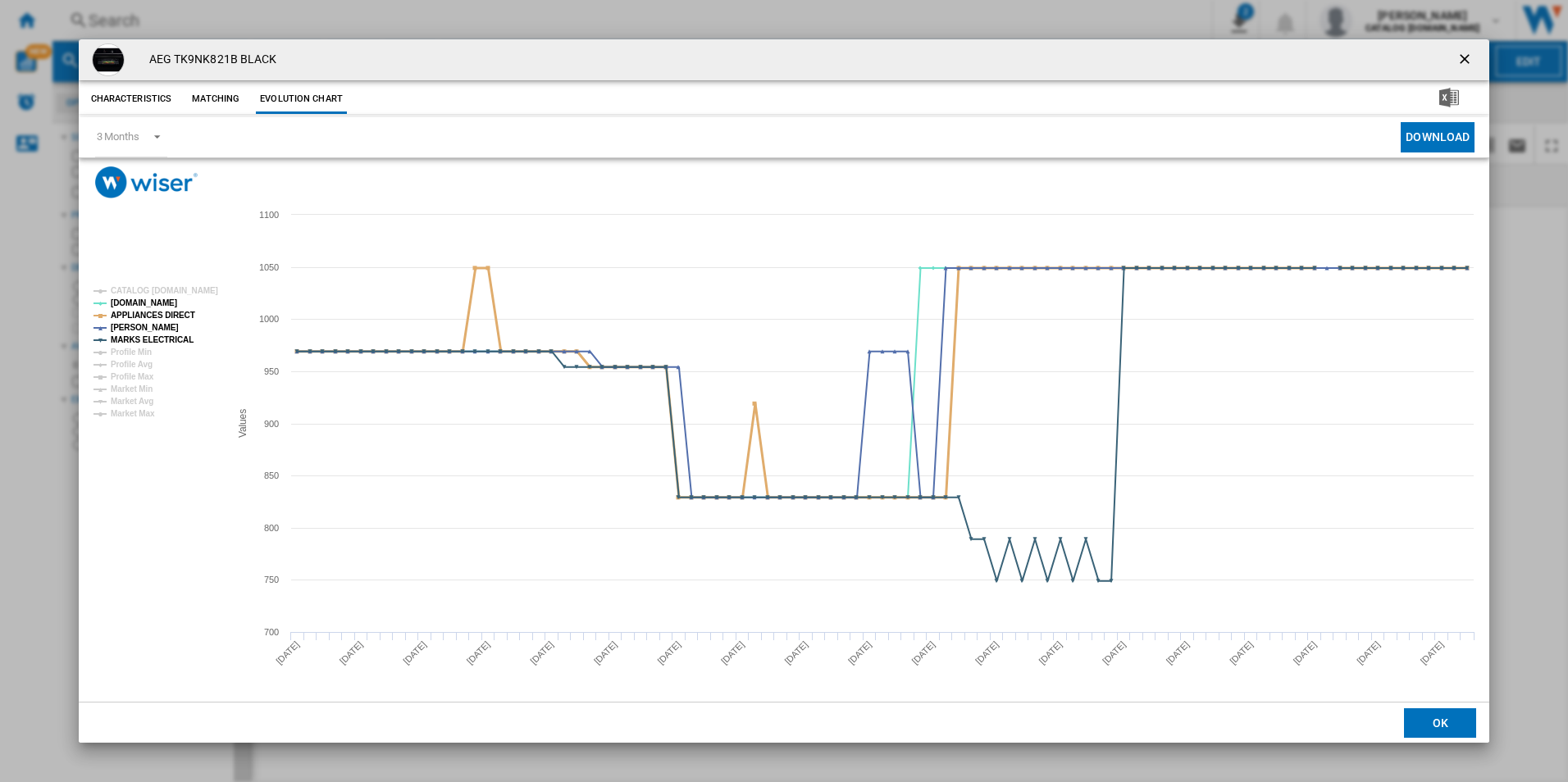
click at [156, 315] on tspan "APPLIANCES DIRECT" at bounding box center [153, 315] width 84 height 9
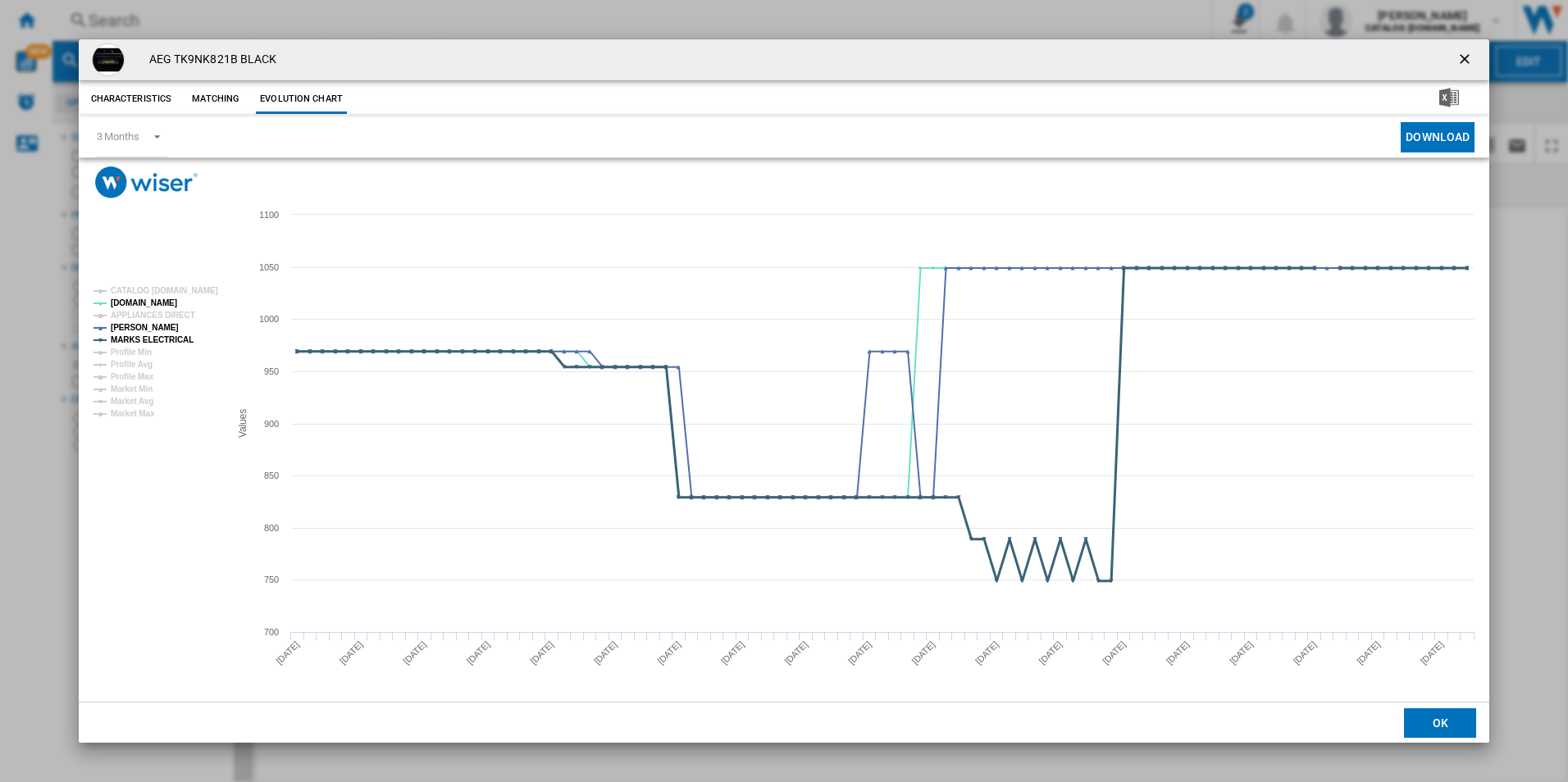
click at [165, 337] on tspan "MARKS ELECTRICAL" at bounding box center [152, 339] width 83 height 9
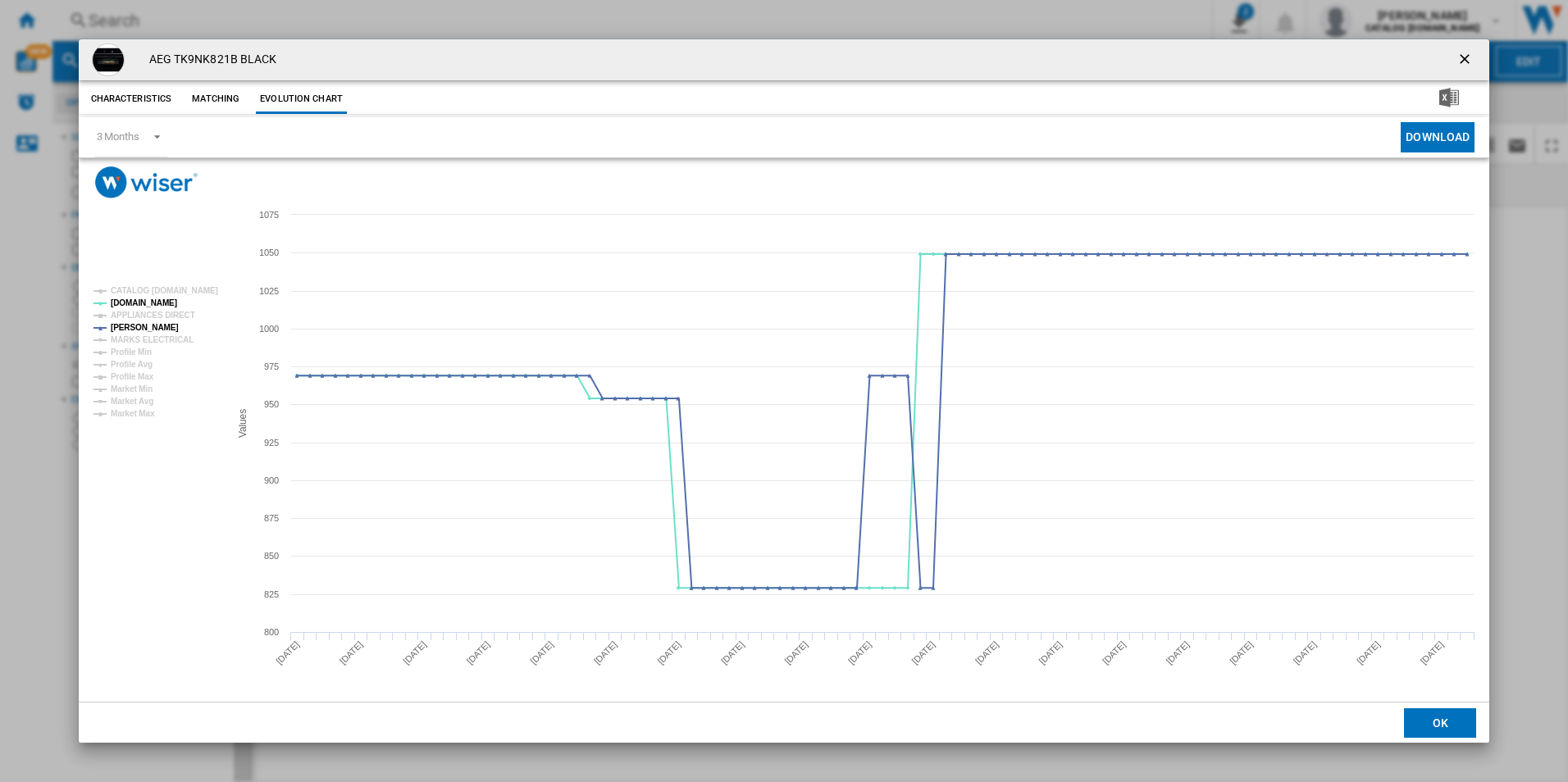
drag, startPoint x: 1461, startPoint y: 61, endPoint x: 1387, endPoint y: 57, distance: 74.1
click at [1461, 61] on ng-md-icon "getI18NText('BUTTONS.CLOSE_DIALOG')" at bounding box center [1466, 60] width 19 height 19
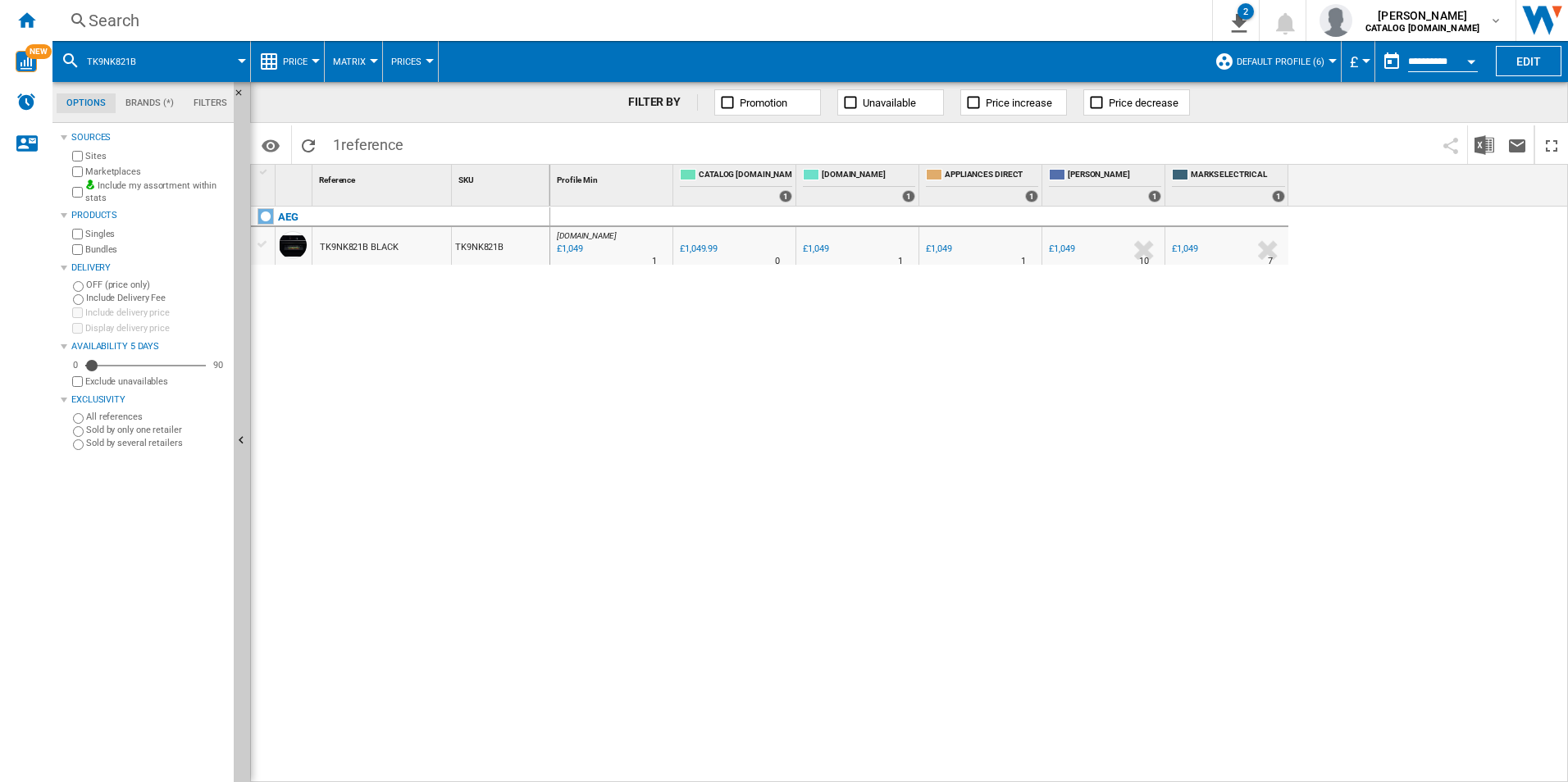
click at [1082, 24] on div "Search" at bounding box center [629, 20] width 1081 height 23
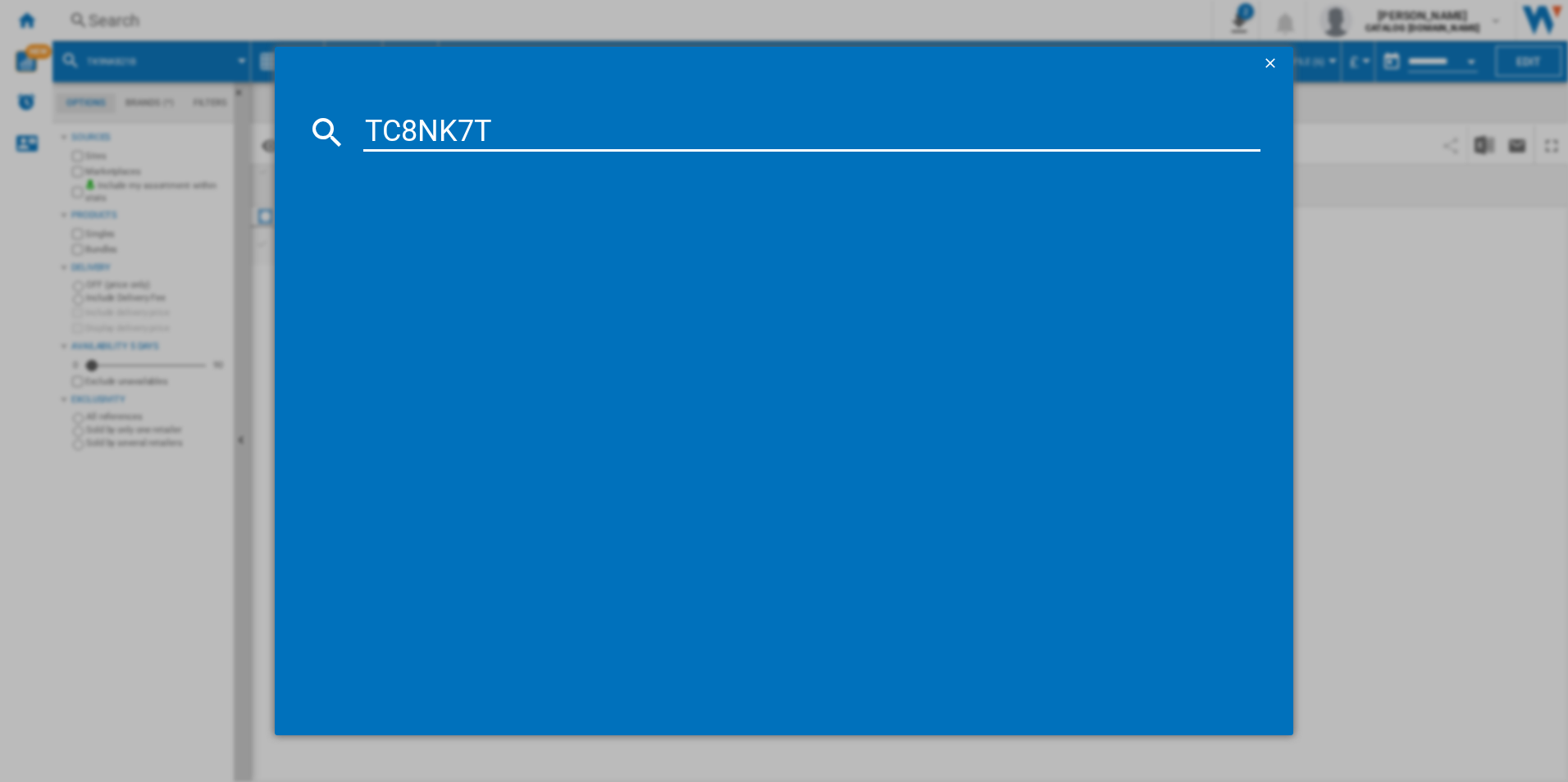
type input "TC8NK7T"
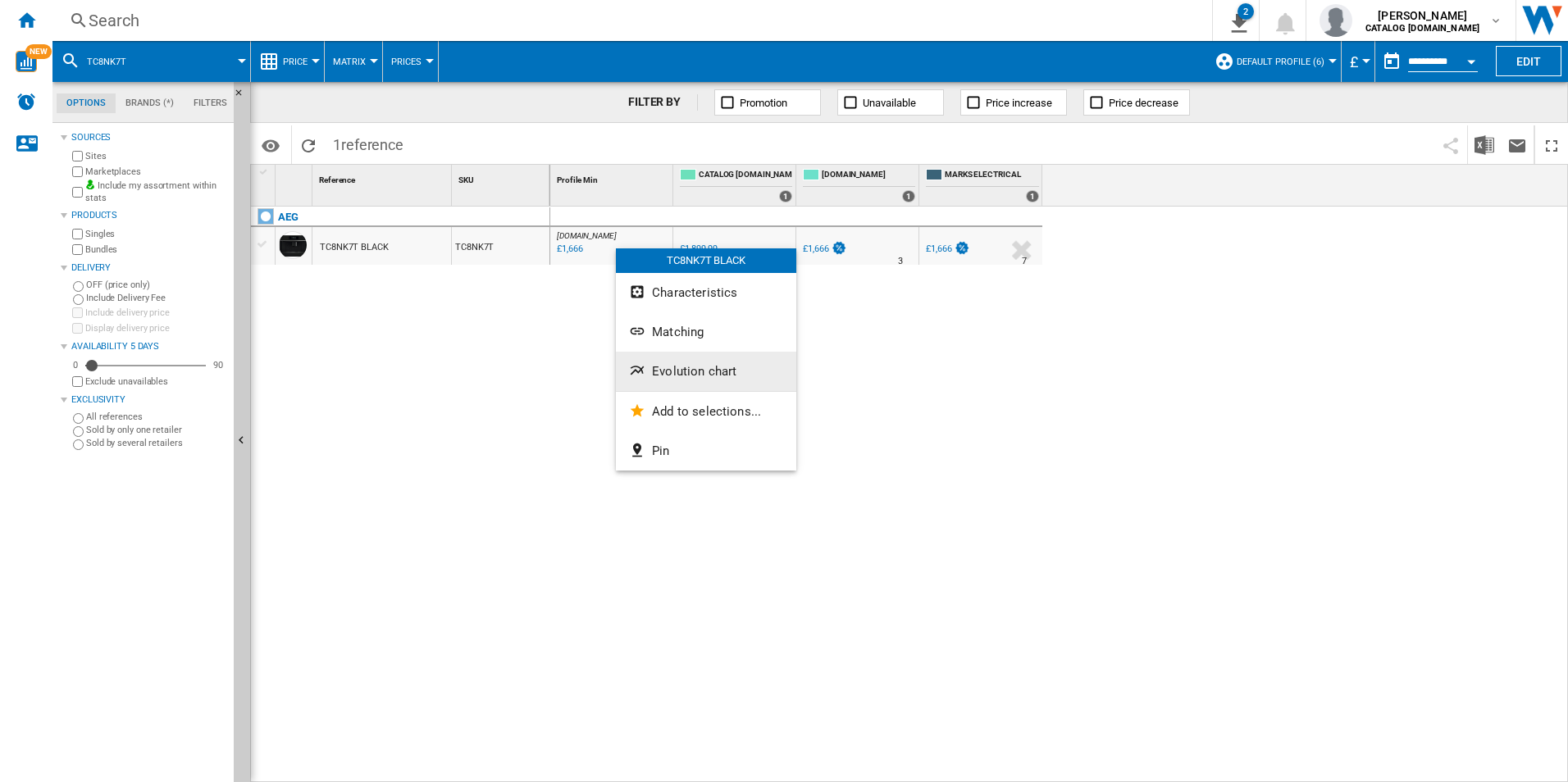
click at [682, 364] on span "Evolution chart" at bounding box center [694, 370] width 84 height 14
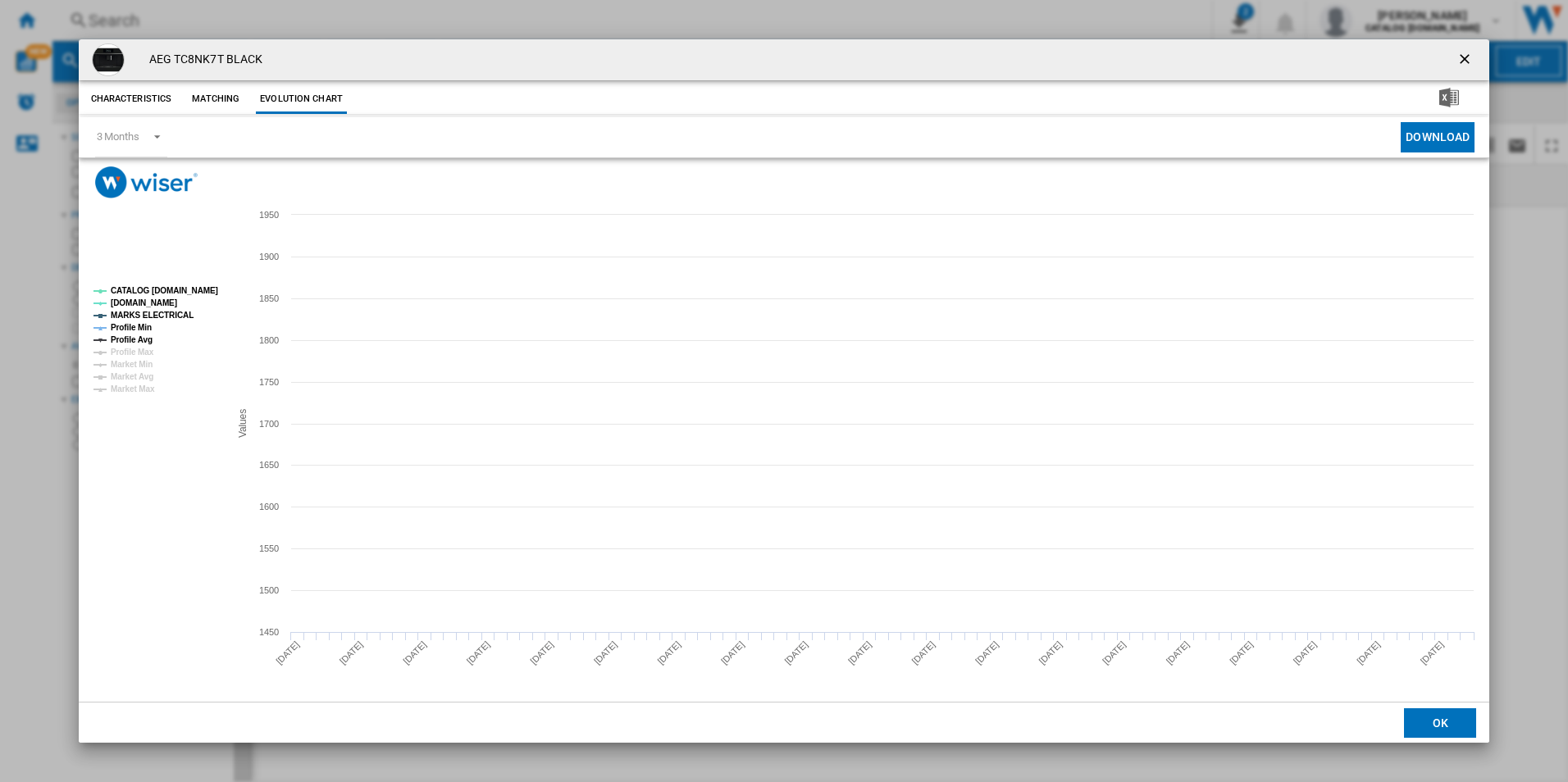
click at [212, 289] on tspan "CATALOG [DOMAIN_NAME]" at bounding box center [164, 290] width 107 height 9
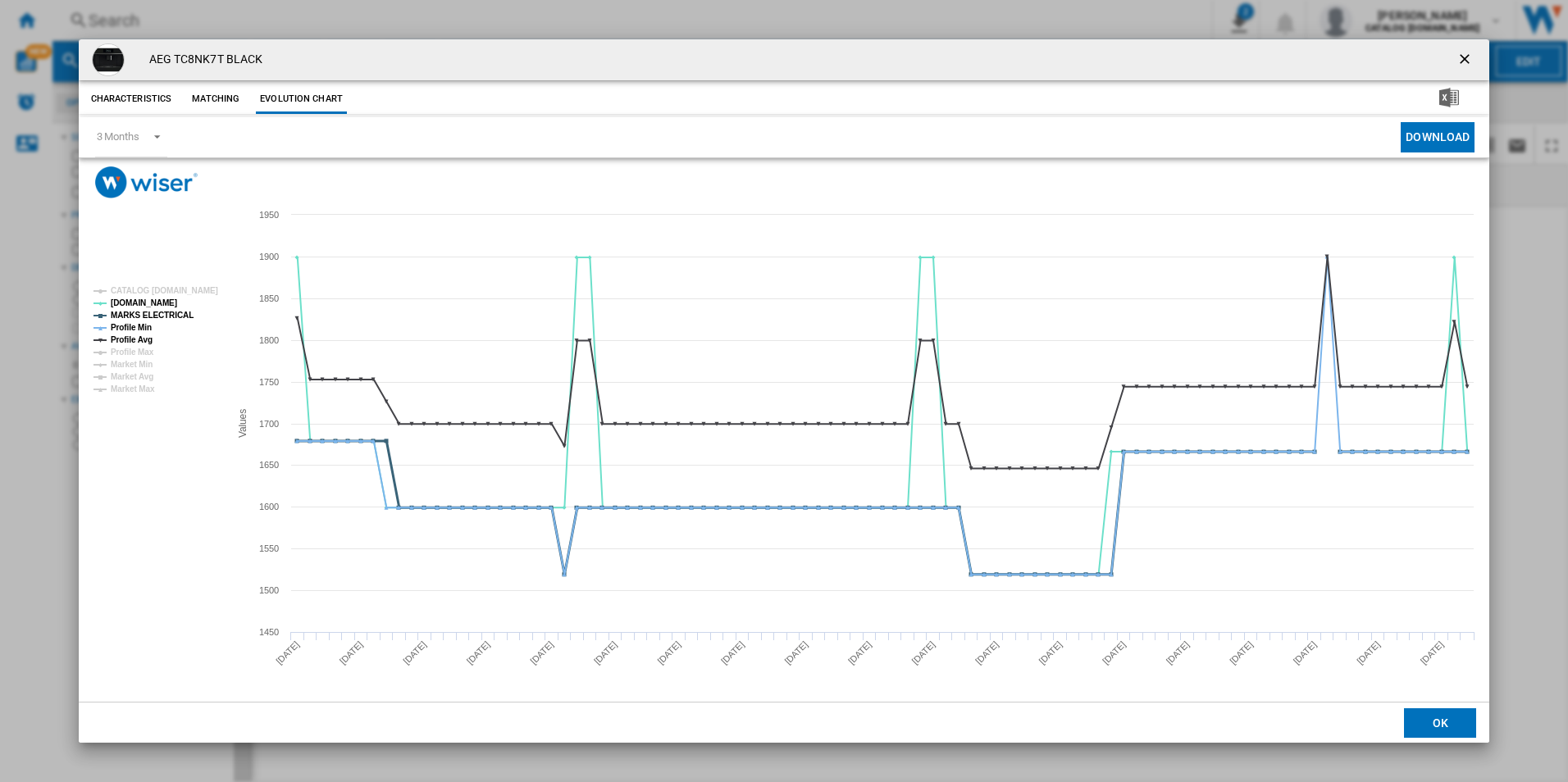
click at [162, 313] on tspan "MARKS ELECTRICAL" at bounding box center [152, 315] width 83 height 9
click at [145, 331] on tspan "Profile Min" at bounding box center [131, 327] width 41 height 9
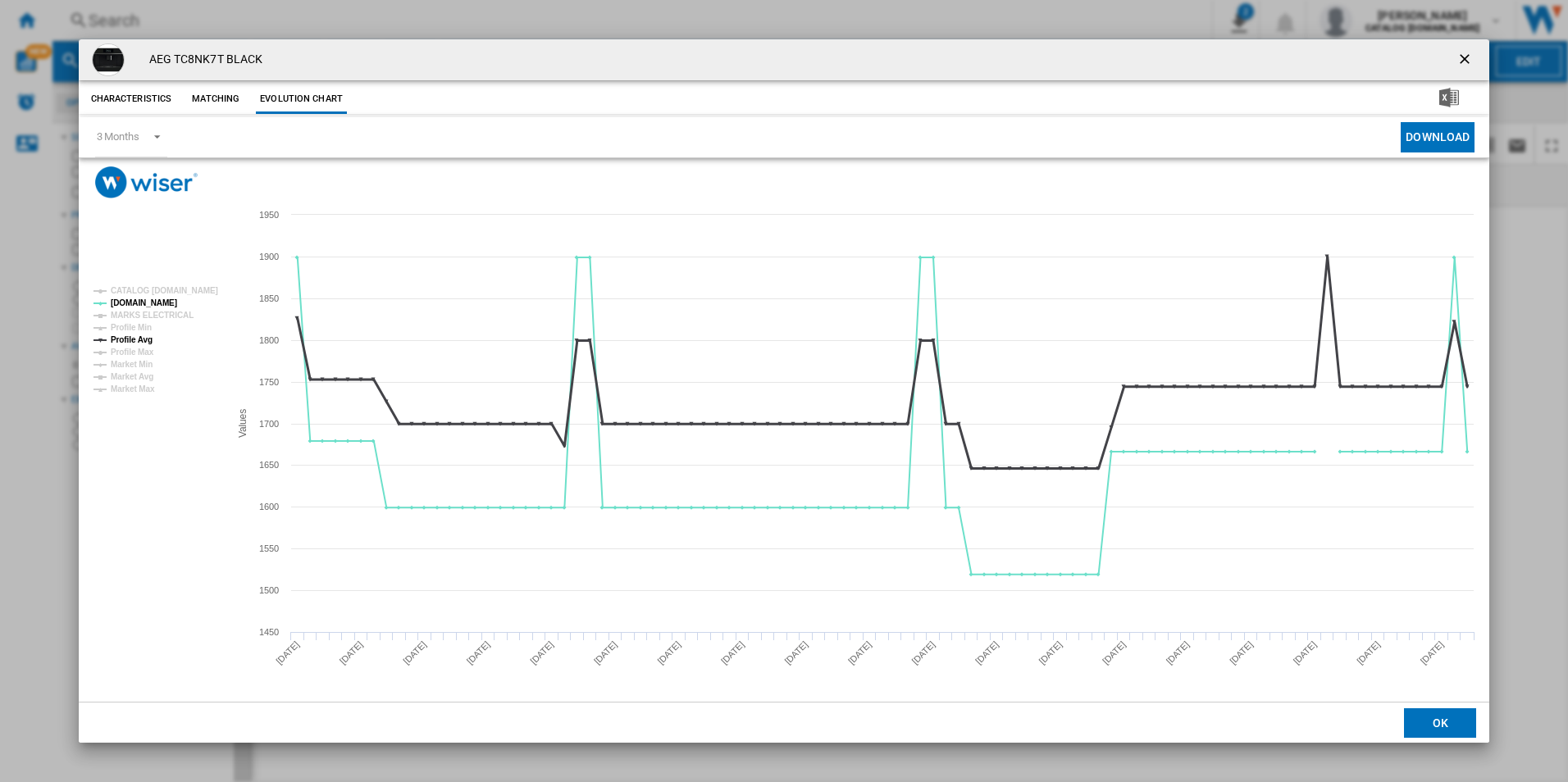
click at [145, 341] on tspan "Profile Avg" at bounding box center [132, 339] width 42 height 9
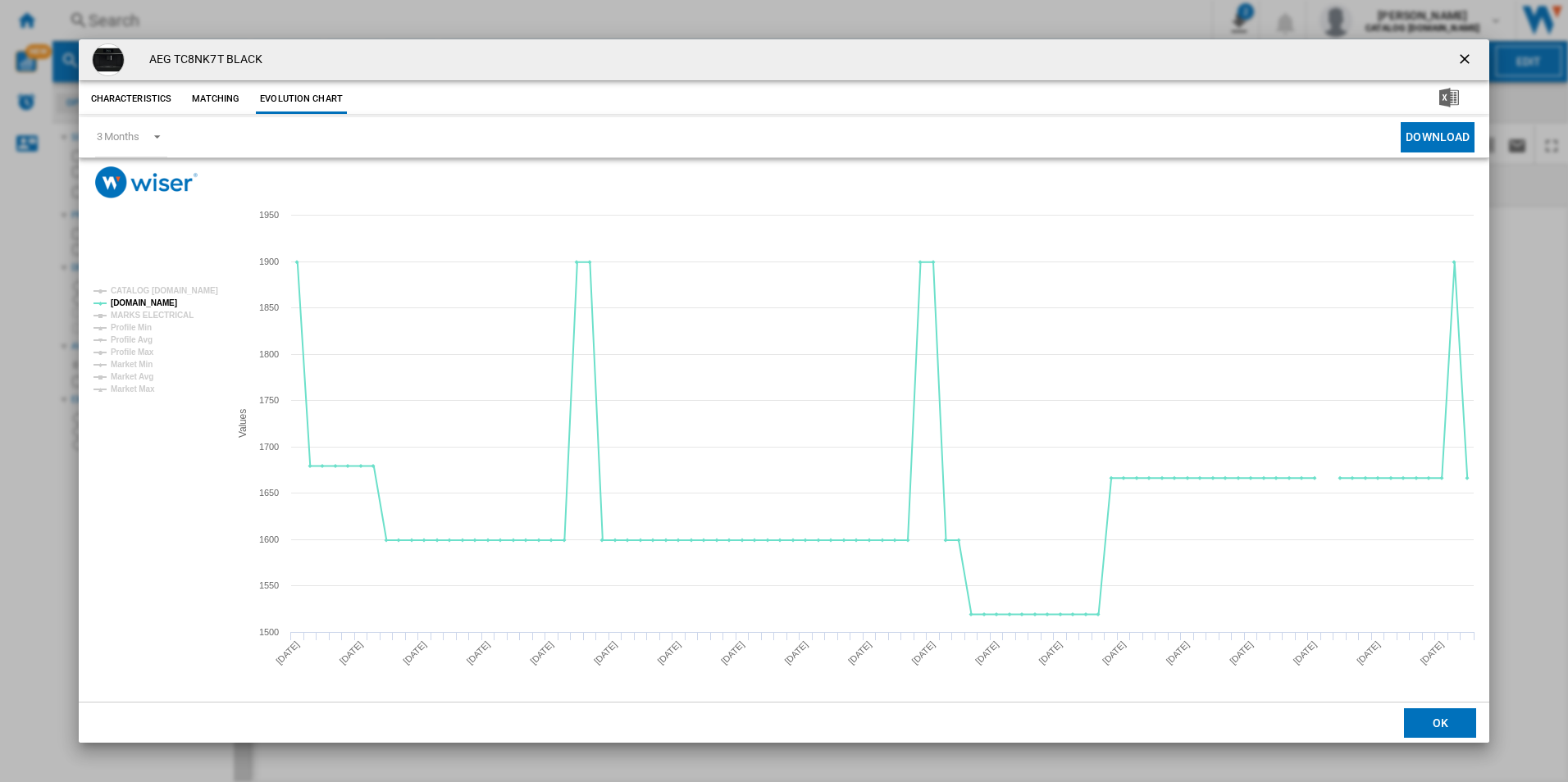
click at [1460, 62] on ng-md-icon "getI18NText('BUTTONS.CLOSE_DIALOG')" at bounding box center [1466, 60] width 19 height 19
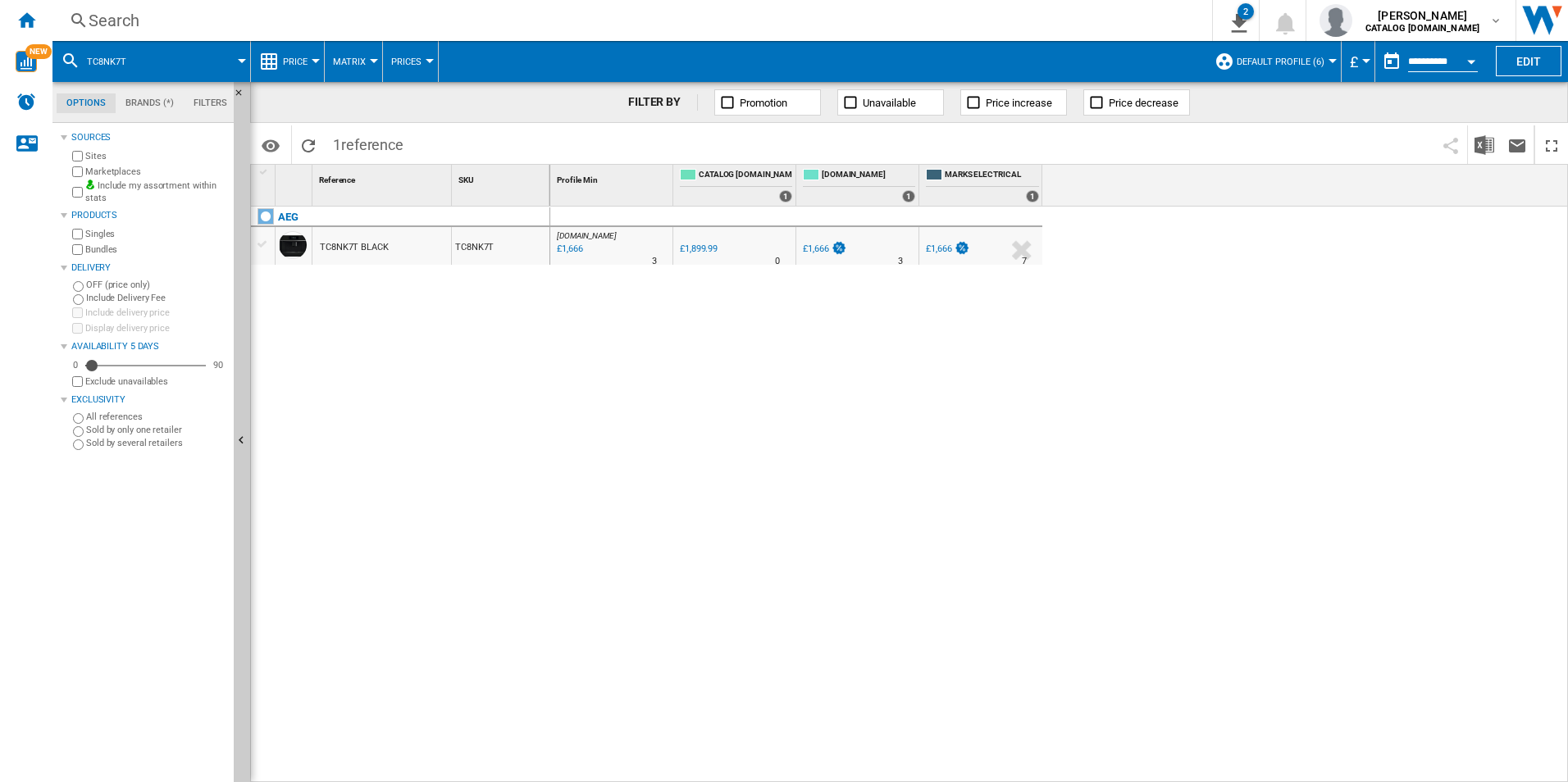
click at [997, 7] on div "Search Search 0 2 ER Report [Price Matrix] All Customer Report [Price Matrix] C…" at bounding box center [809, 20] width 1515 height 41
click at [1020, 17] on div "Search" at bounding box center [629, 20] width 1081 height 23
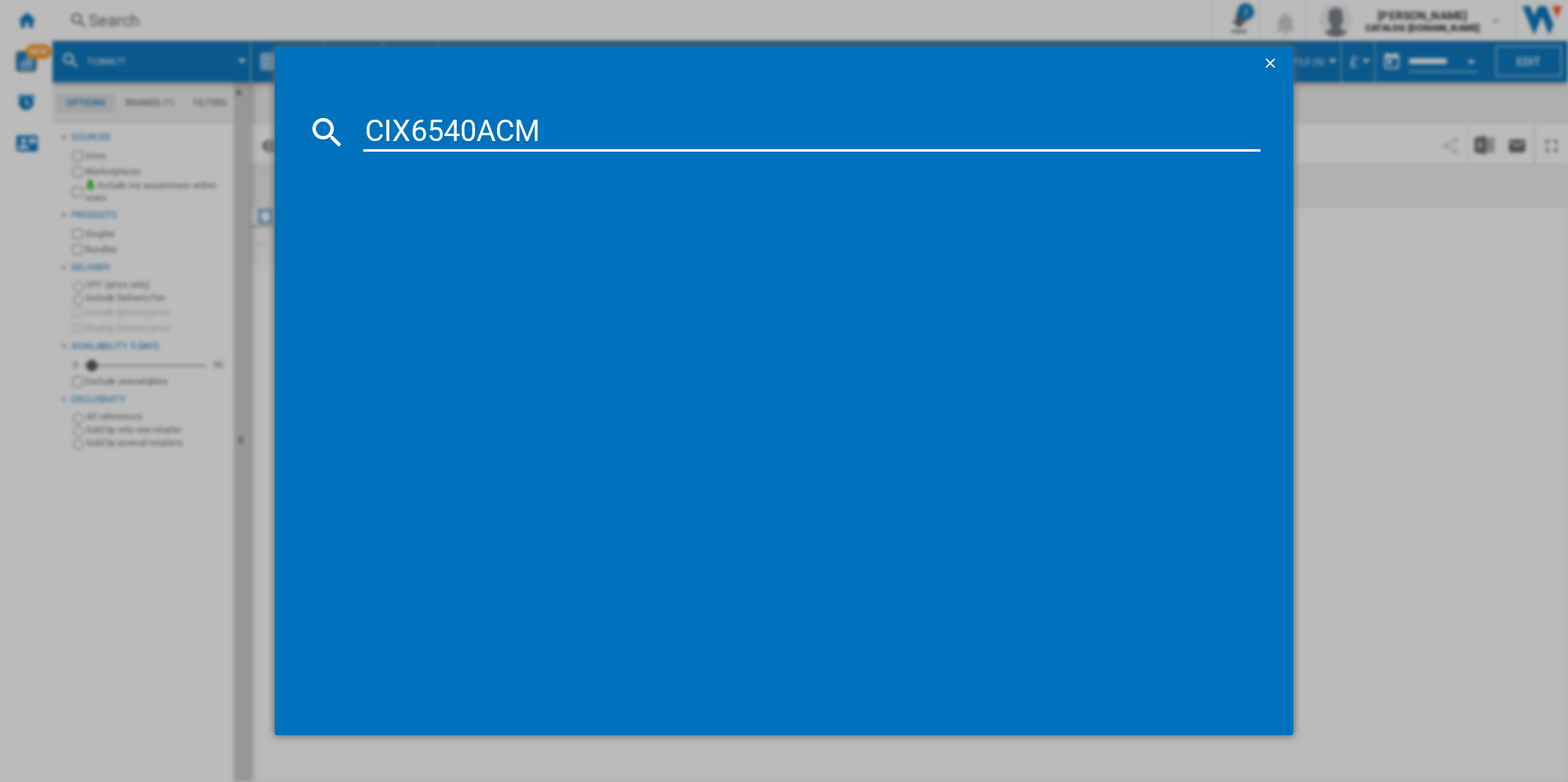
type input "CIX6540ACM"
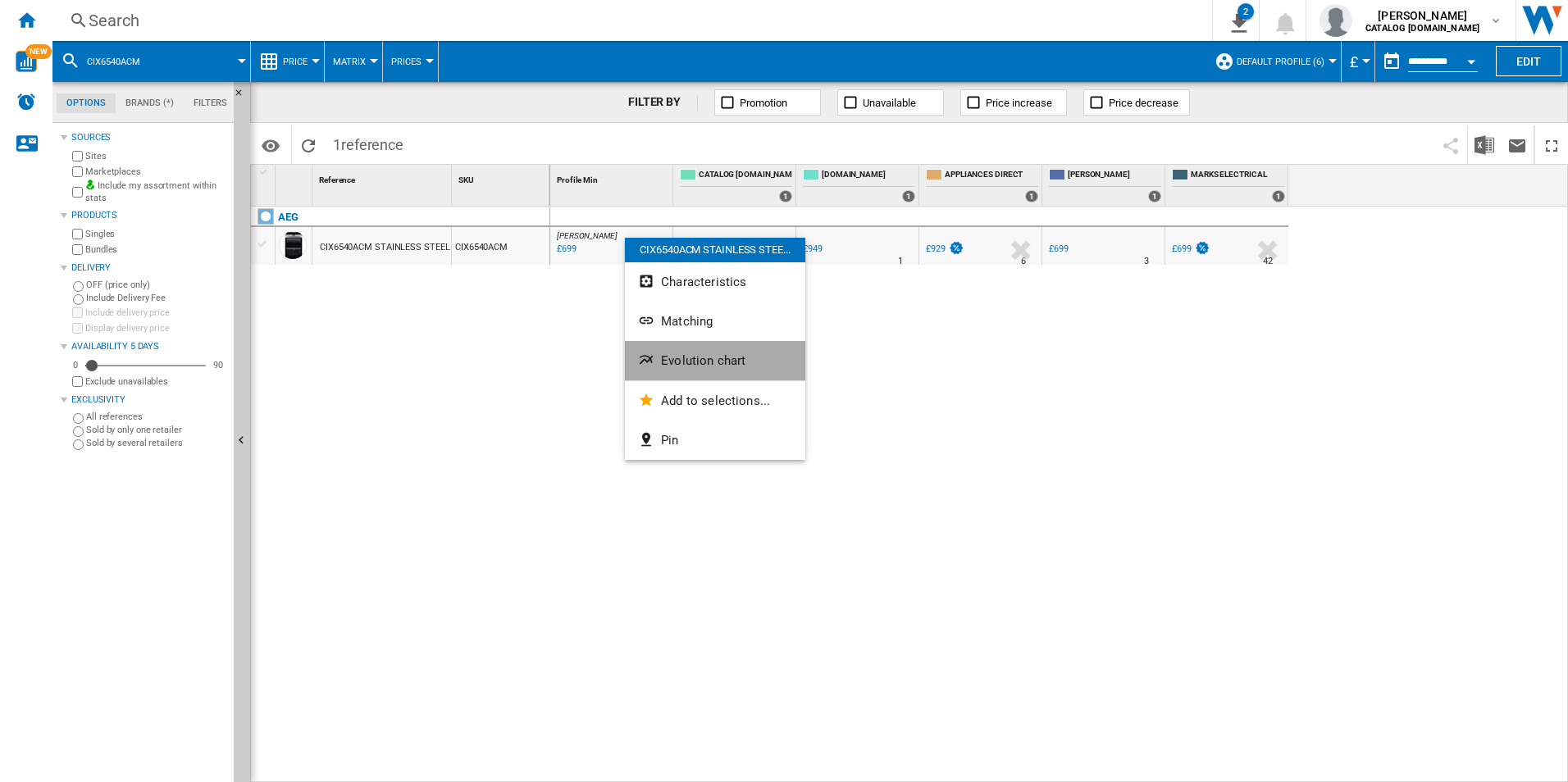
click at [684, 346] on button "Evolution chart" at bounding box center [715, 360] width 181 height 40
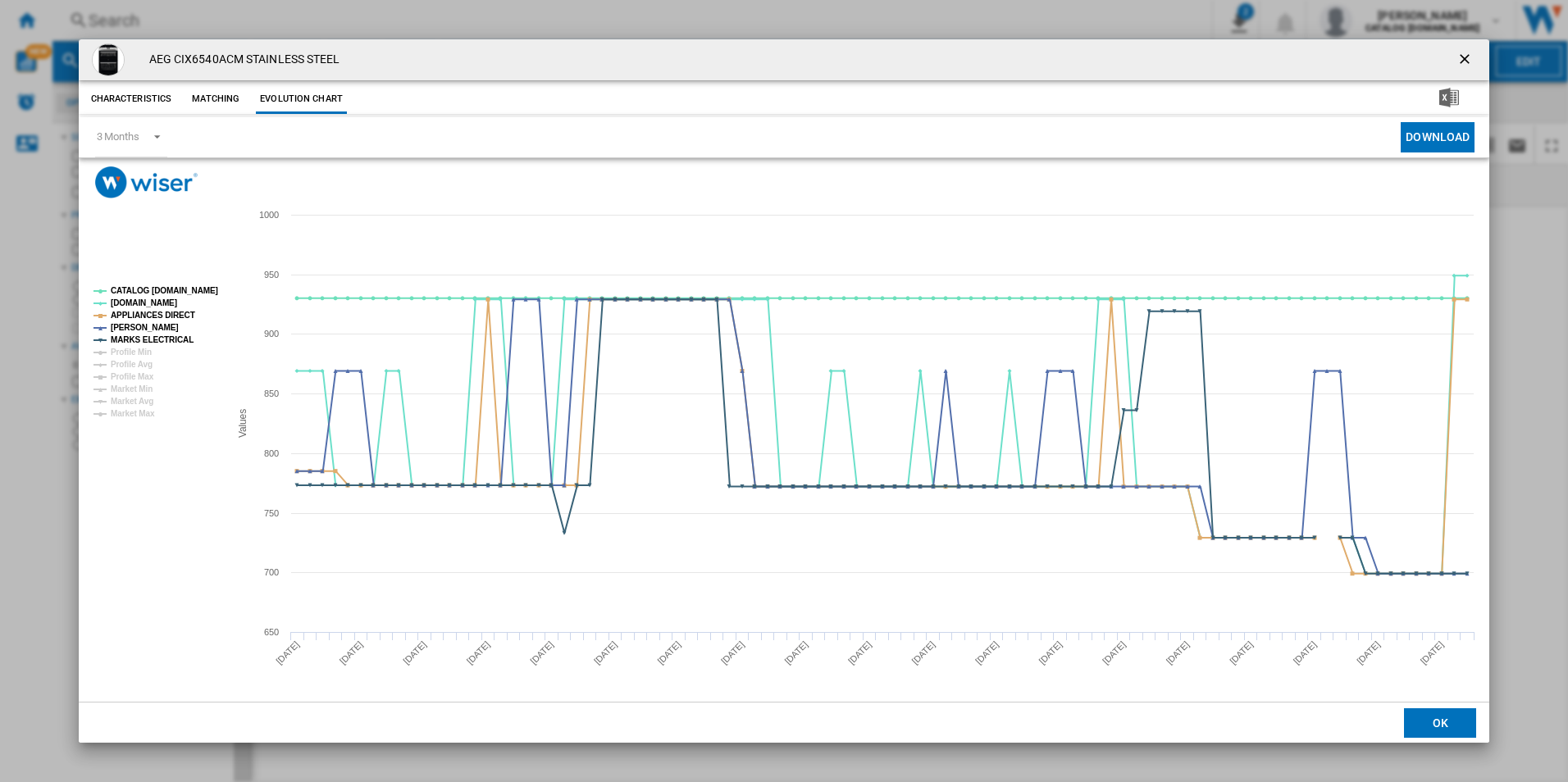
click at [195, 297] on rect "Product popup" at bounding box center [154, 352] width 136 height 144
click at [196, 286] on tspan "CATALOG [DOMAIN_NAME]" at bounding box center [164, 290] width 107 height 9
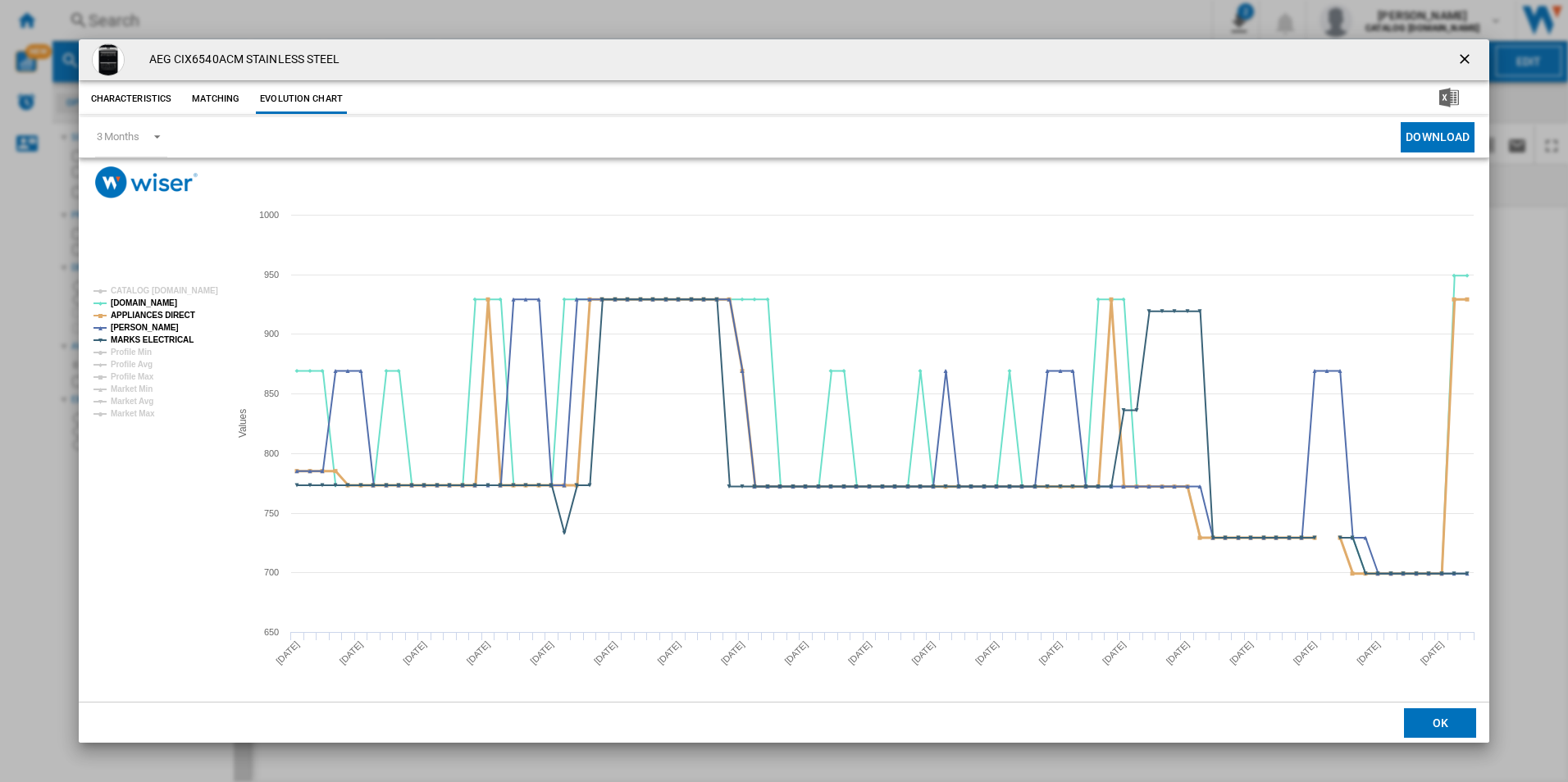
click at [165, 312] on tspan "APPLIANCES DIRECT" at bounding box center [153, 315] width 84 height 9
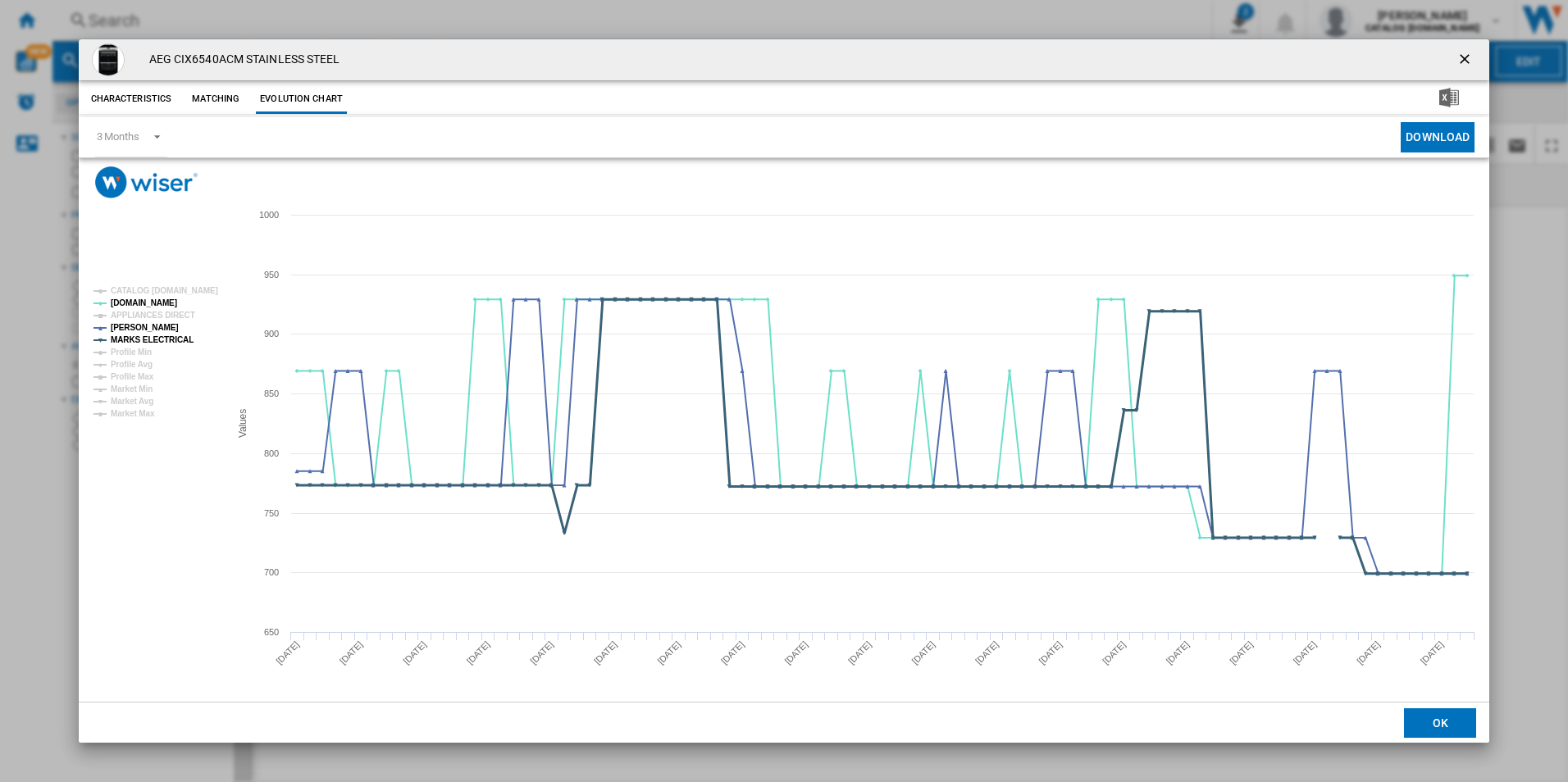
click at [169, 336] on tspan "MARKS ELECTRICAL" at bounding box center [152, 339] width 83 height 9
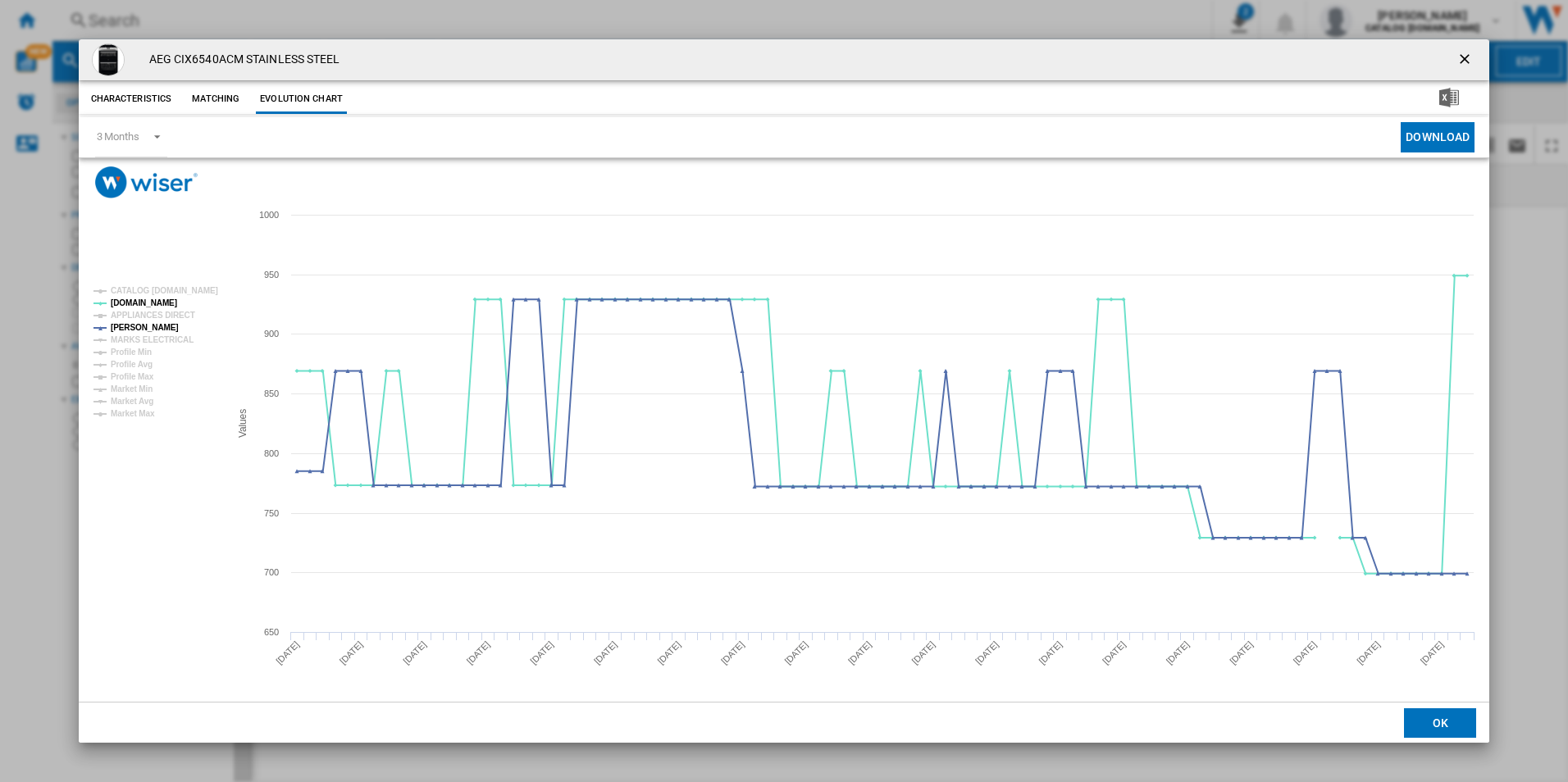
drag, startPoint x: 1459, startPoint y: 47, endPoint x: 1324, endPoint y: 78, distance: 138.5
click at [1459, 47] on button "Product popup" at bounding box center [1466, 59] width 33 height 33
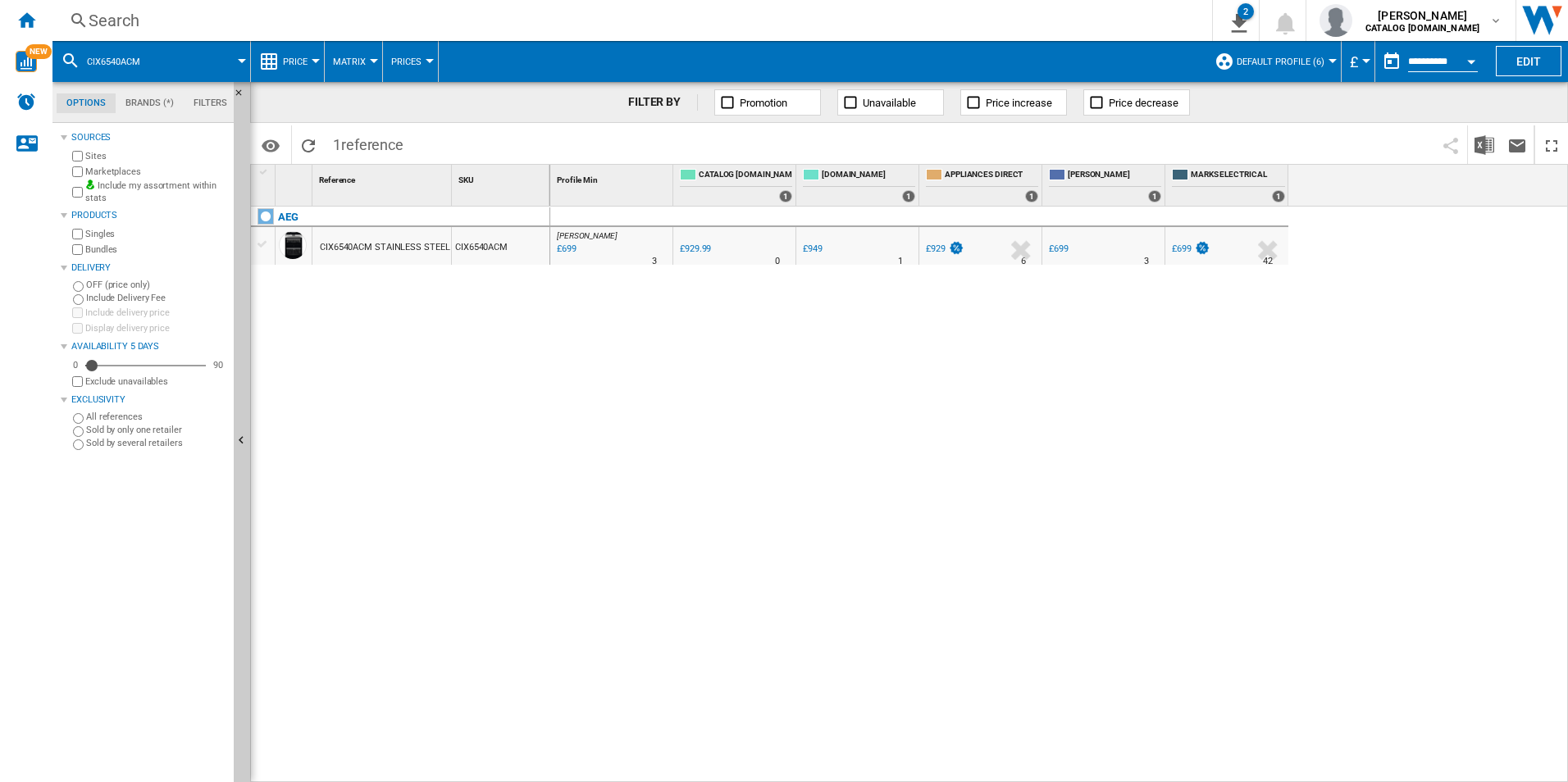
click at [1061, 20] on div "Search" at bounding box center [629, 20] width 1081 height 23
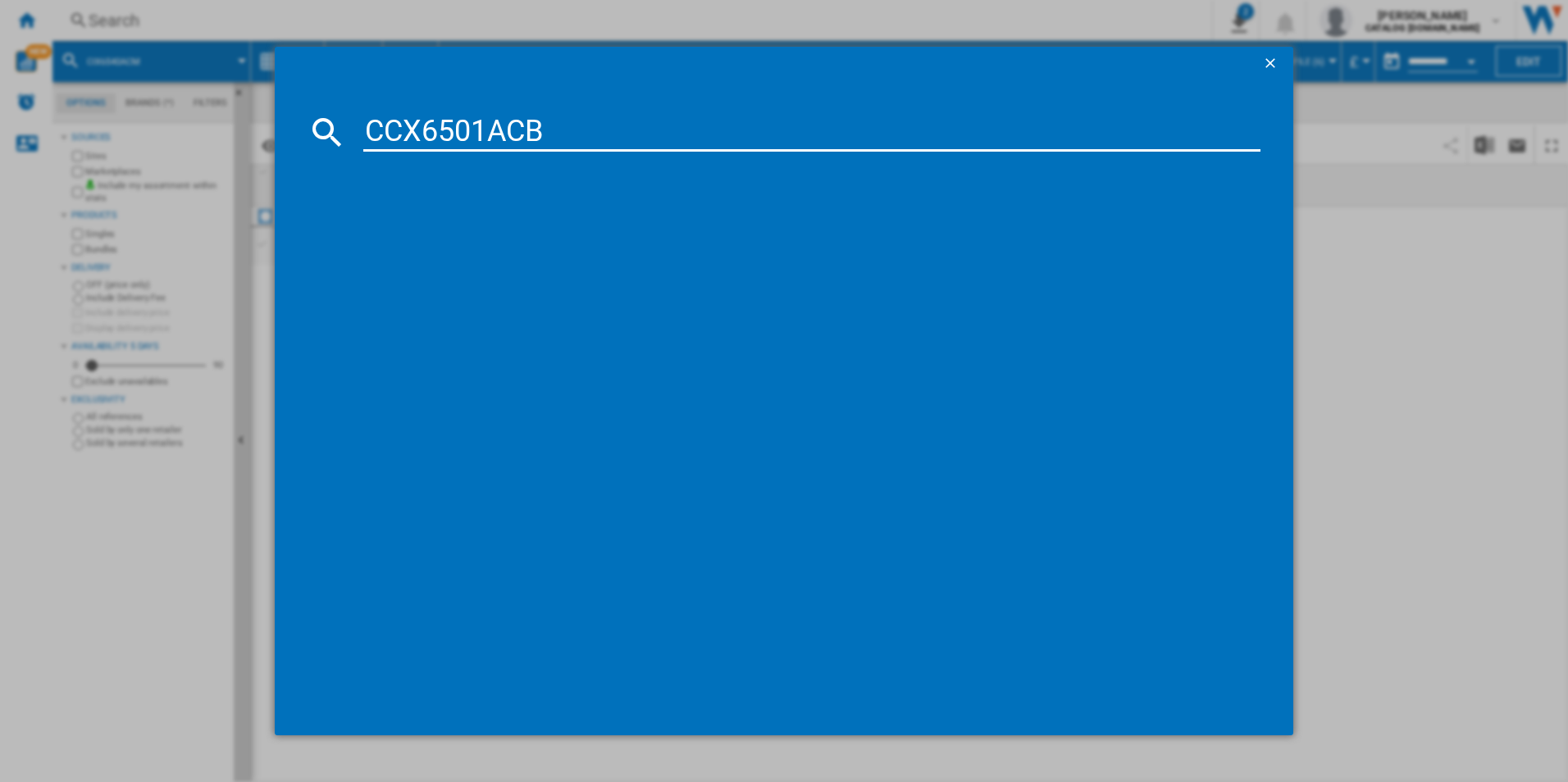
type input "CCX6501ACB"
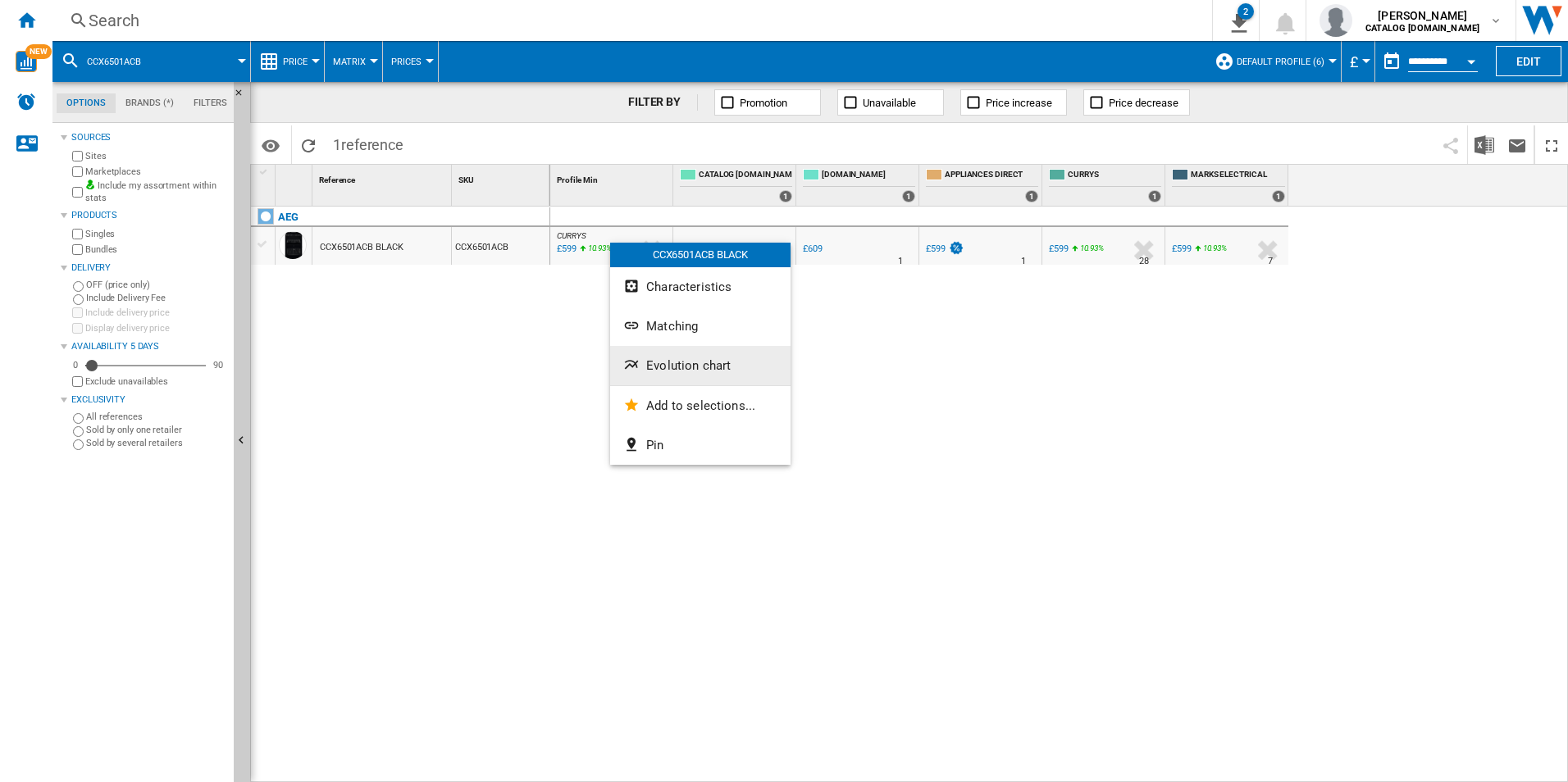
click at [684, 356] on button "Evolution chart" at bounding box center [700, 365] width 181 height 40
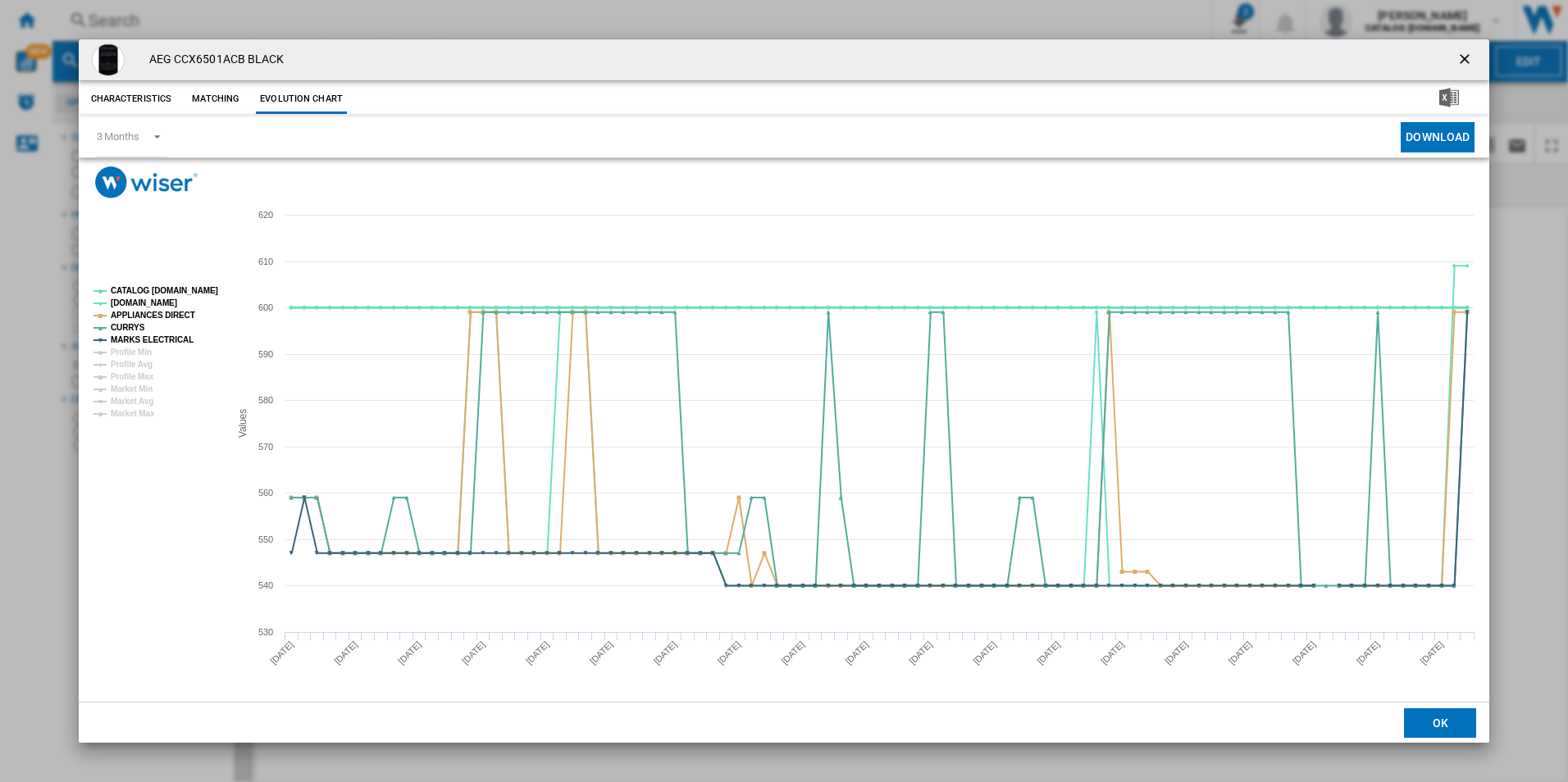
click at [190, 290] on tspan "CATALOG [DOMAIN_NAME]" at bounding box center [164, 290] width 107 height 9
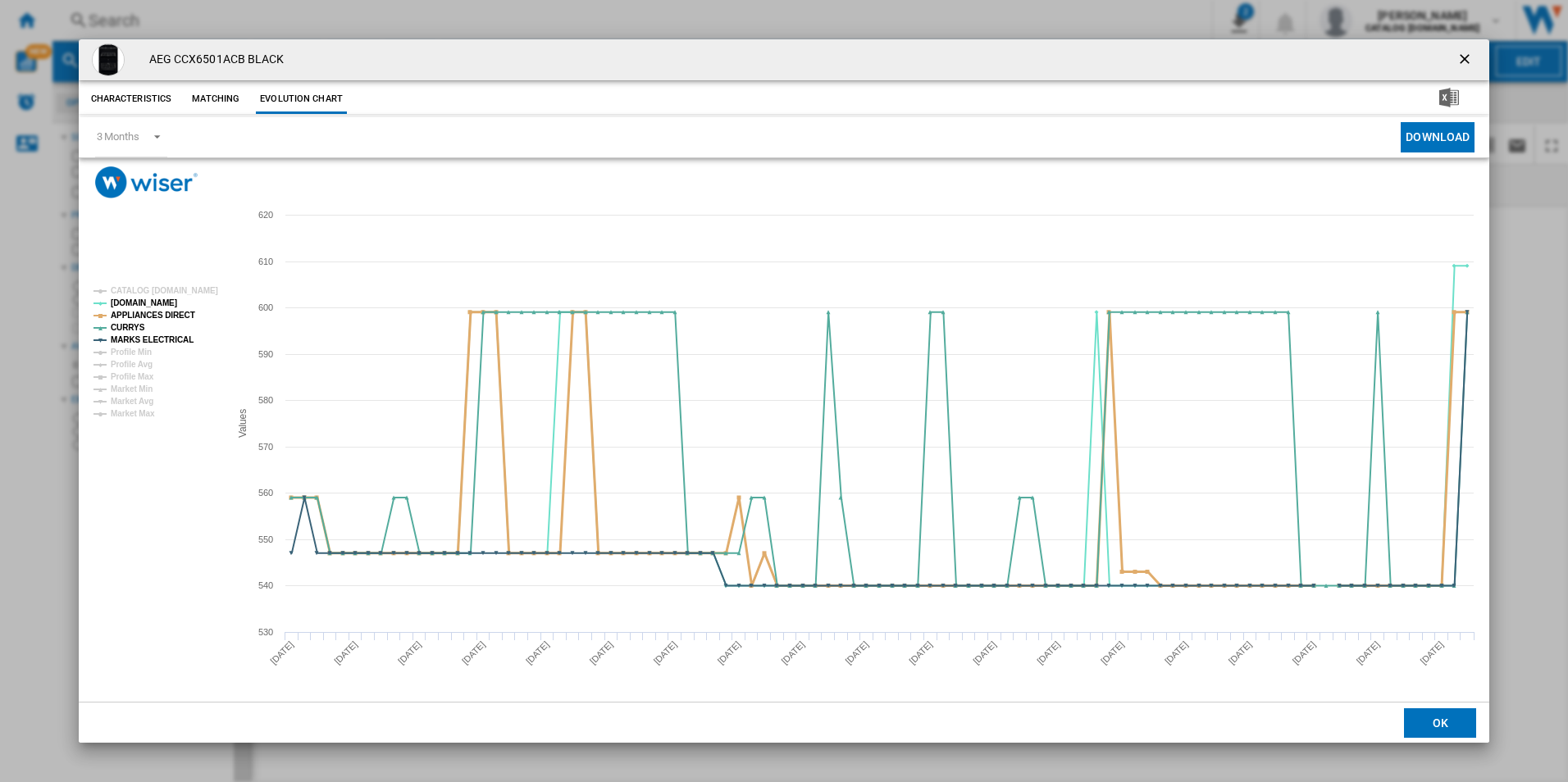
click at [171, 313] on tspan "APPLIANCES DIRECT" at bounding box center [153, 315] width 84 height 9
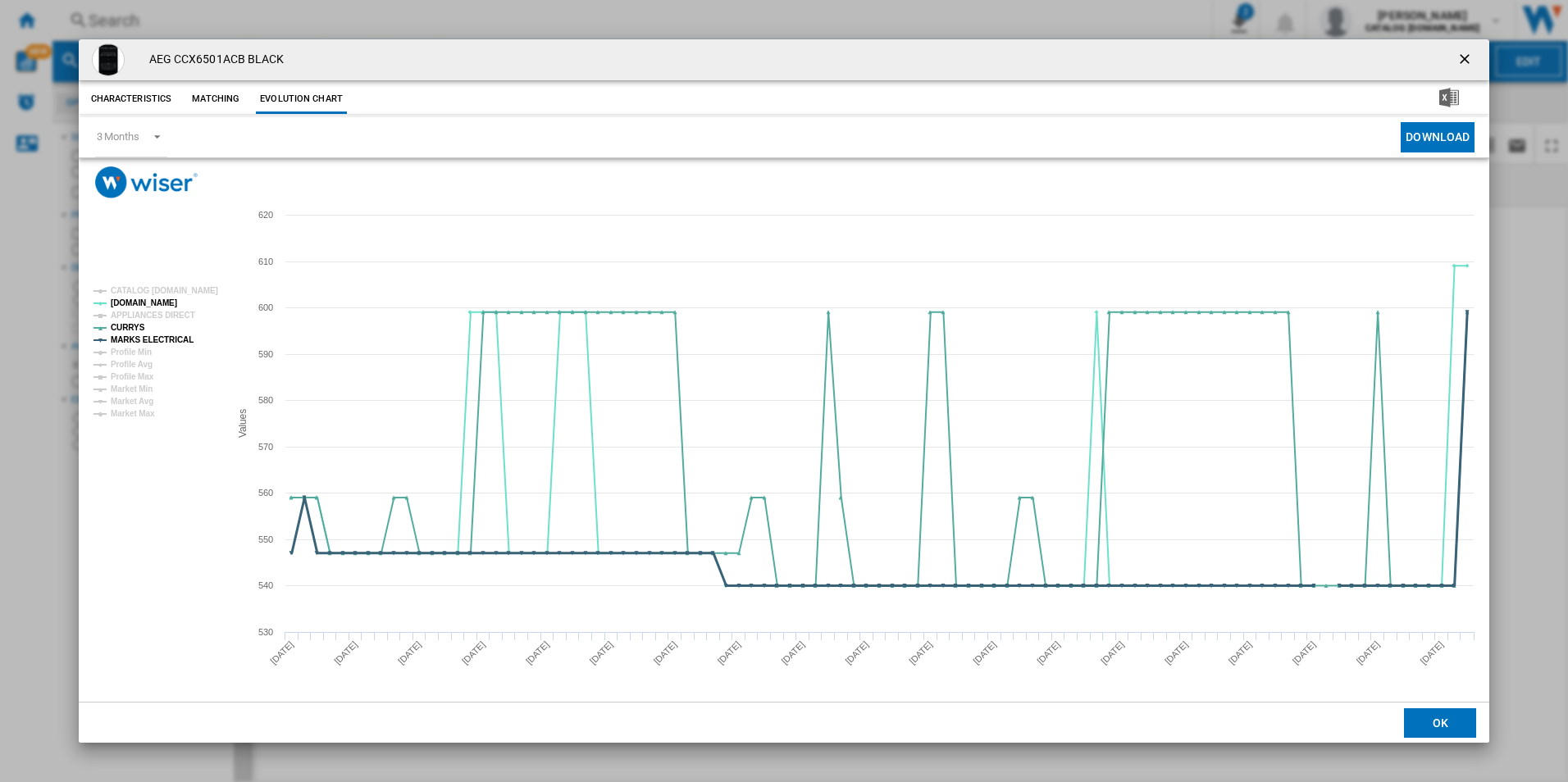
click at [170, 336] on tspan "MARKS ELECTRICAL" at bounding box center [152, 339] width 83 height 9
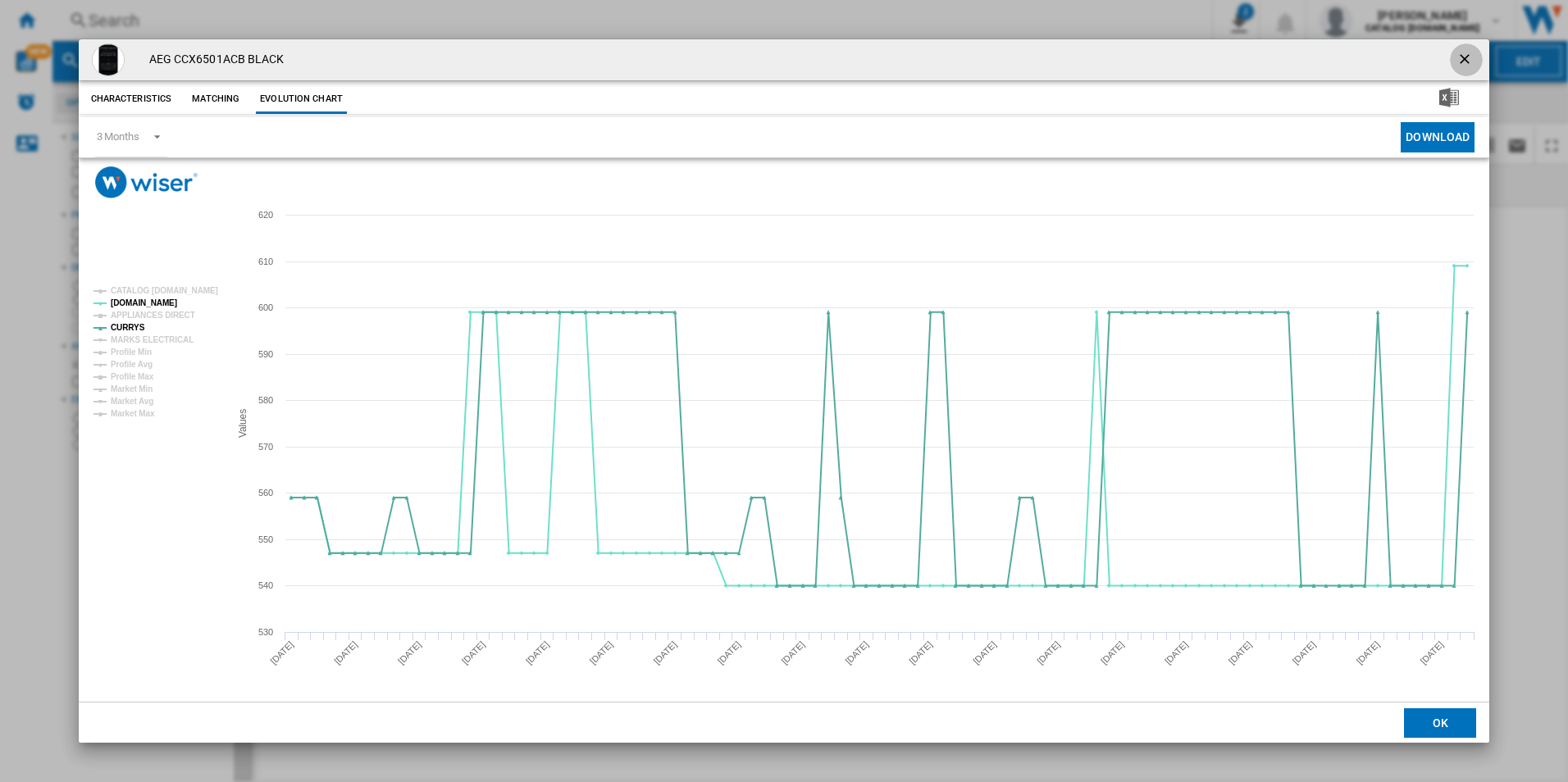
drag, startPoint x: 1468, startPoint y: 64, endPoint x: 1468, endPoint y: 20, distance: 44.0
click at [1461, 51] on ng-md-icon "getI18NText('BUTTONS.CLOSE_DIALOG')" at bounding box center [1466, 60] width 19 height 19
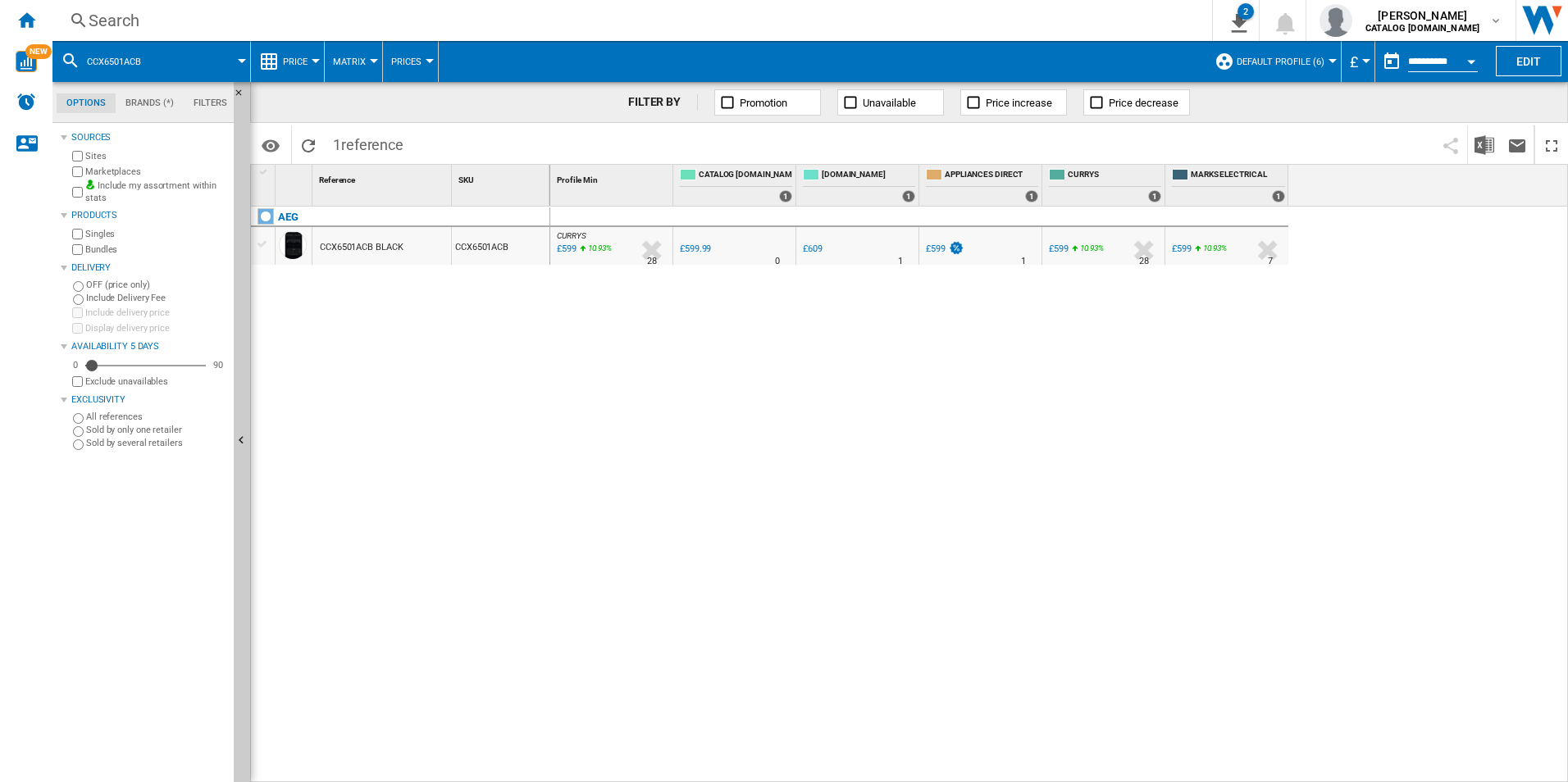
click at [985, 19] on div "Search" at bounding box center [629, 20] width 1081 height 23
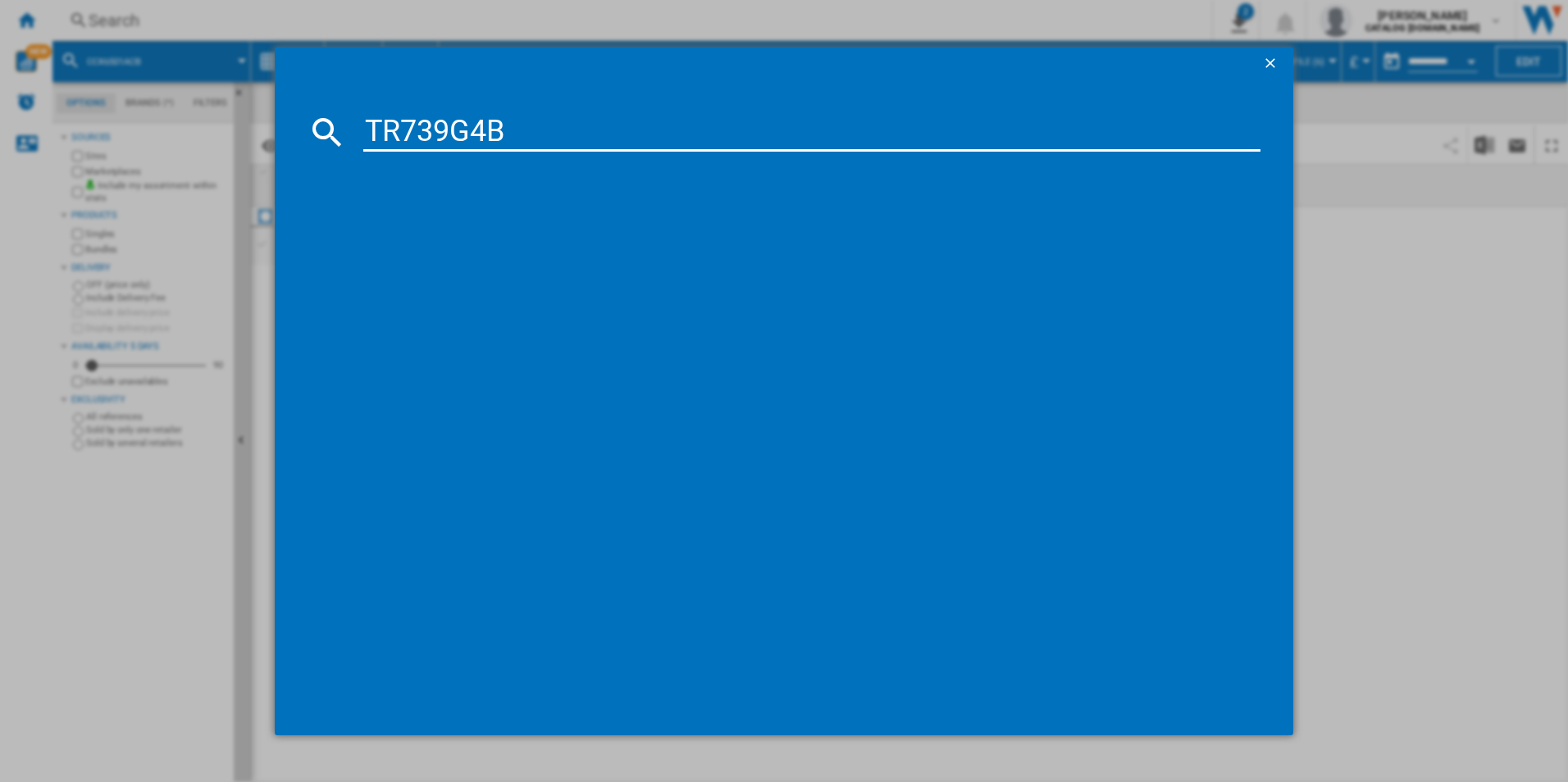
type input "TR739G4B"
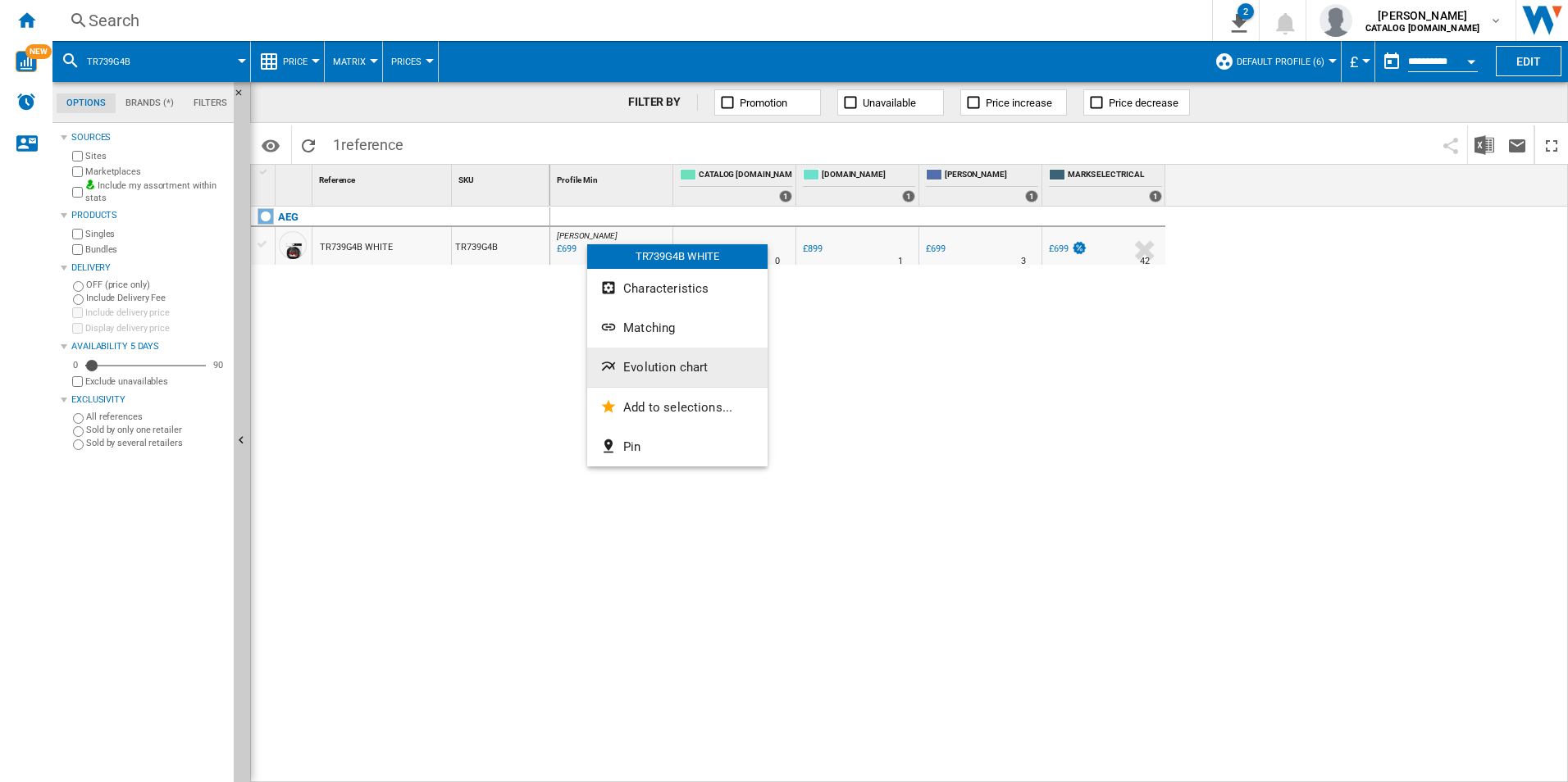
click at [632, 364] on span "Evolution chart" at bounding box center [665, 367] width 84 height 14
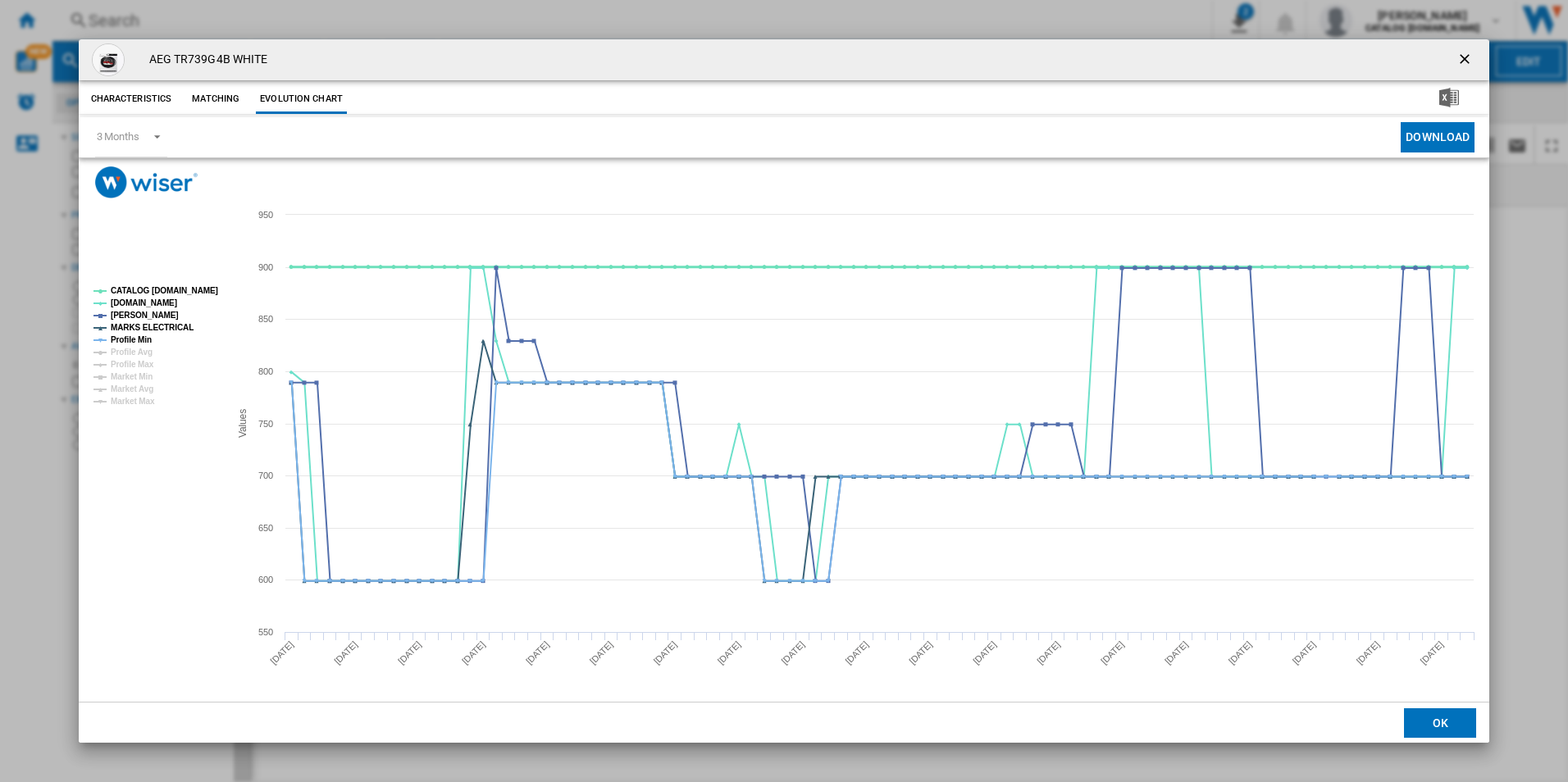
click at [177, 291] on tspan "CATALOG [DOMAIN_NAME]" at bounding box center [164, 290] width 107 height 9
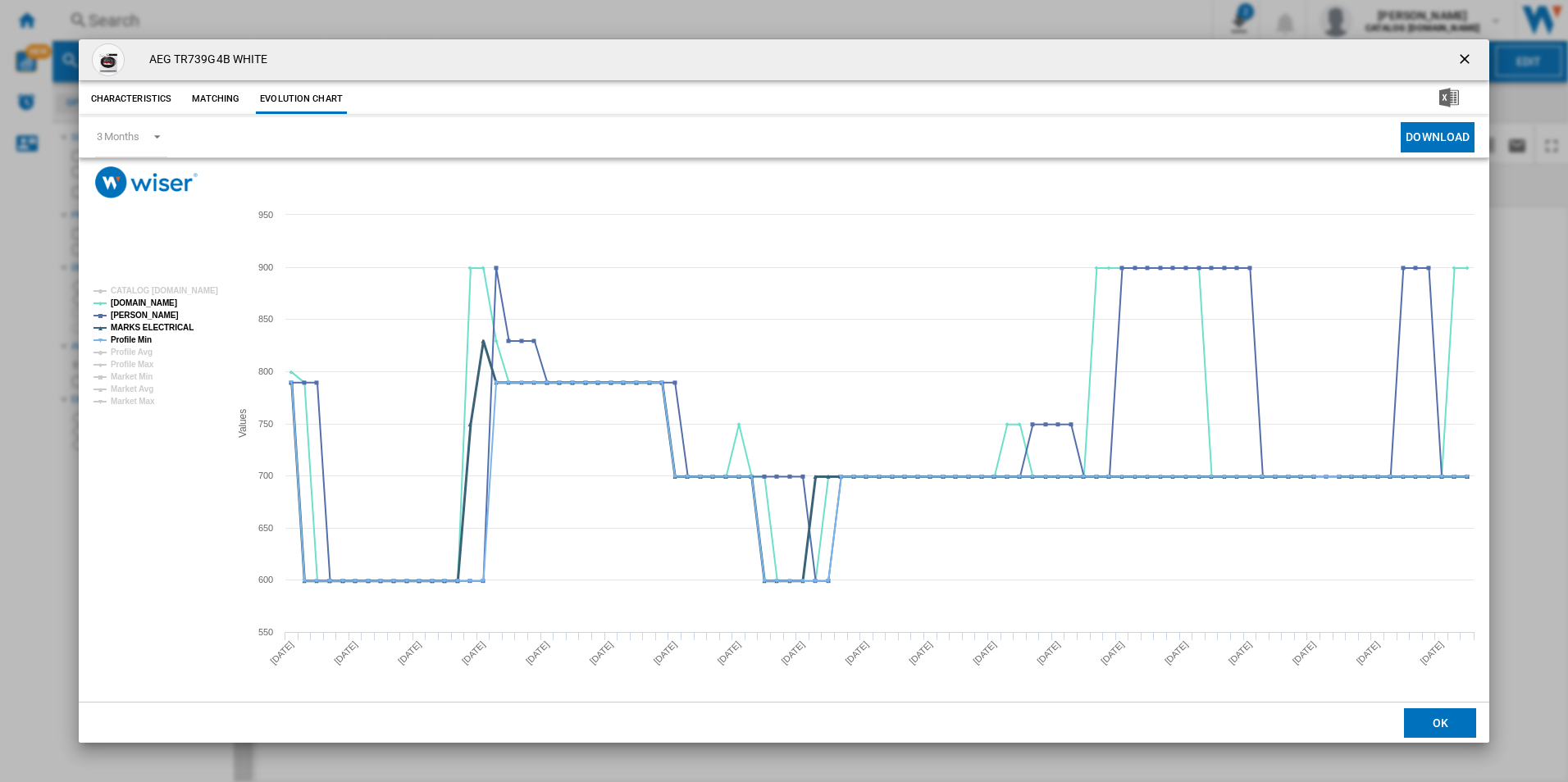
click at [154, 326] on tspan "MARKS ELECTRICAL" at bounding box center [152, 327] width 83 height 9
click at [146, 335] on tspan "Profile Min" at bounding box center [131, 339] width 41 height 9
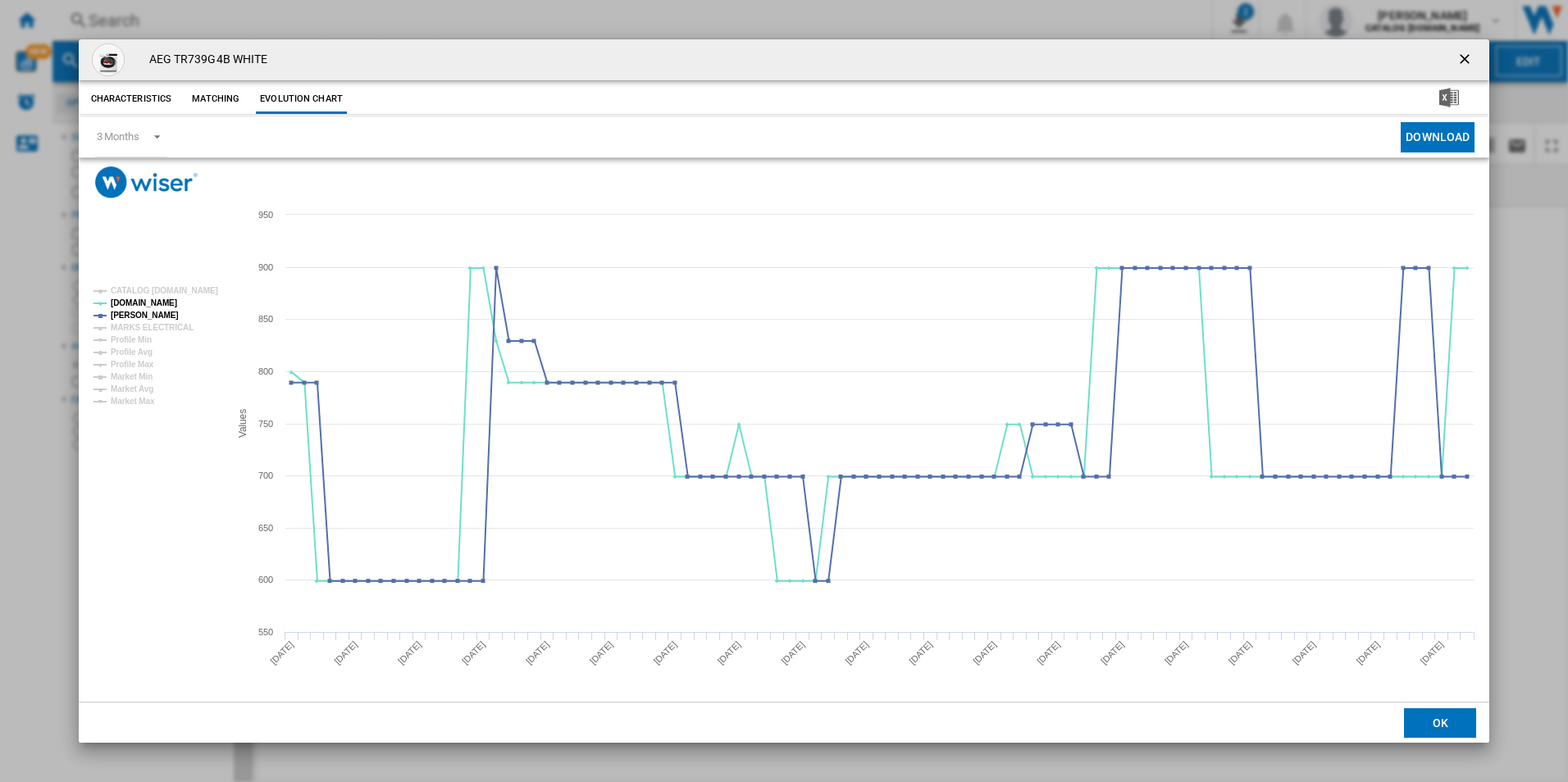
click at [1475, 59] on ng-md-icon "getI18NText('BUTTONS.CLOSE_DIALOG')" at bounding box center [1466, 60] width 19 height 19
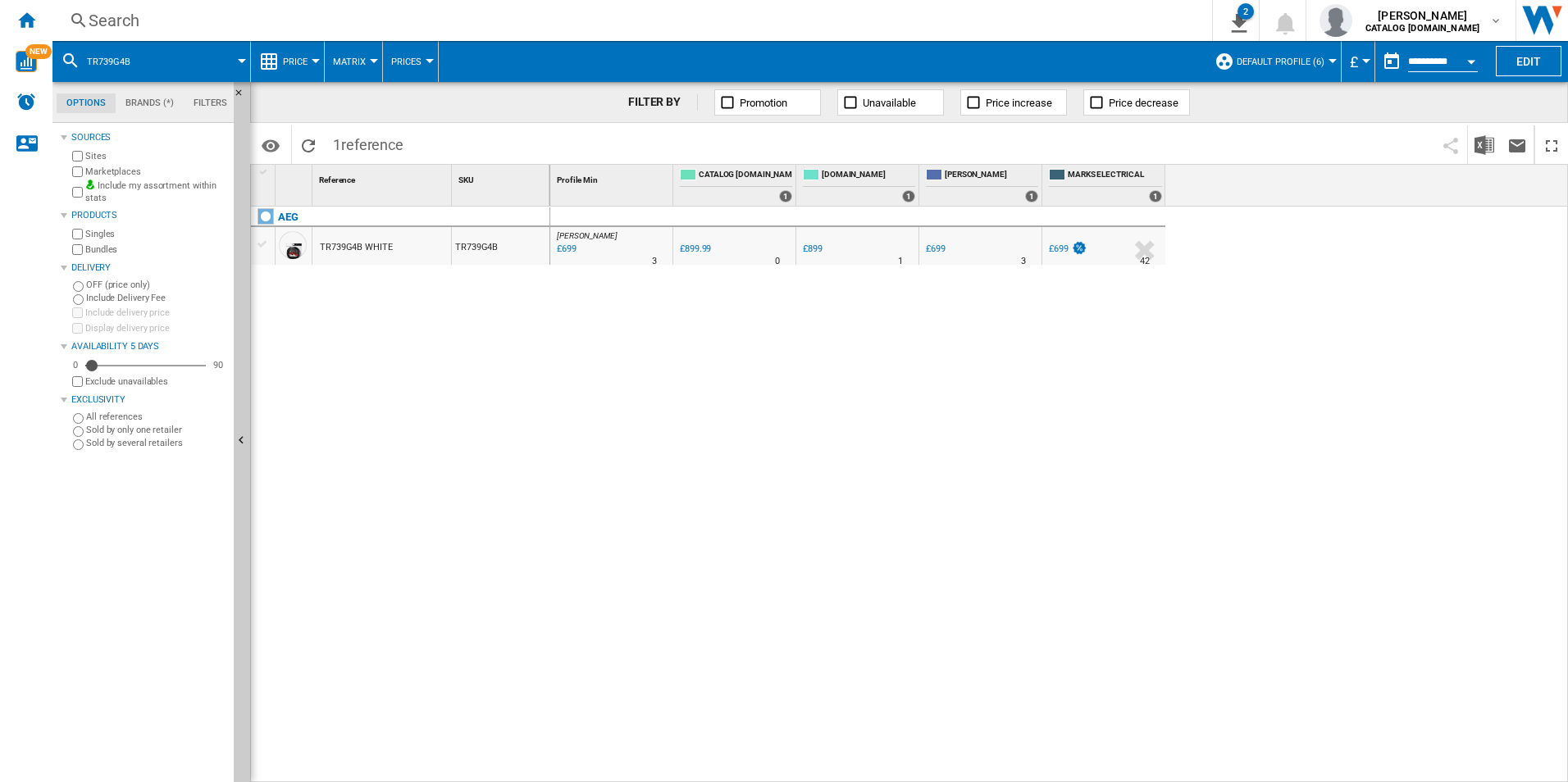
click at [1036, 348] on div "[PERSON_NAME] : UK [PERSON_NAME] -22.3 % £699 % N/A 3 [PERSON_NAME] : UK [PERSO…" at bounding box center [1059, 494] width 1019 height 576
click at [485, 410] on div "AEG TR739G4B WHITE TR739G4B" at bounding box center [400, 490] width 300 height 567
click at [902, 570] on div "[PERSON_NAME] : UK [PERSON_NAME] -22.3 % £699 % N/A 3 [PERSON_NAME] : UK [PERSO…" at bounding box center [1059, 494] width 1019 height 576
click at [1218, 359] on div "[PERSON_NAME] : UK [PERSON_NAME] -22.3 % £699 % N/A 3 [PERSON_NAME] : UK [PERSO…" at bounding box center [1059, 494] width 1019 height 576
click at [911, 480] on div "[PERSON_NAME] : UK [PERSON_NAME] -22.3 % £699 % N/A 3 [PERSON_NAME] : UK [PERSO…" at bounding box center [1059, 494] width 1019 height 576
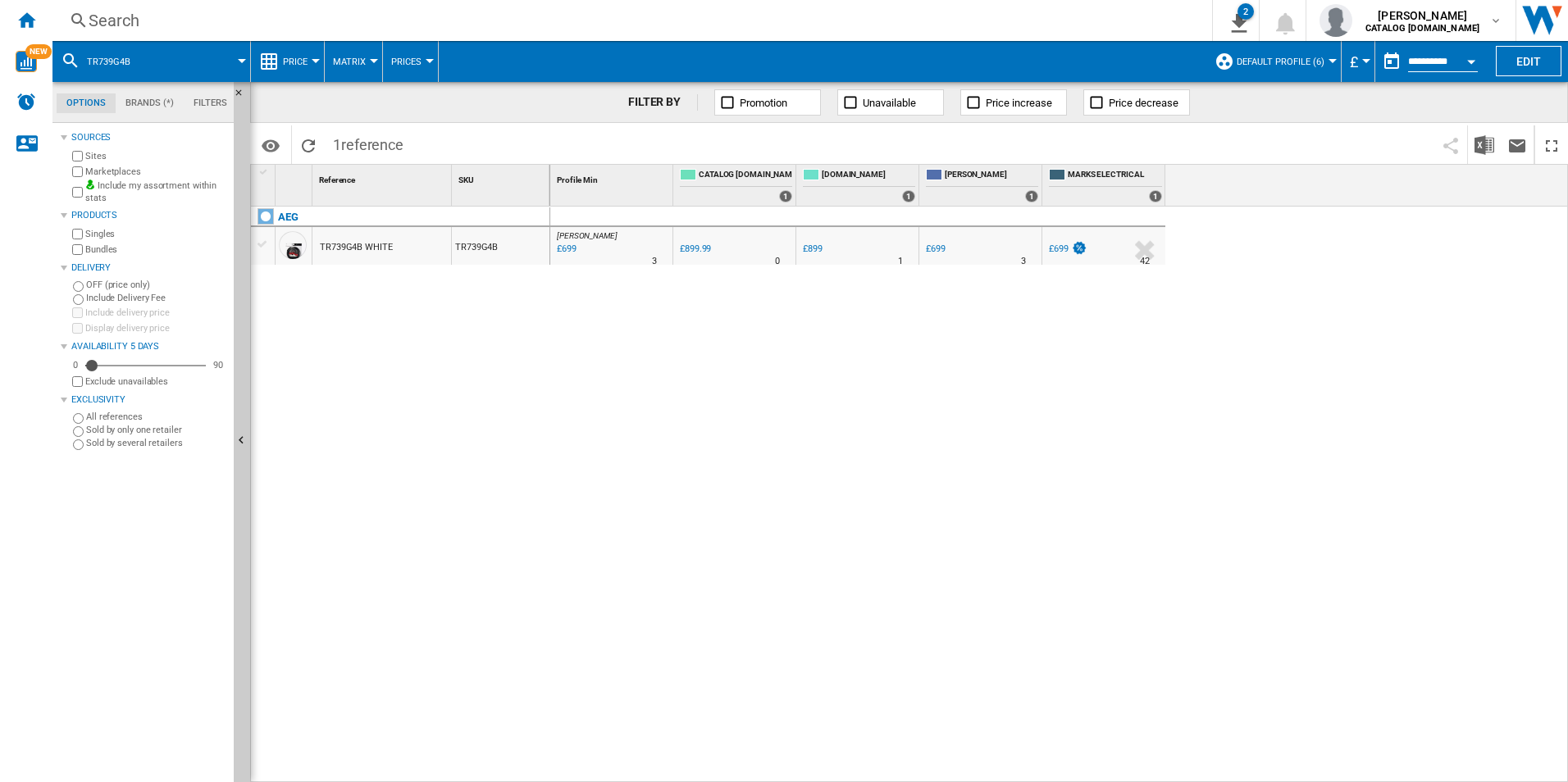
click at [1041, 401] on div "[PERSON_NAME] : UK [PERSON_NAME] -22.3 % £699 % N/A 3 [PERSON_NAME] : UK [PERSO…" at bounding box center [1059, 494] width 1019 height 576
click at [915, 363] on div "[PERSON_NAME] : UK [PERSON_NAME] -22.3 % £699 % N/A 3 [PERSON_NAME] : UK [PERSO…" at bounding box center [1059, 494] width 1019 height 576
click at [807, 514] on div "[PERSON_NAME] : UK [PERSON_NAME] -22.3 % £699 % N/A 3 [PERSON_NAME] : UK [PERSO…" at bounding box center [1059, 494] width 1019 height 576
click at [1070, 471] on div "[PERSON_NAME] : UK [PERSON_NAME] -22.3 % £699 % N/A 3 [PERSON_NAME] : UK [PERSO…" at bounding box center [1059, 494] width 1019 height 576
click at [971, 781] on div "[PERSON_NAME] : UK [PERSON_NAME] -22.3 % £699 % N/A 3 [PERSON_NAME] : UK [PERSO…" at bounding box center [1059, 494] width 1019 height 576
